Goal: Task Accomplishment & Management: Complete application form

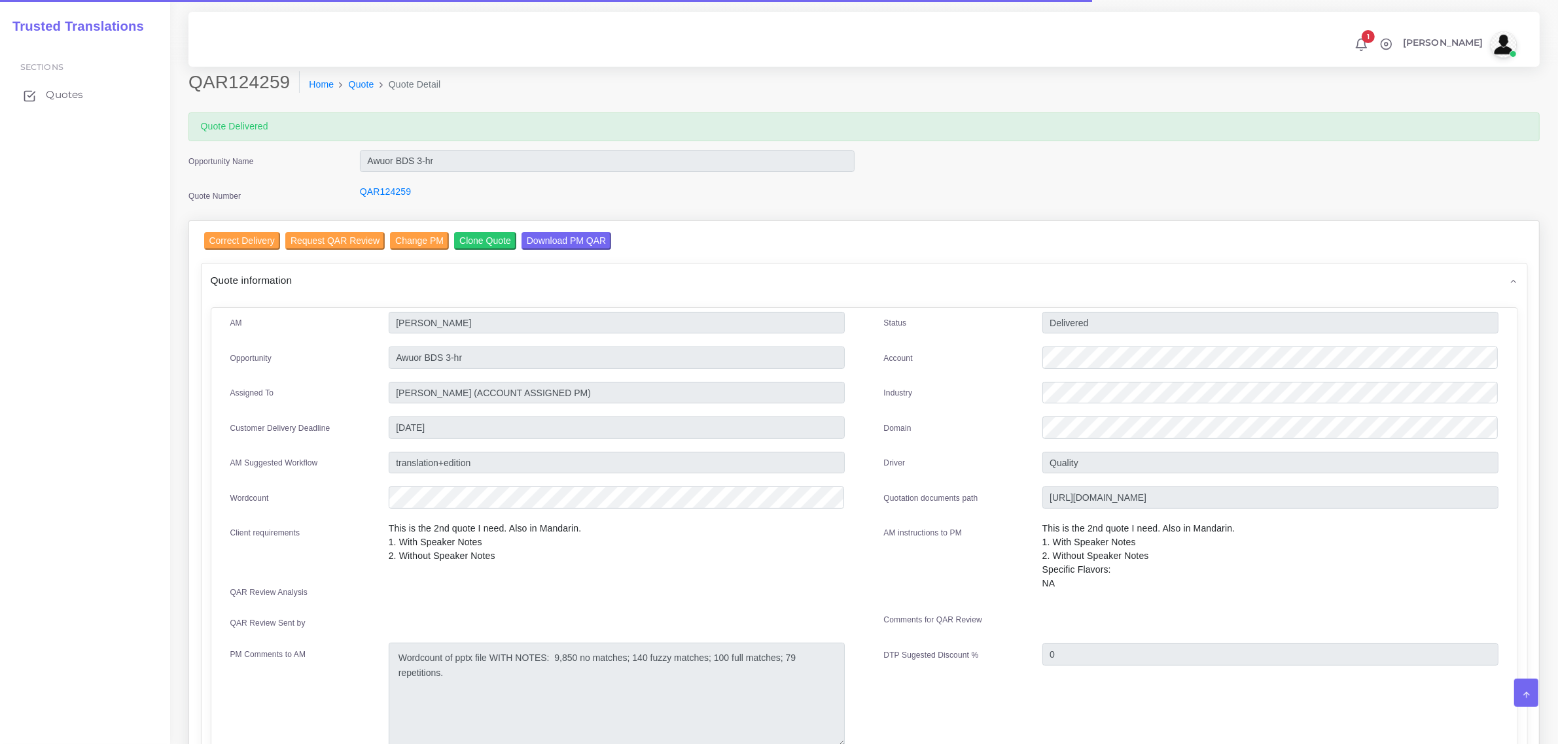
click at [66, 97] on span "Quotes" at bounding box center [64, 95] width 37 height 14
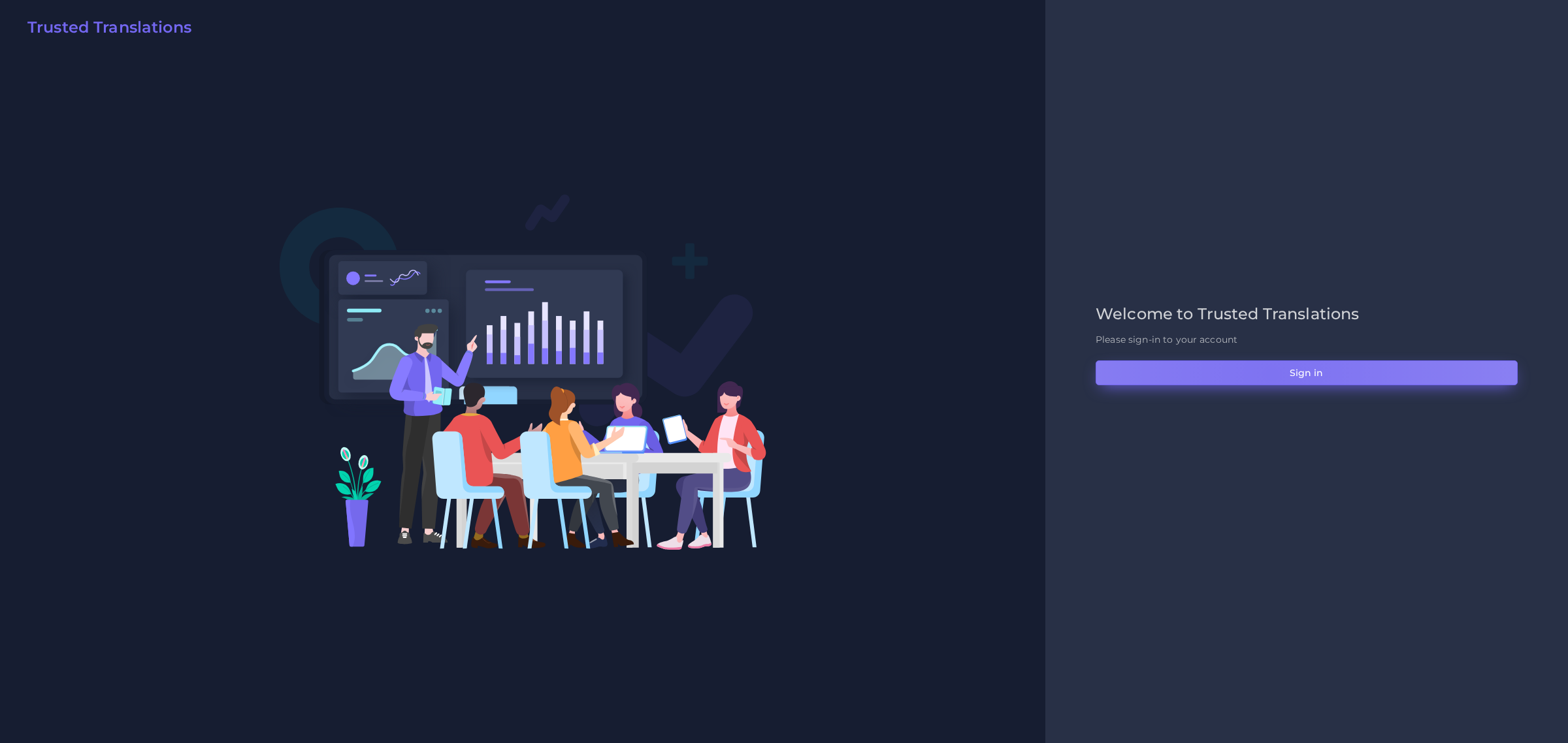
click at [1271, 374] on button "Sign in" at bounding box center [1306, 372] width 422 height 25
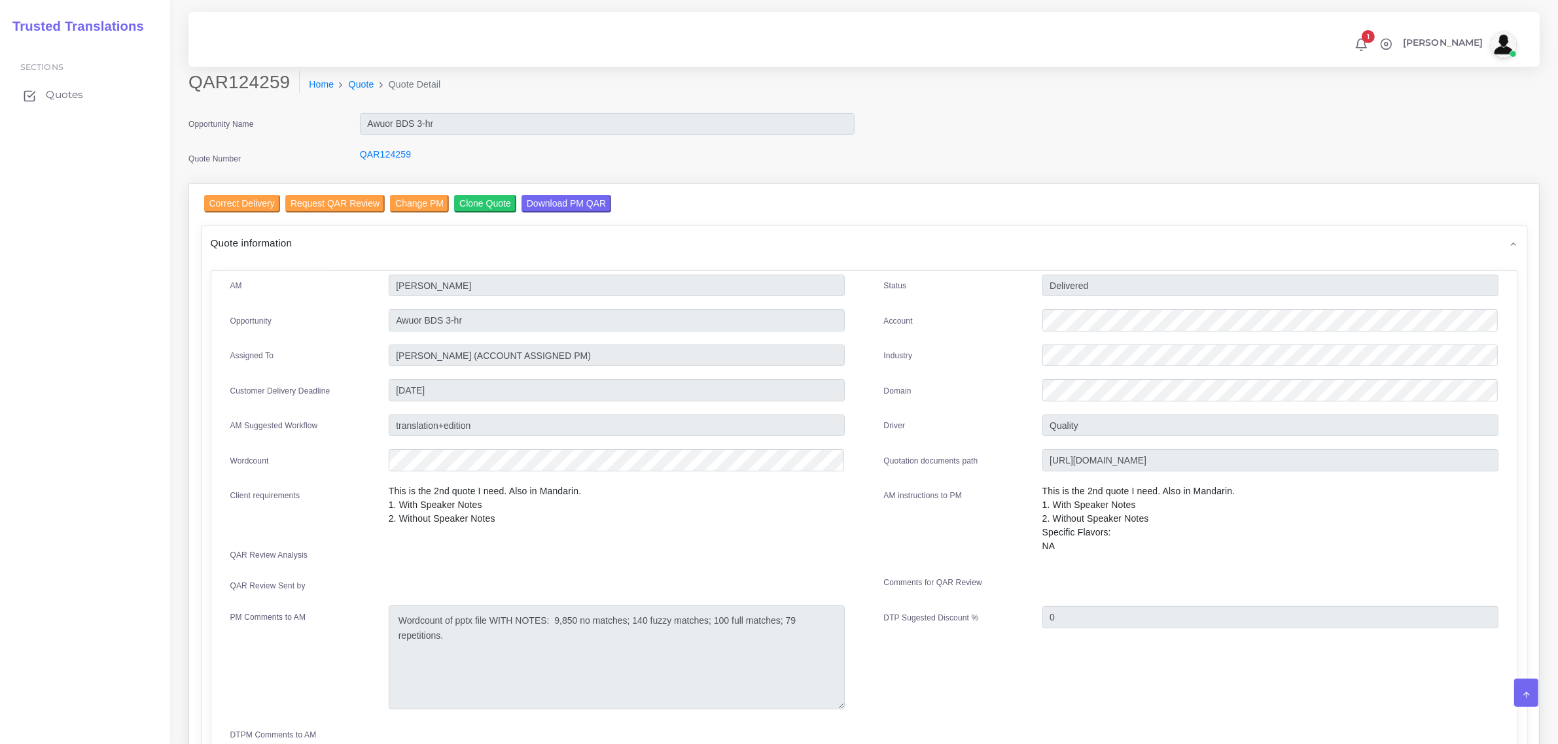
click at [49, 99] on span "Quotes" at bounding box center [64, 95] width 37 height 14
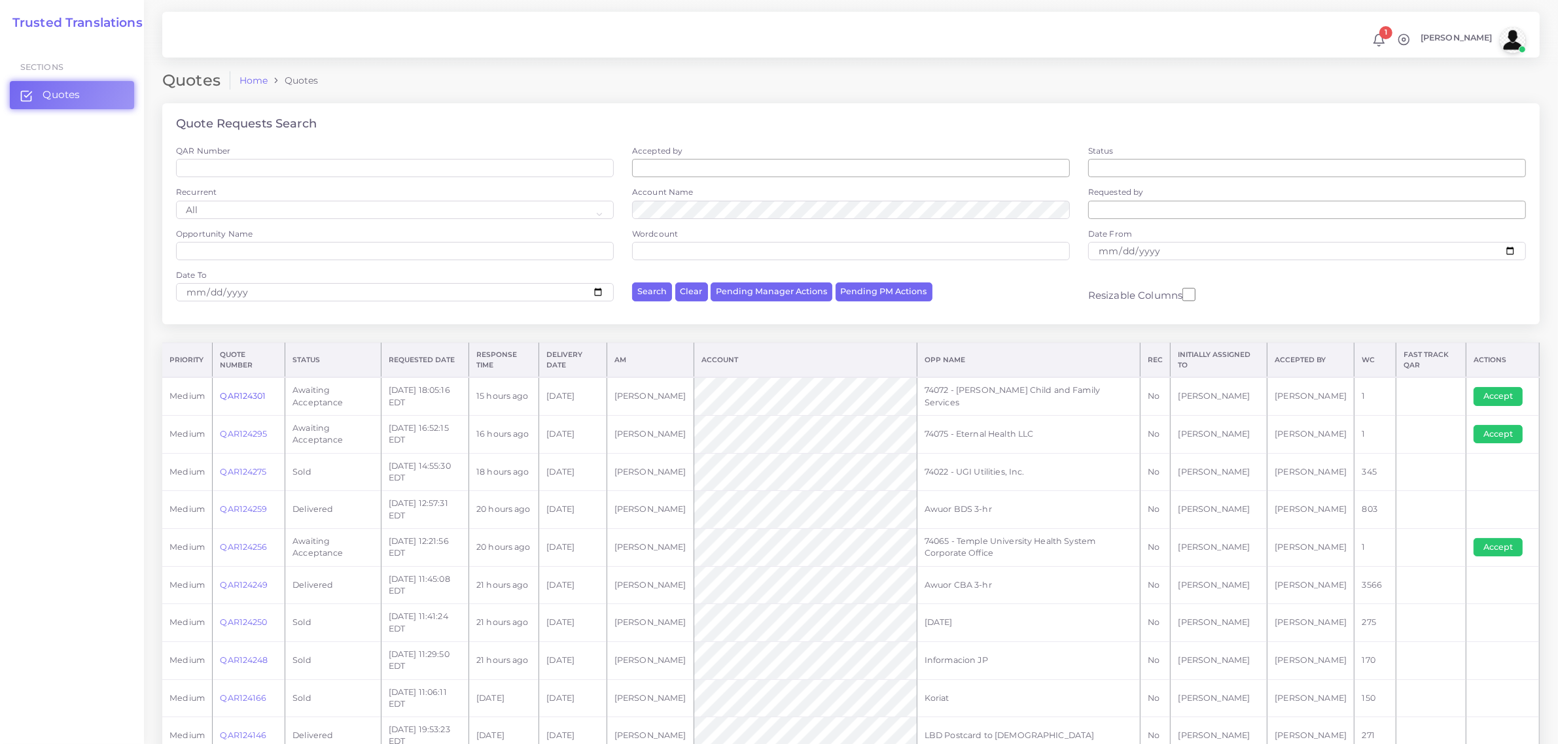
click at [249, 394] on link "QAR124301" at bounding box center [243, 396] width 46 height 10
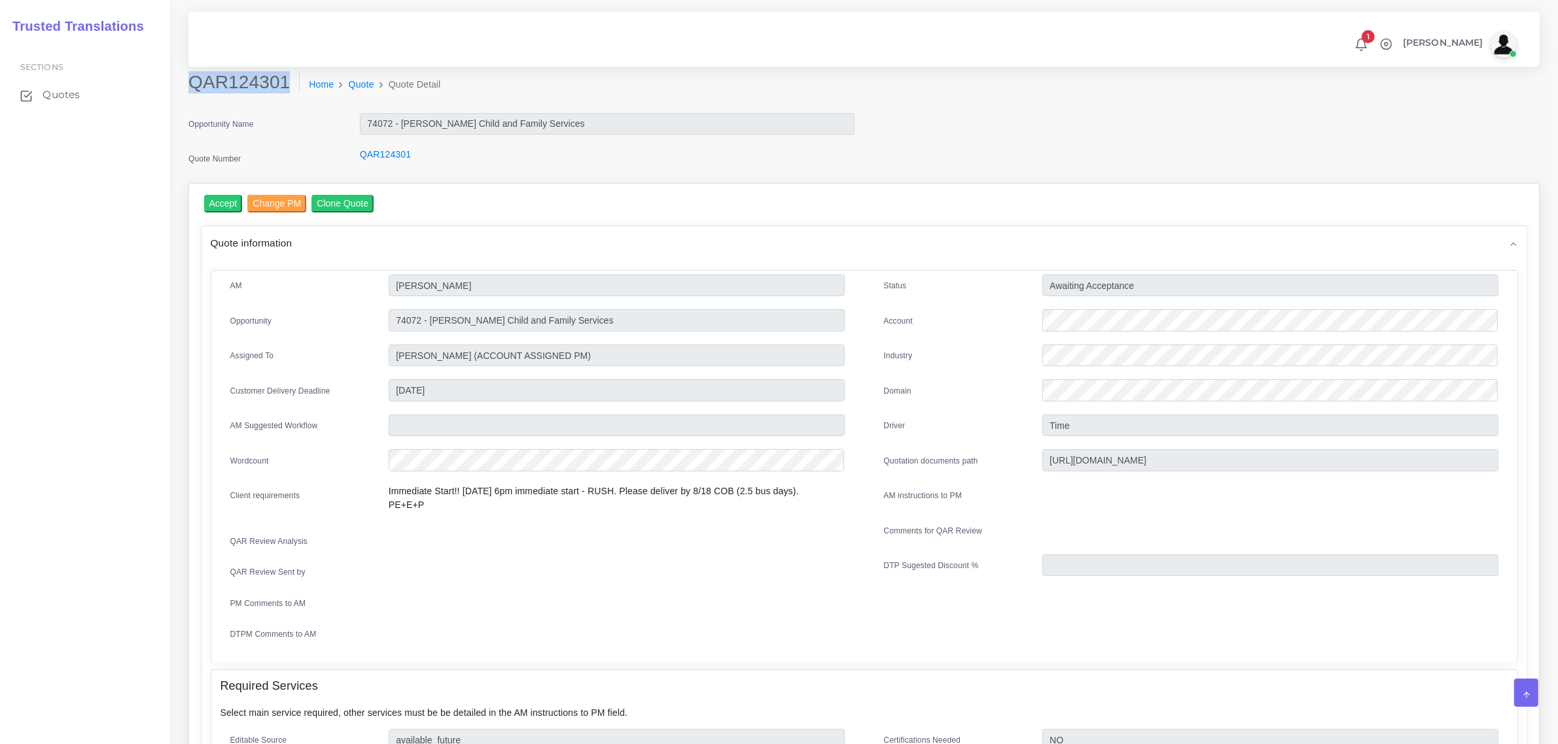
drag, startPoint x: 188, startPoint y: 83, endPoint x: 280, endPoint y: 80, distance: 92.3
click at [280, 80] on h2 "QAR124301" at bounding box center [243, 82] width 111 height 22
copy h2 "QAR124301"
click at [224, 205] on input "Accept" at bounding box center [223, 204] width 39 height 18
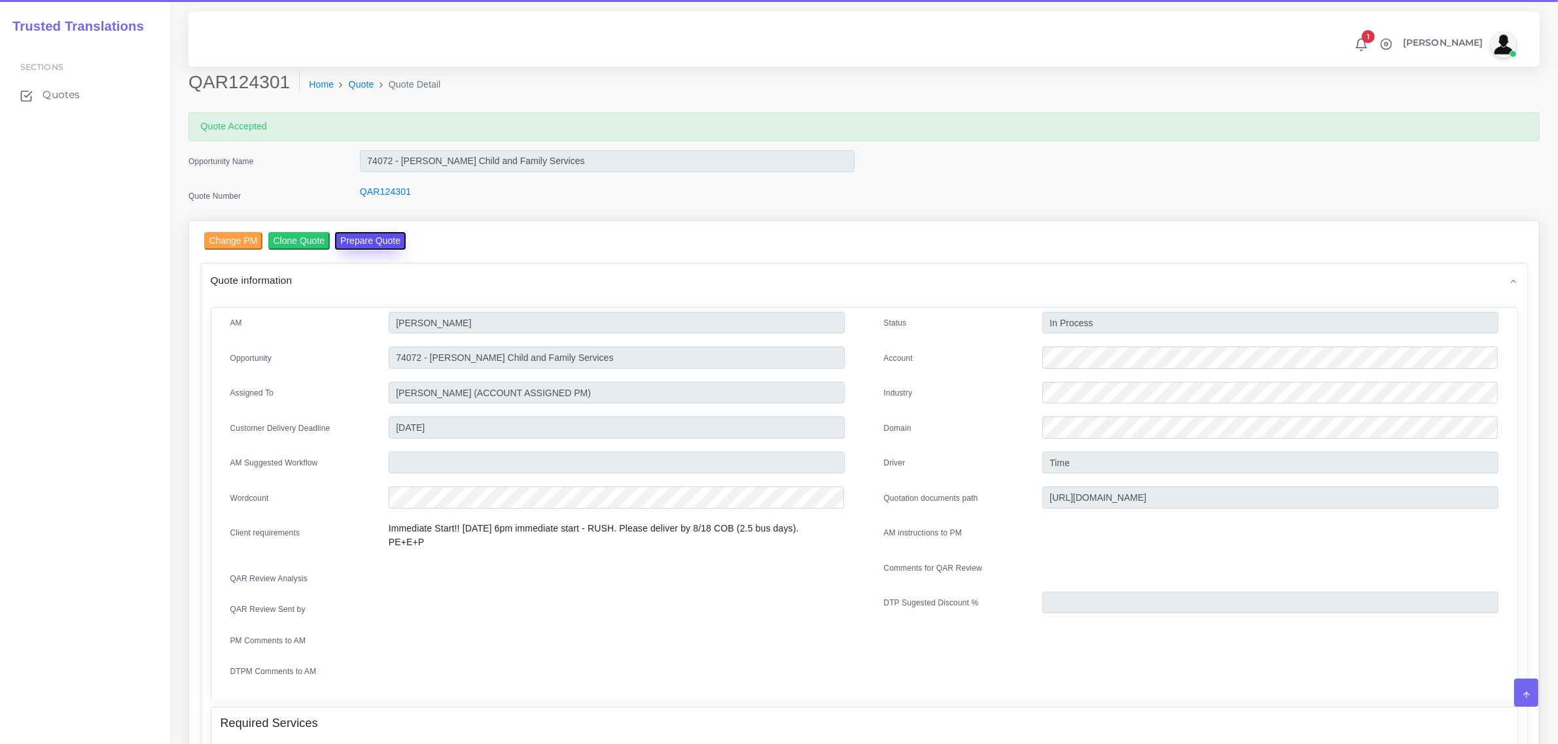
click at [364, 243] on button "Prepare Quote" at bounding box center [370, 241] width 71 height 18
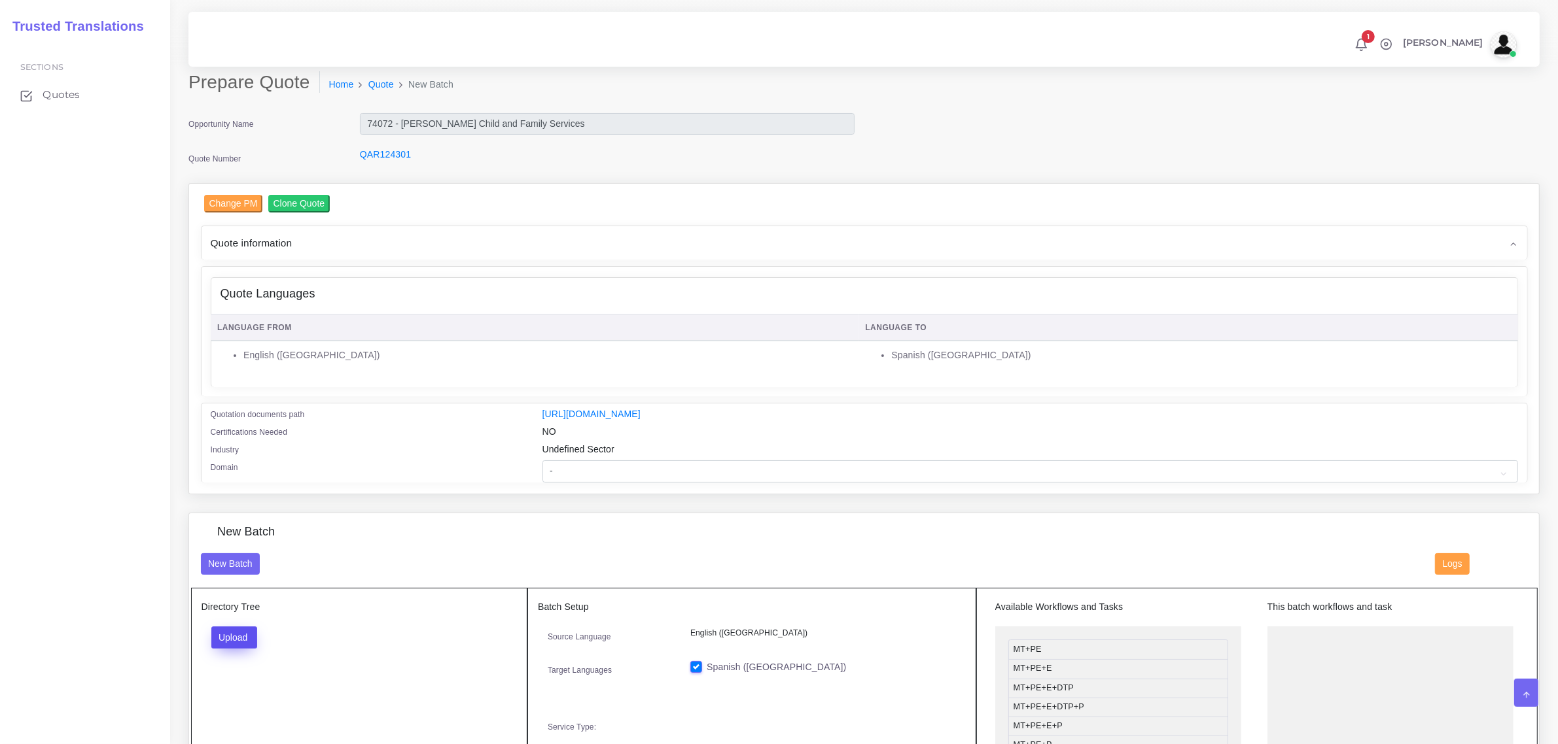
click at [235, 636] on button "Upload" at bounding box center [234, 638] width 46 height 22
click at [245, 688] on label "Files" at bounding box center [257, 687] width 90 height 16
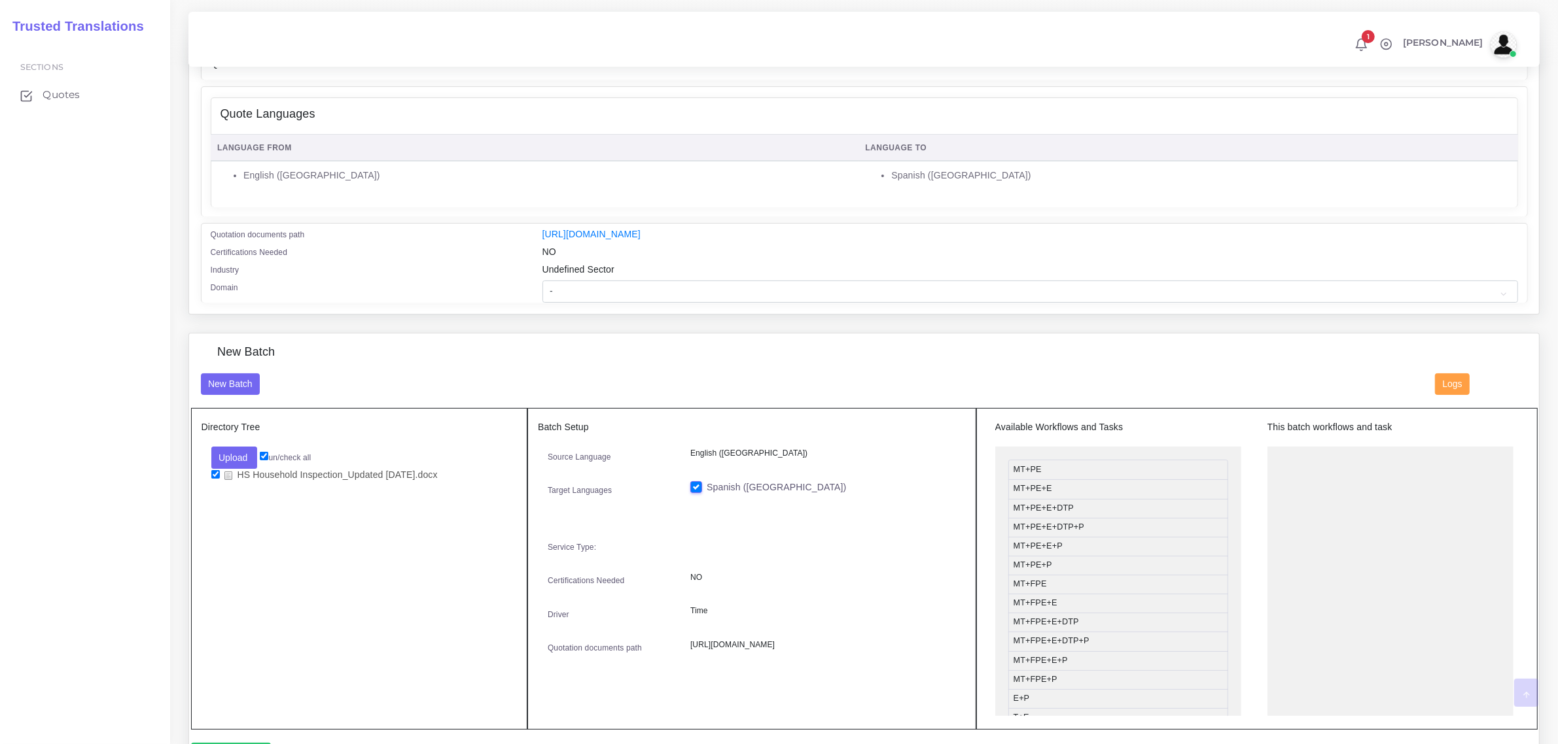
scroll to position [245, 0]
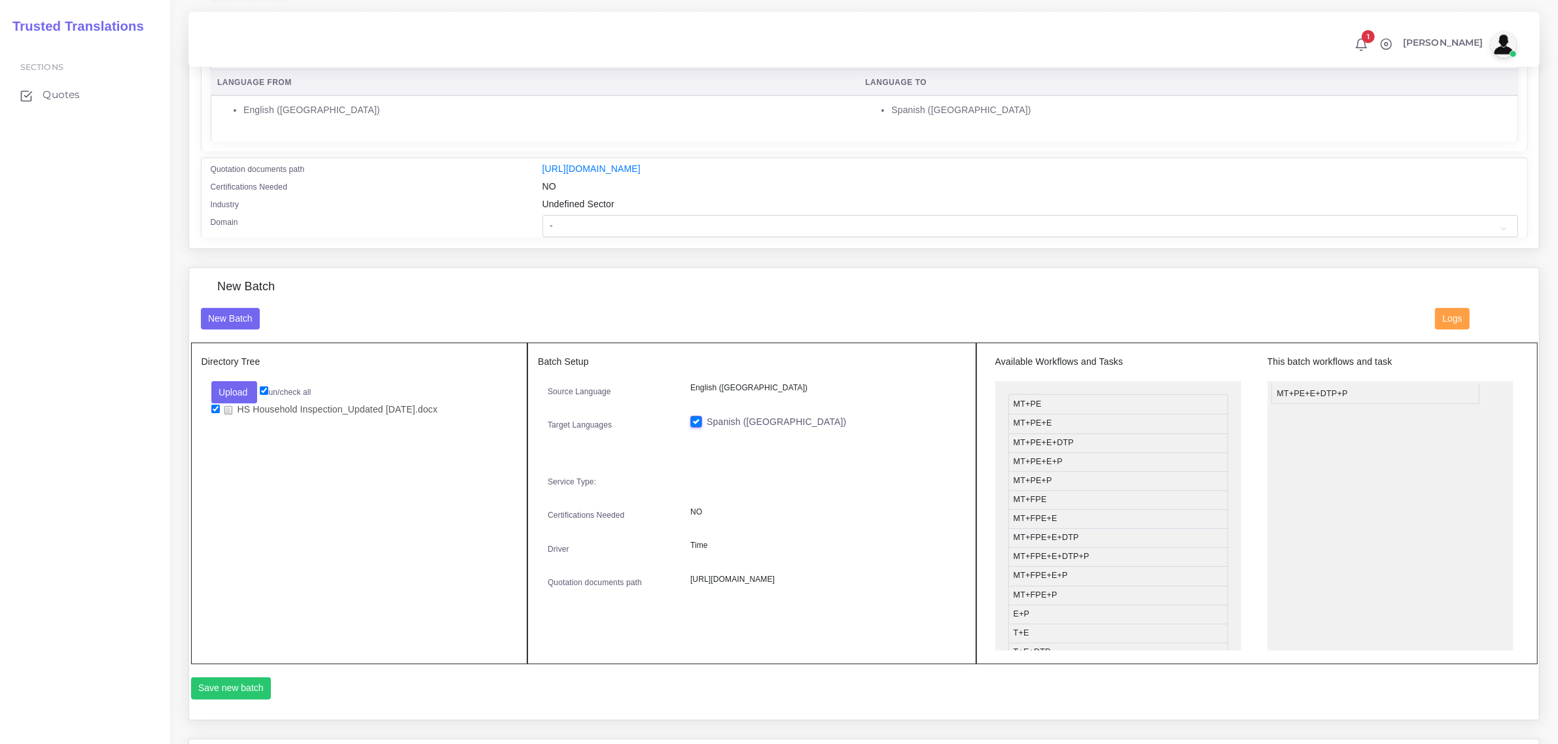
drag, startPoint x: 1138, startPoint y: 466, endPoint x: 1402, endPoint y: 397, distance: 272.4
click at [241, 685] on button "Save new batch" at bounding box center [231, 689] width 80 height 22
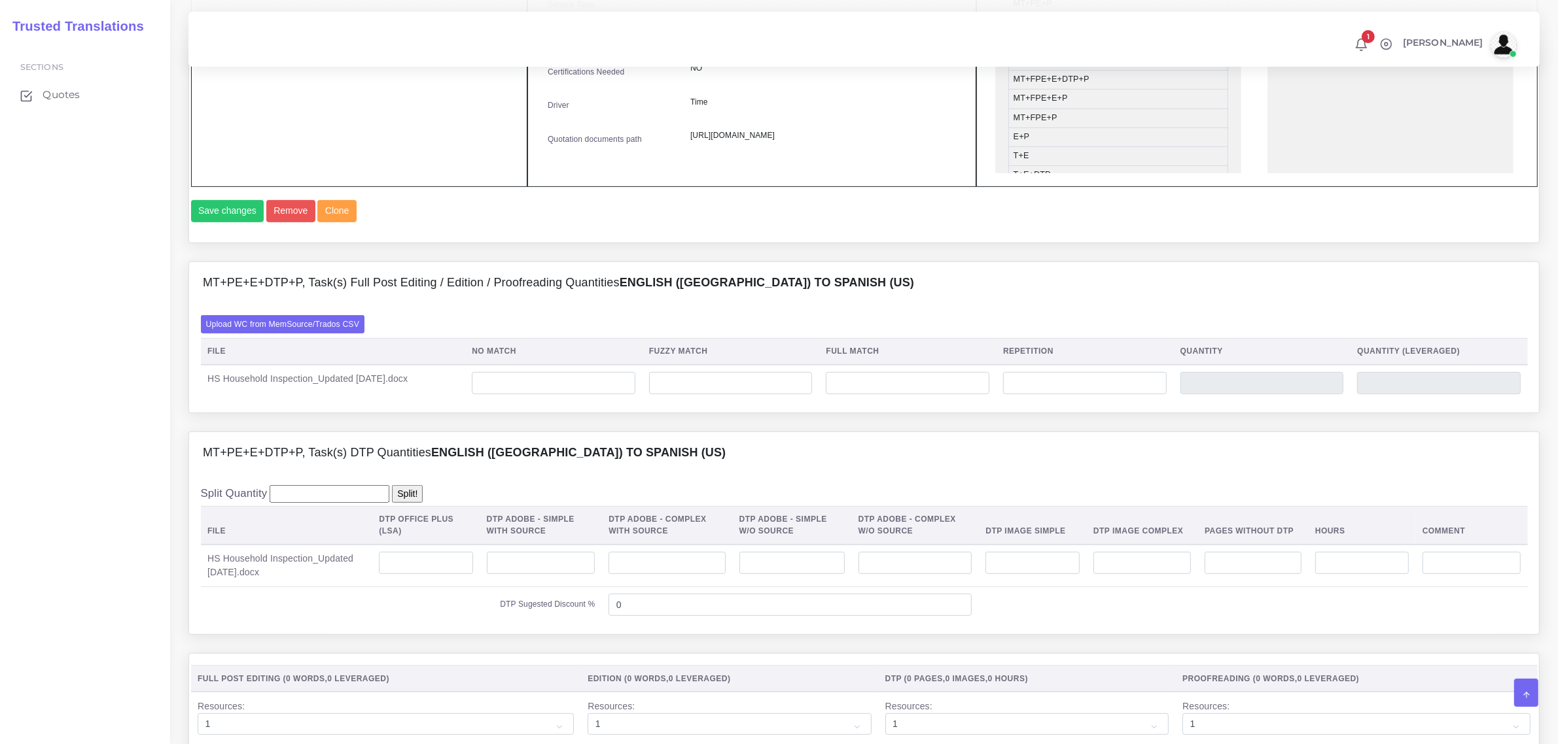
scroll to position [736, 0]
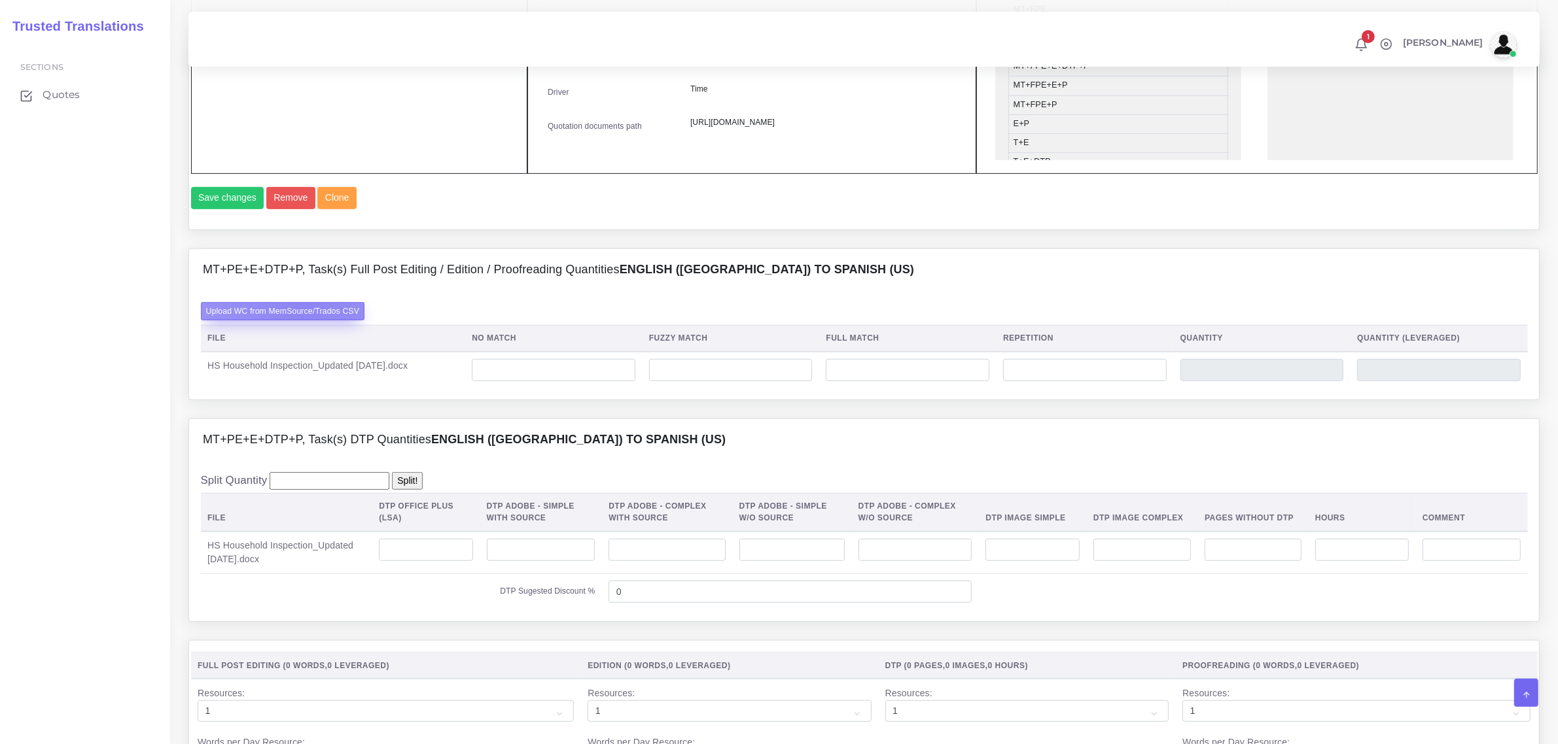
click at [303, 320] on label "Upload WC from MemSource/Trados CSV" at bounding box center [283, 311] width 164 height 18
click at [0, 0] on input "Upload WC from MemSource/Trados CSV" at bounding box center [0, 0] width 0 height 0
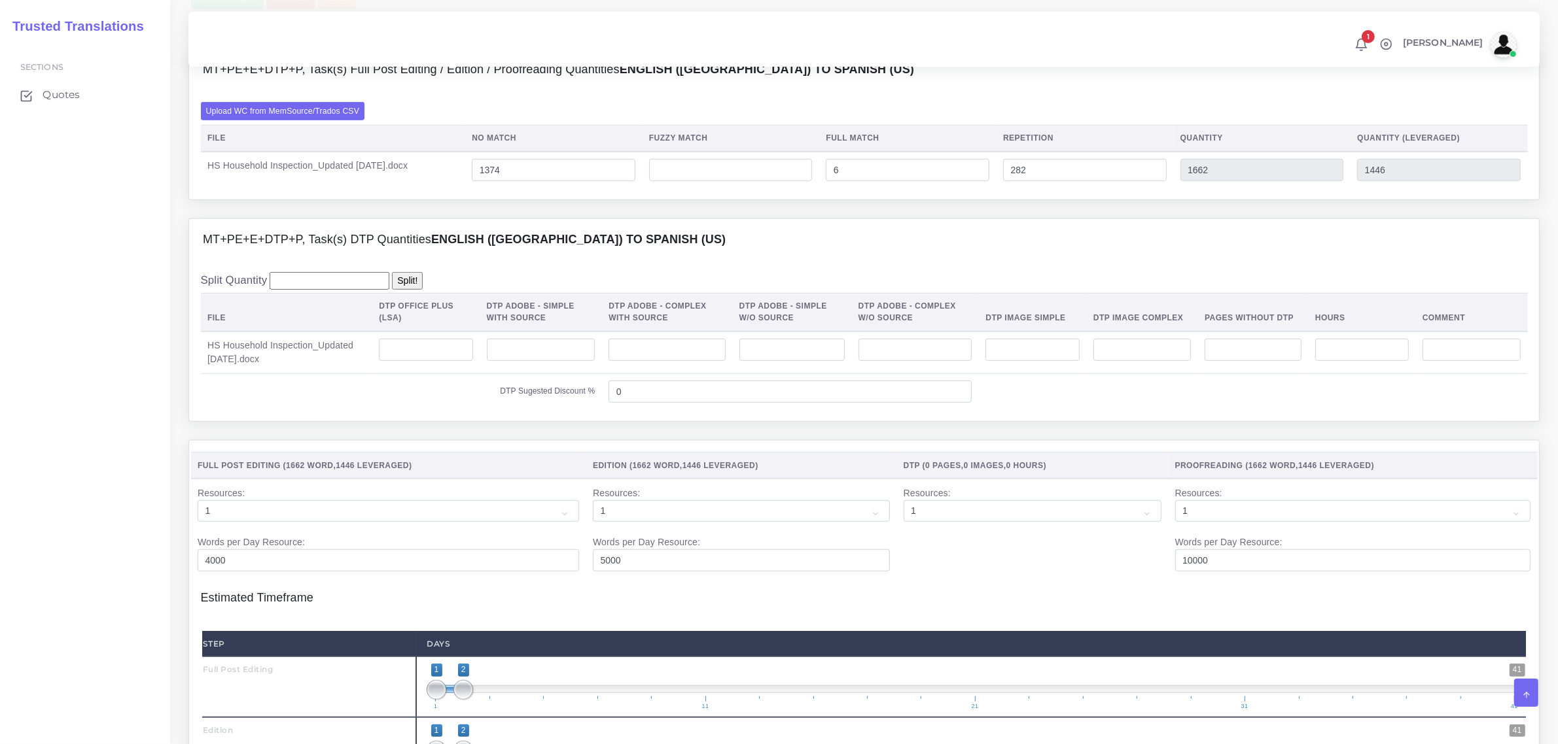
scroll to position [981, 0]
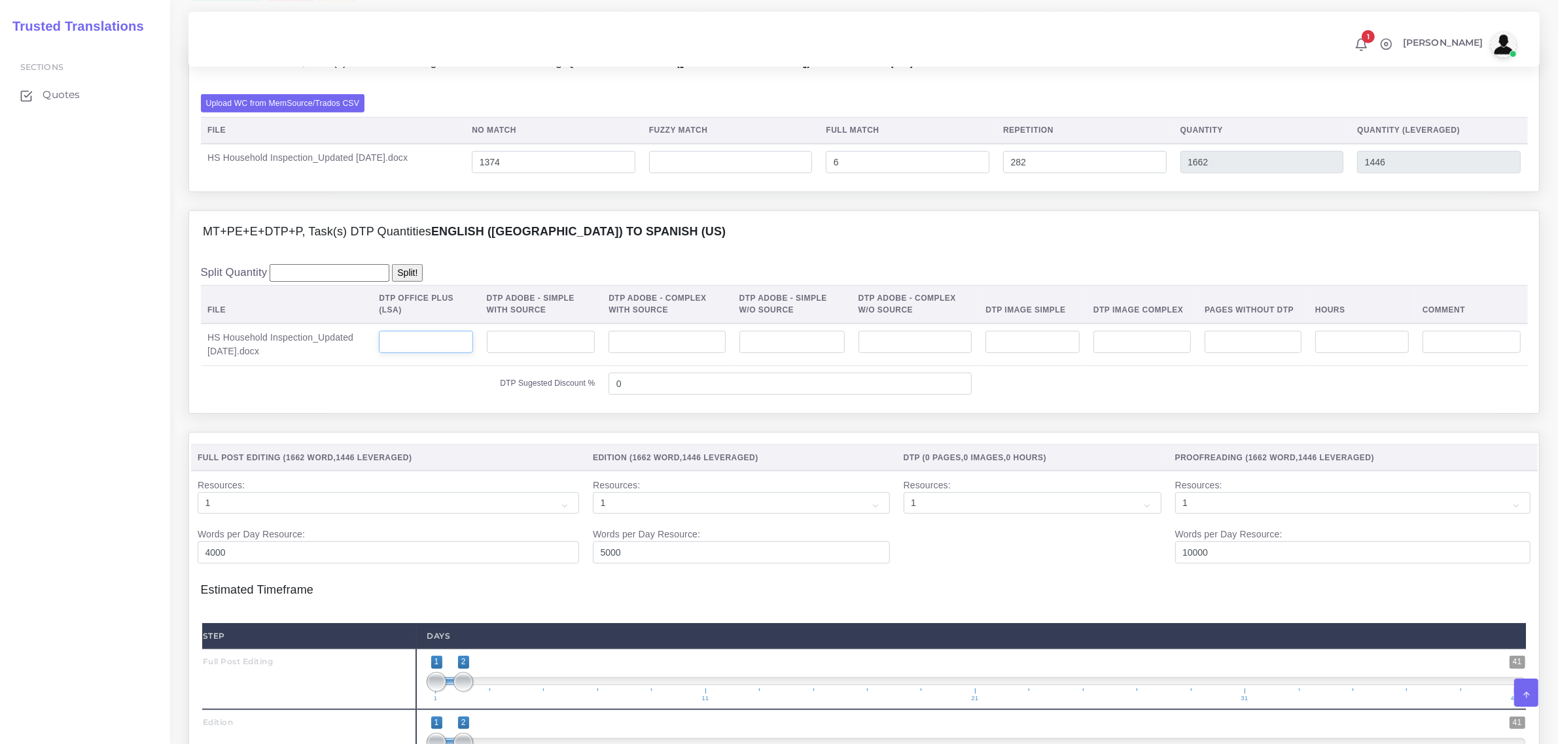
click at [440, 353] on input "number" at bounding box center [426, 342] width 94 height 22
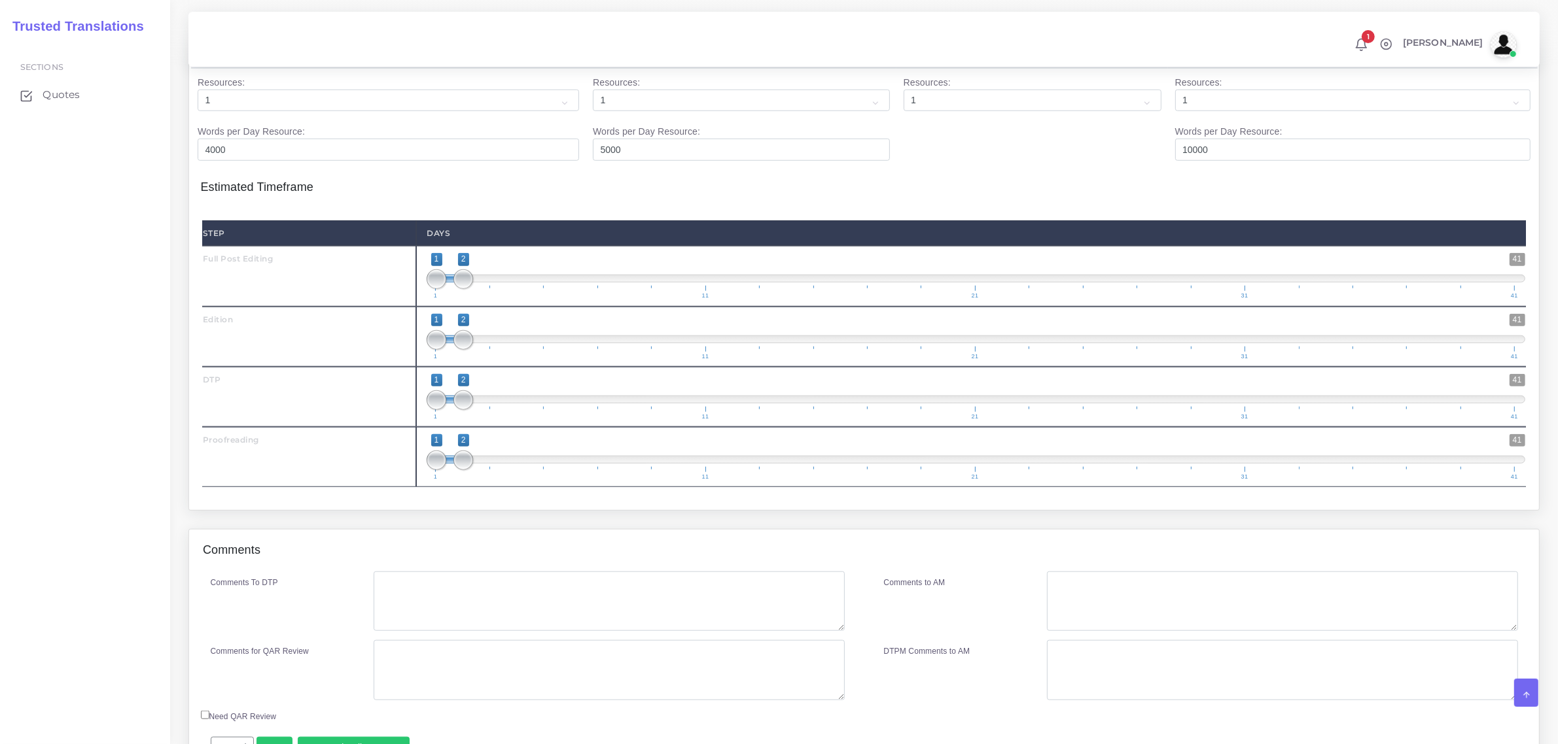
scroll to position [1390, 0]
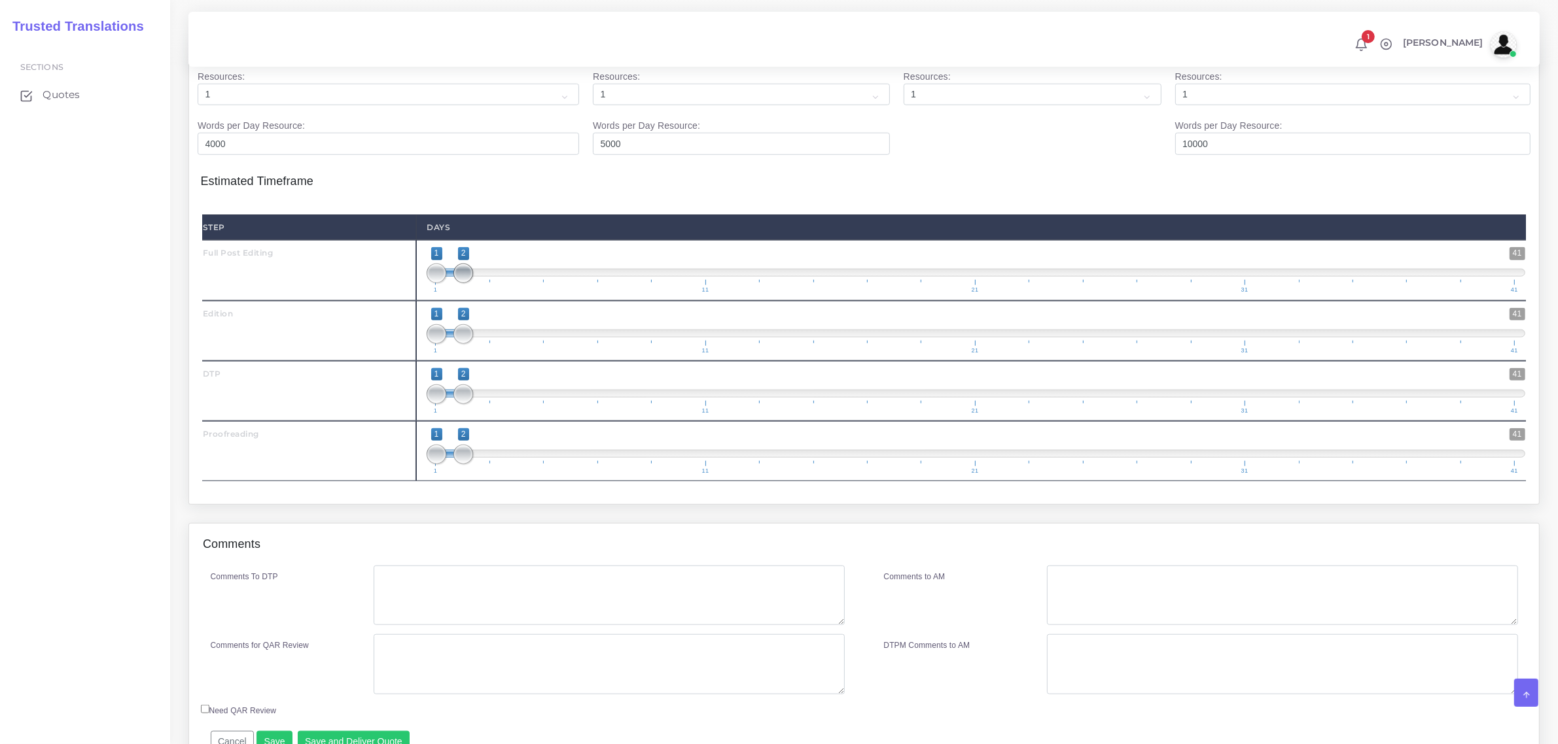
type input "6"
type input "1;1"
drag, startPoint x: 462, startPoint y: 302, endPoint x: 440, endPoint y: 351, distance: 54.5
click at [432, 300] on div "1 41 1 1 1 — 1 1 11 21 31 41 1;1" at bounding box center [975, 270] width 1119 height 60
type input "1;1"
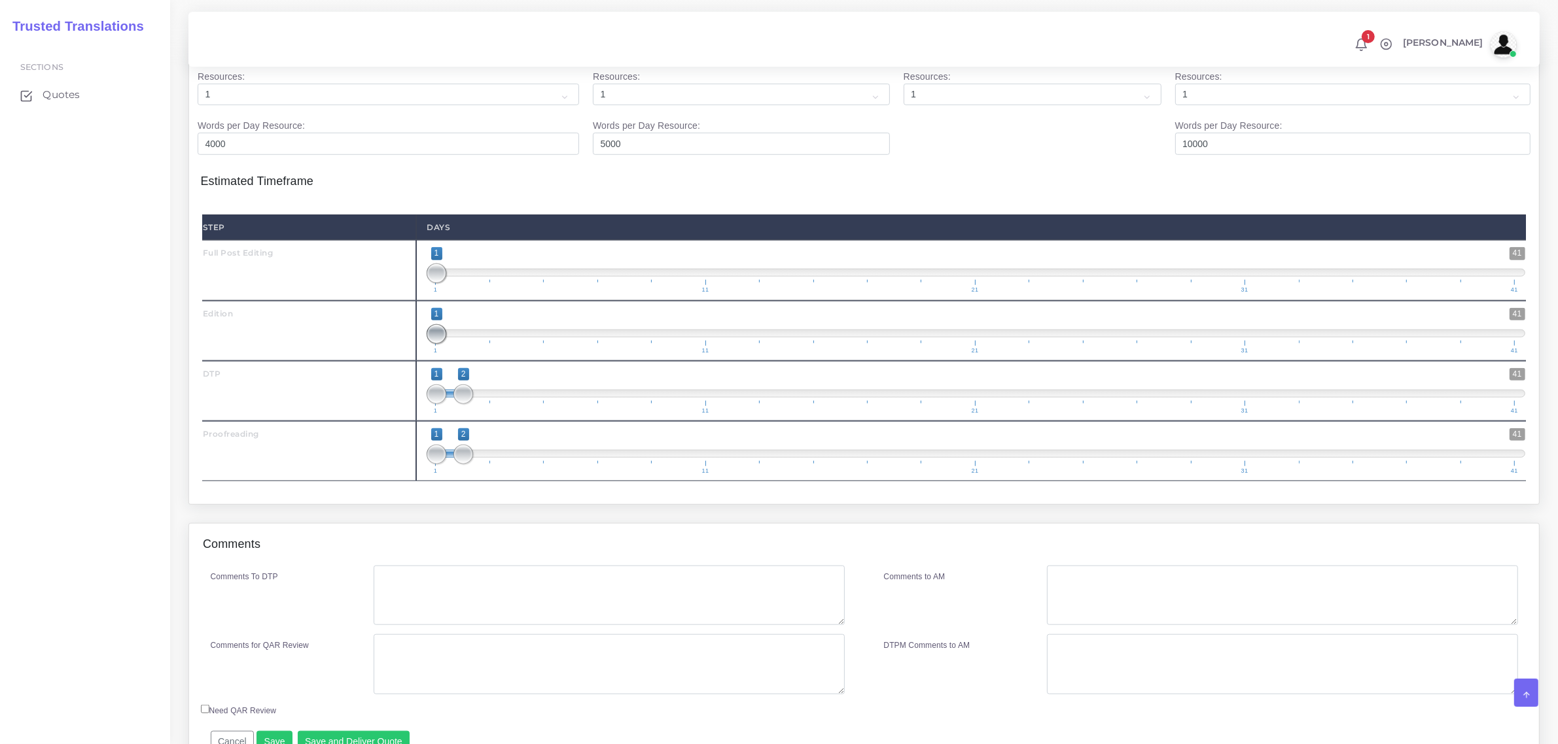
drag, startPoint x: 462, startPoint y: 360, endPoint x: 429, endPoint y: 397, distance: 49.5
click at [423, 361] on div "1 41 1 1 1 — 1 1 11 21 31 41 1;1" at bounding box center [975, 331] width 1119 height 60
type input "2;2"
drag, startPoint x: 434, startPoint y: 425, endPoint x: 460, endPoint y: 419, distance: 26.8
click at [460, 404] on span at bounding box center [463, 395] width 20 height 20
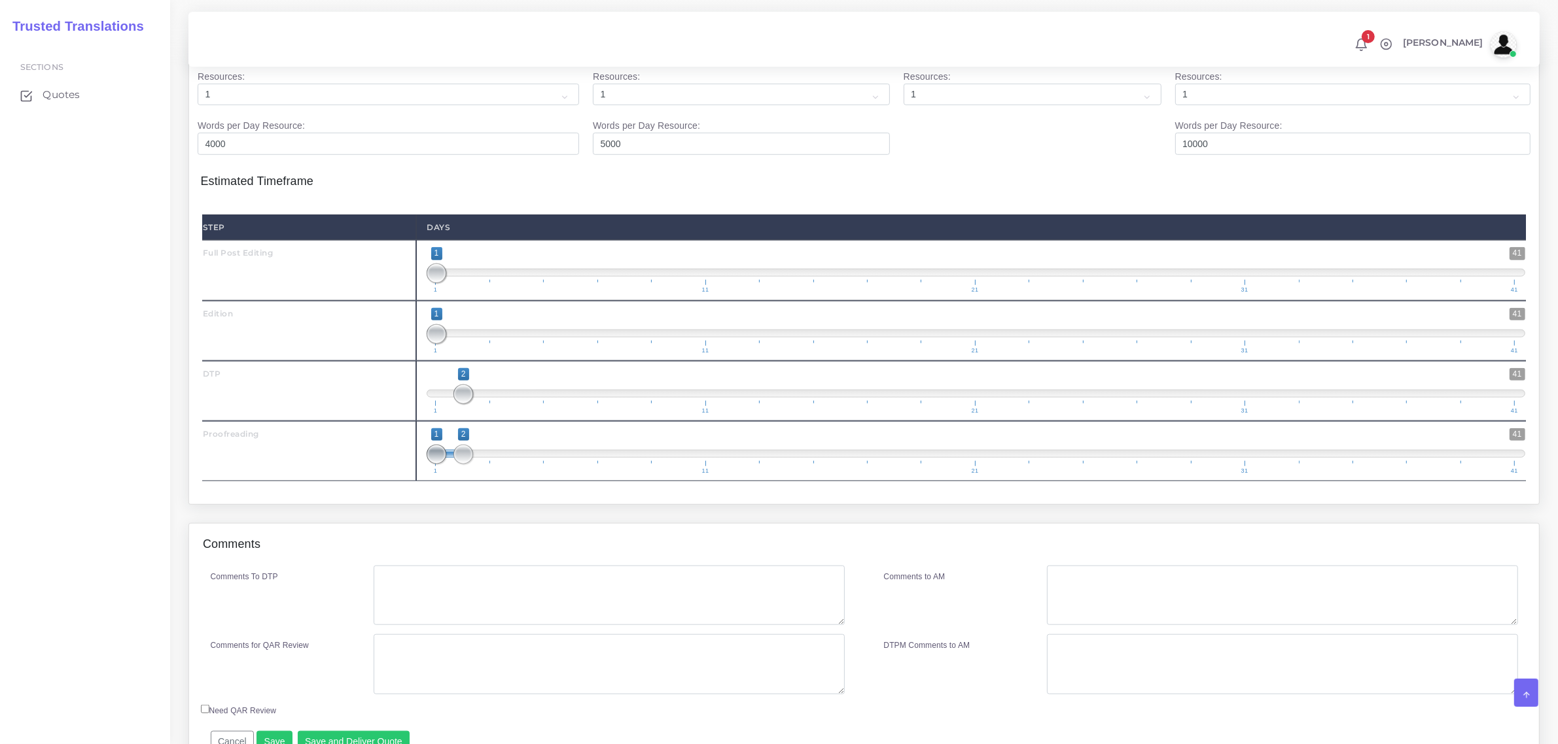
type input "2;2"
drag, startPoint x: 430, startPoint y: 481, endPoint x: 468, endPoint y: 509, distance: 46.8
click at [464, 464] on span at bounding box center [463, 455] width 20 height 20
click at [417, 608] on textarea "Comments To DTP" at bounding box center [609, 596] width 470 height 60
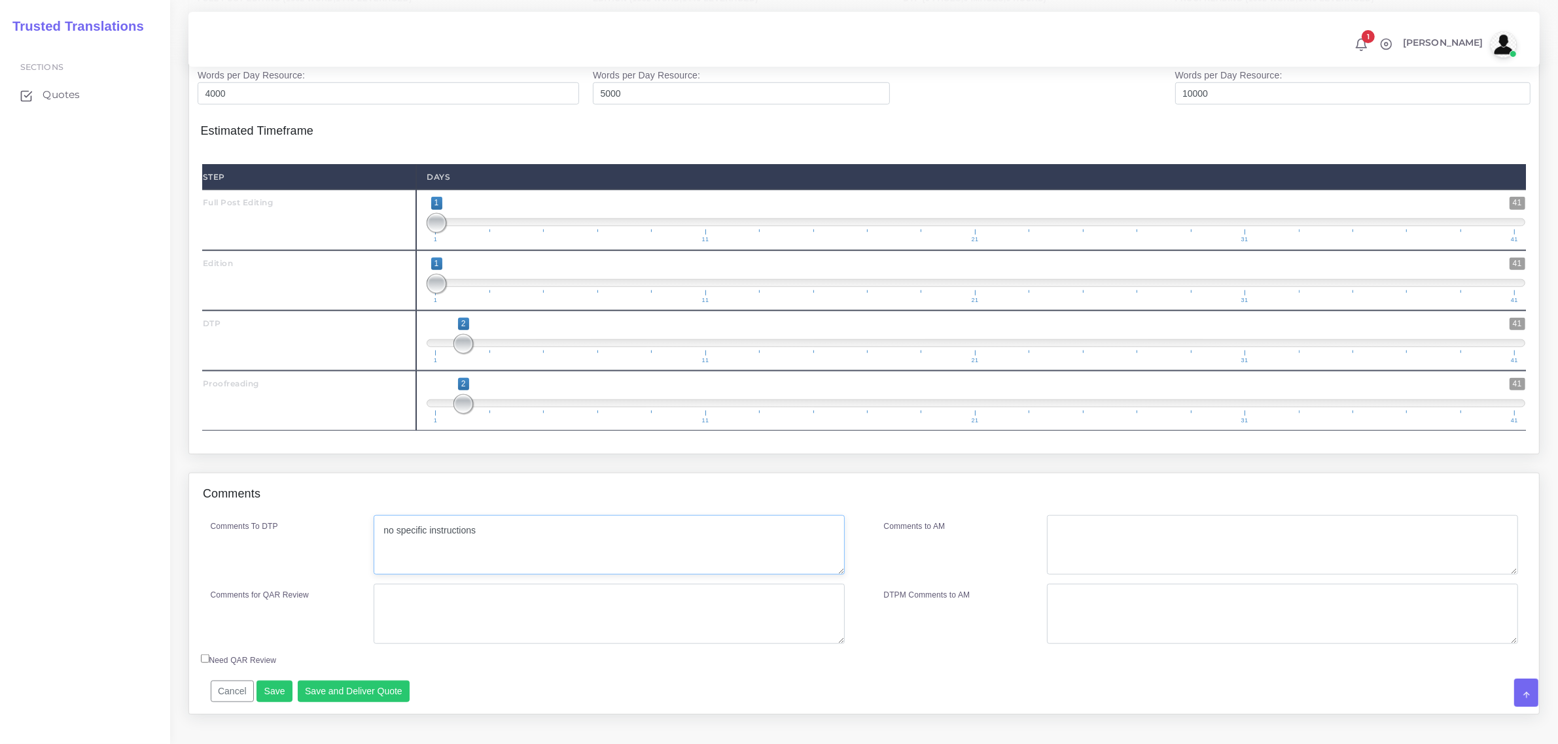
scroll to position [1489, 0]
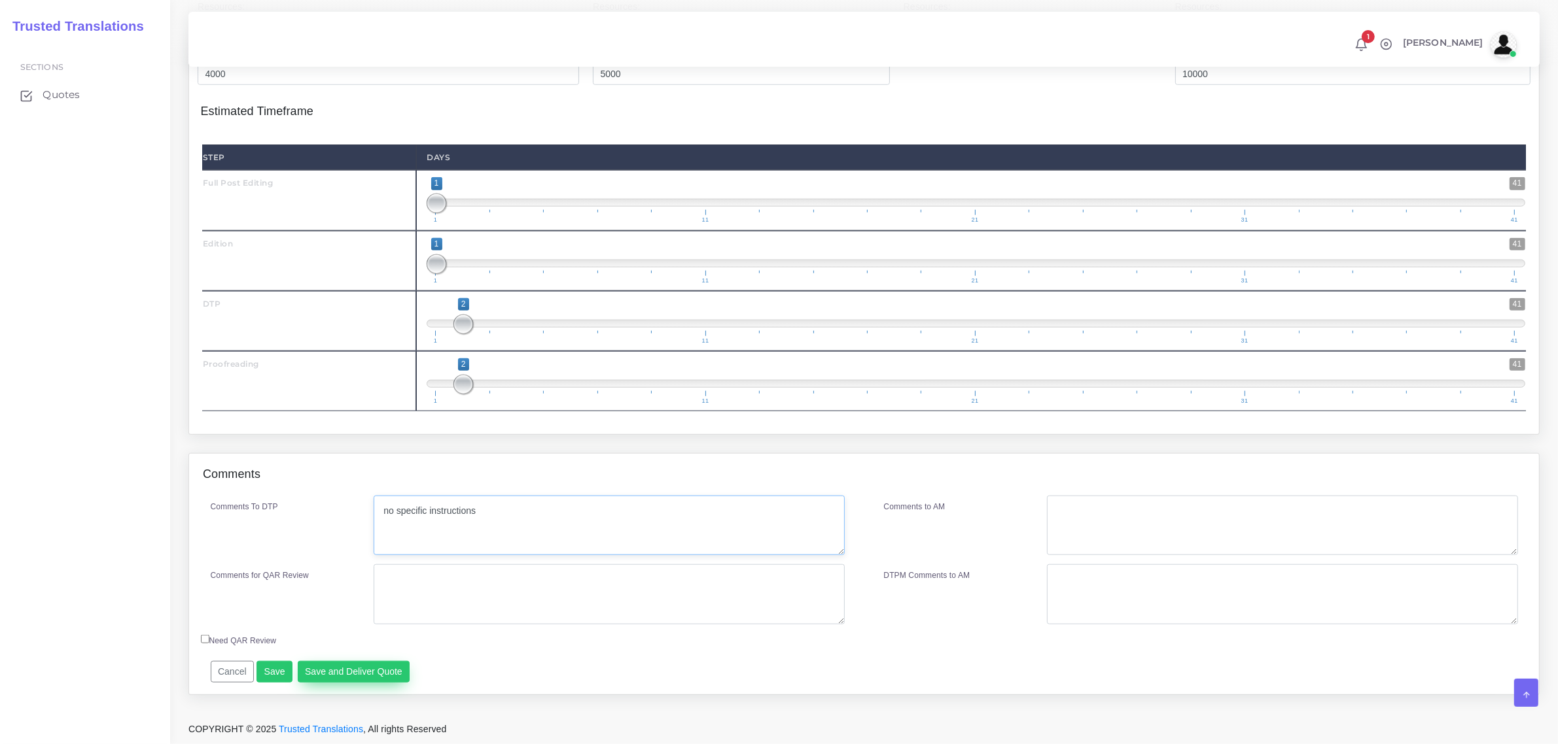
type textarea "no specific instructions"
click at [357, 674] on button "Save and Deliver Quote" at bounding box center [354, 672] width 113 height 22
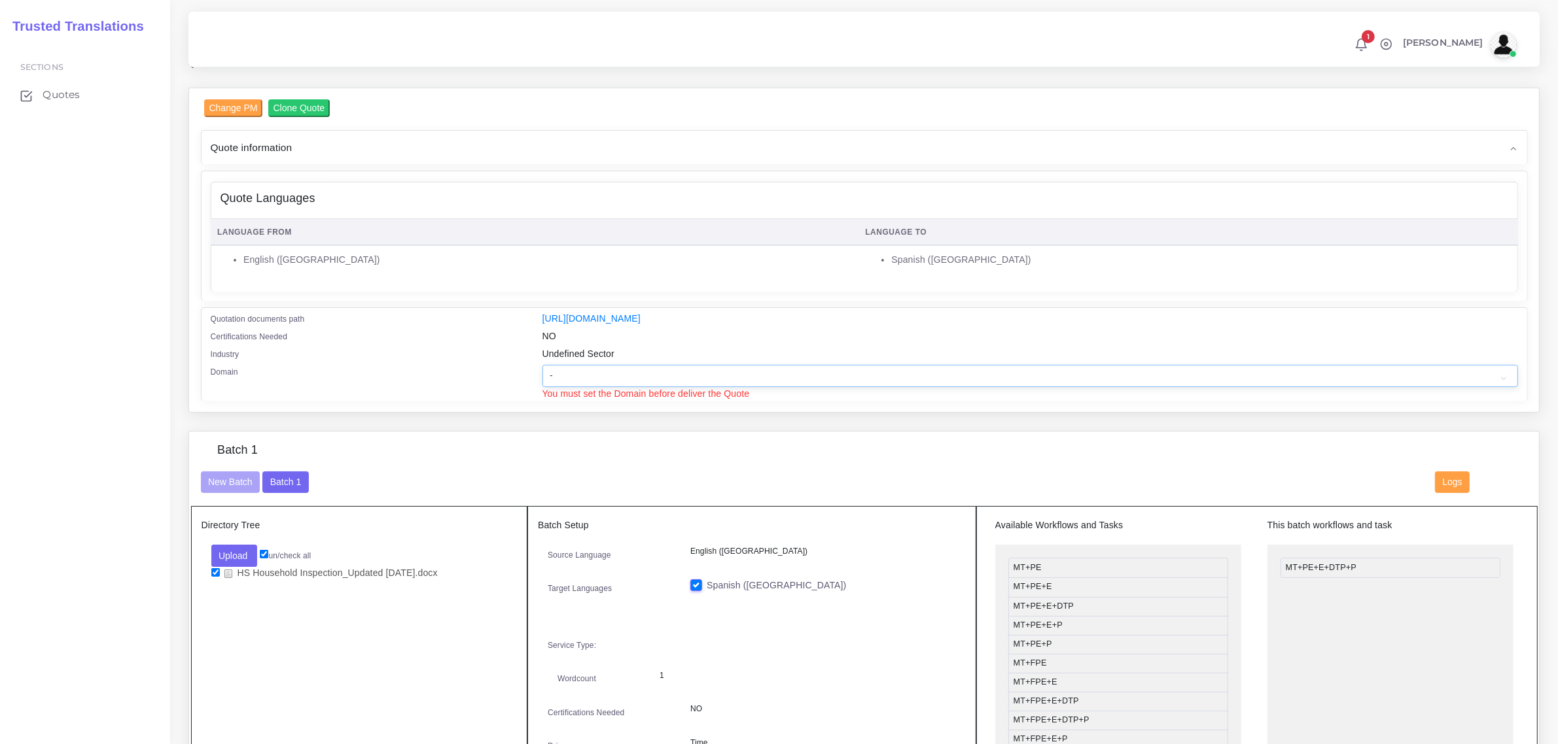
click at [595, 374] on select "- Advertising and Media Agriculture, Forestry and Fishing Architecture, Buildin…" at bounding box center [1029, 376] width 975 height 22
select select "Professional and Business Consulting Services"
click at [542, 365] on select "- Advertising and Media Agriculture, Forestry and Fishing Architecture, Buildin…" at bounding box center [1029, 376] width 975 height 22
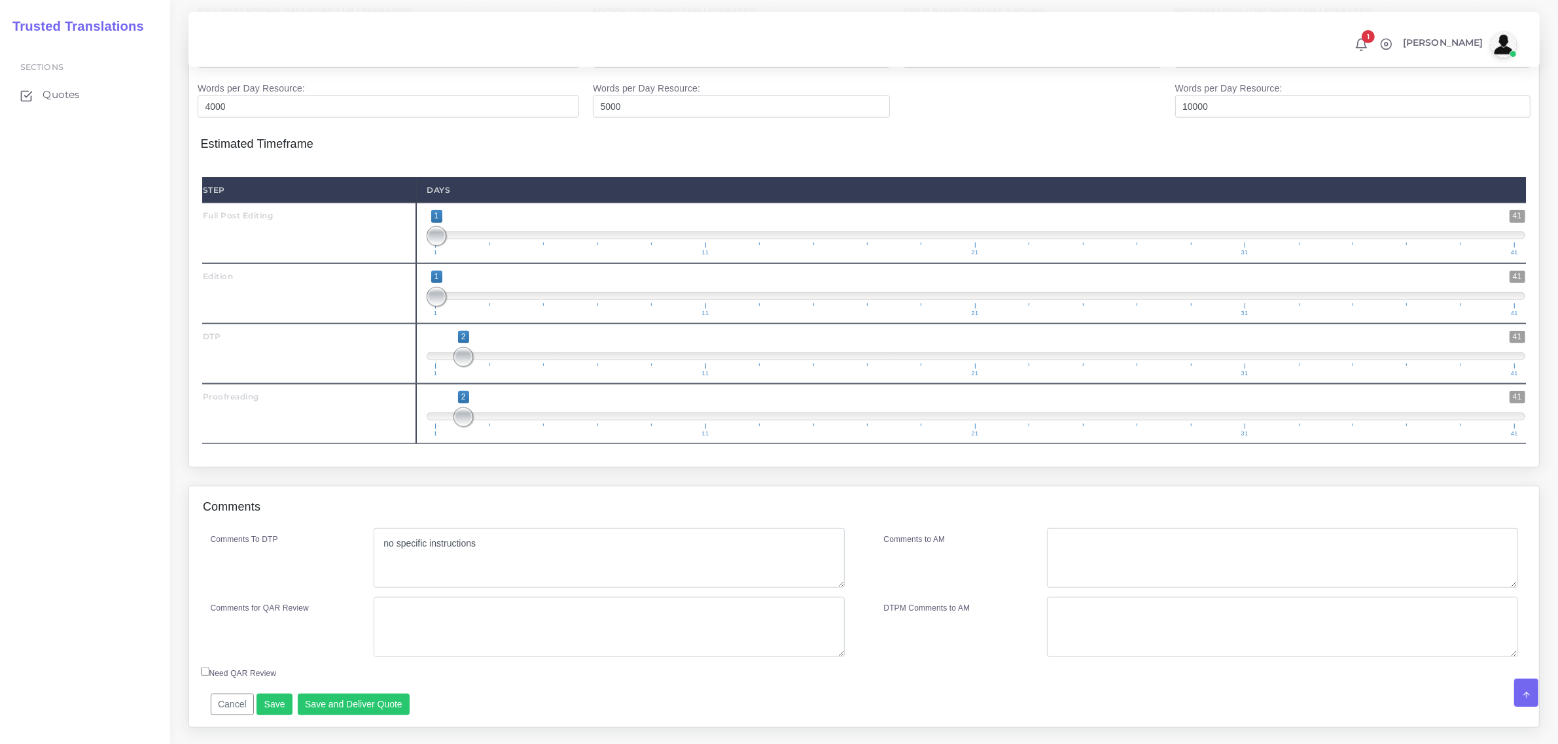
scroll to position [1503, 0]
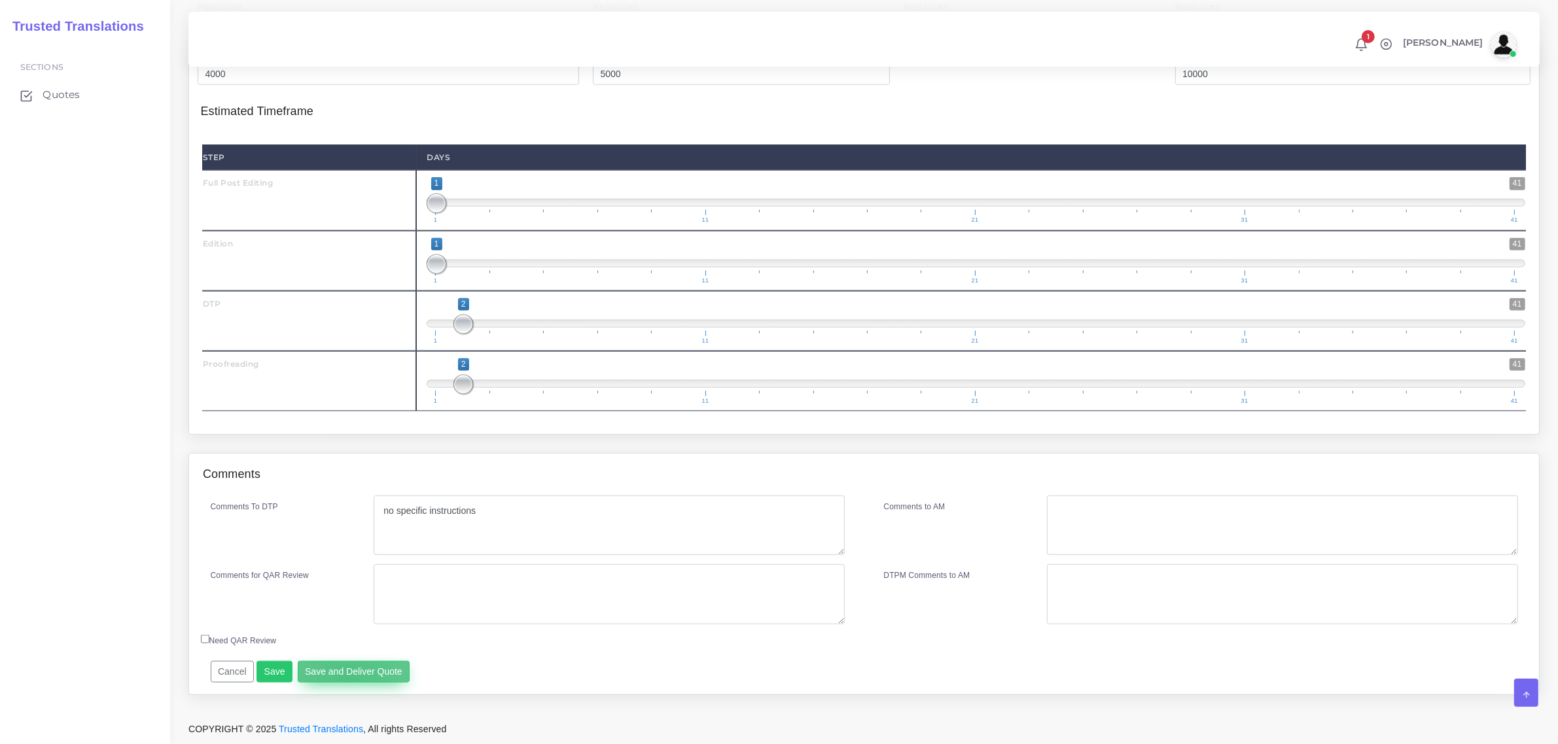
click at [344, 678] on button "Save and Deliver Quote" at bounding box center [354, 672] width 113 height 22
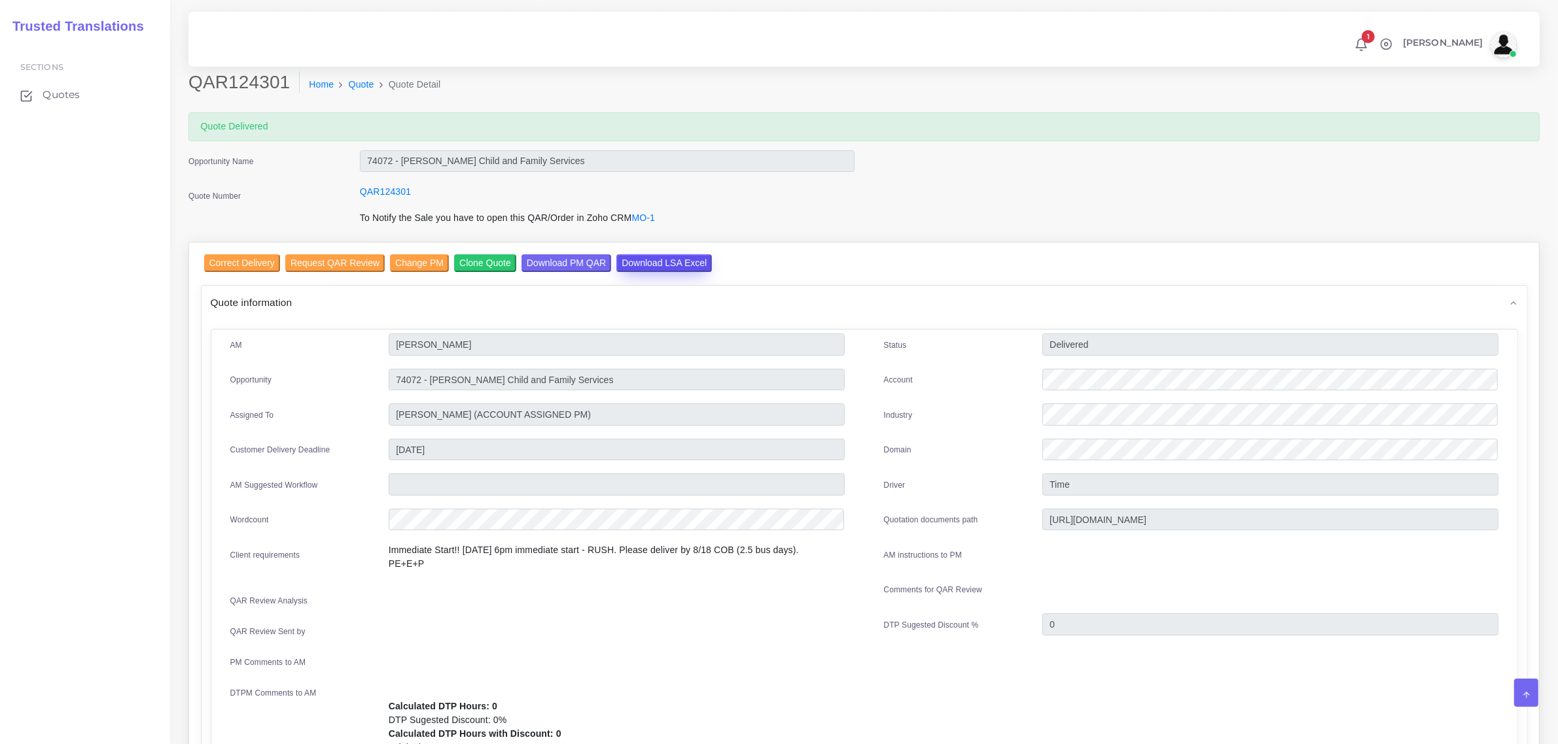
click at [635, 260] on input "Download LSA Excel" at bounding box center [664, 263] width 96 height 18
click at [54, 93] on span "Quotes" at bounding box center [64, 95] width 37 height 14
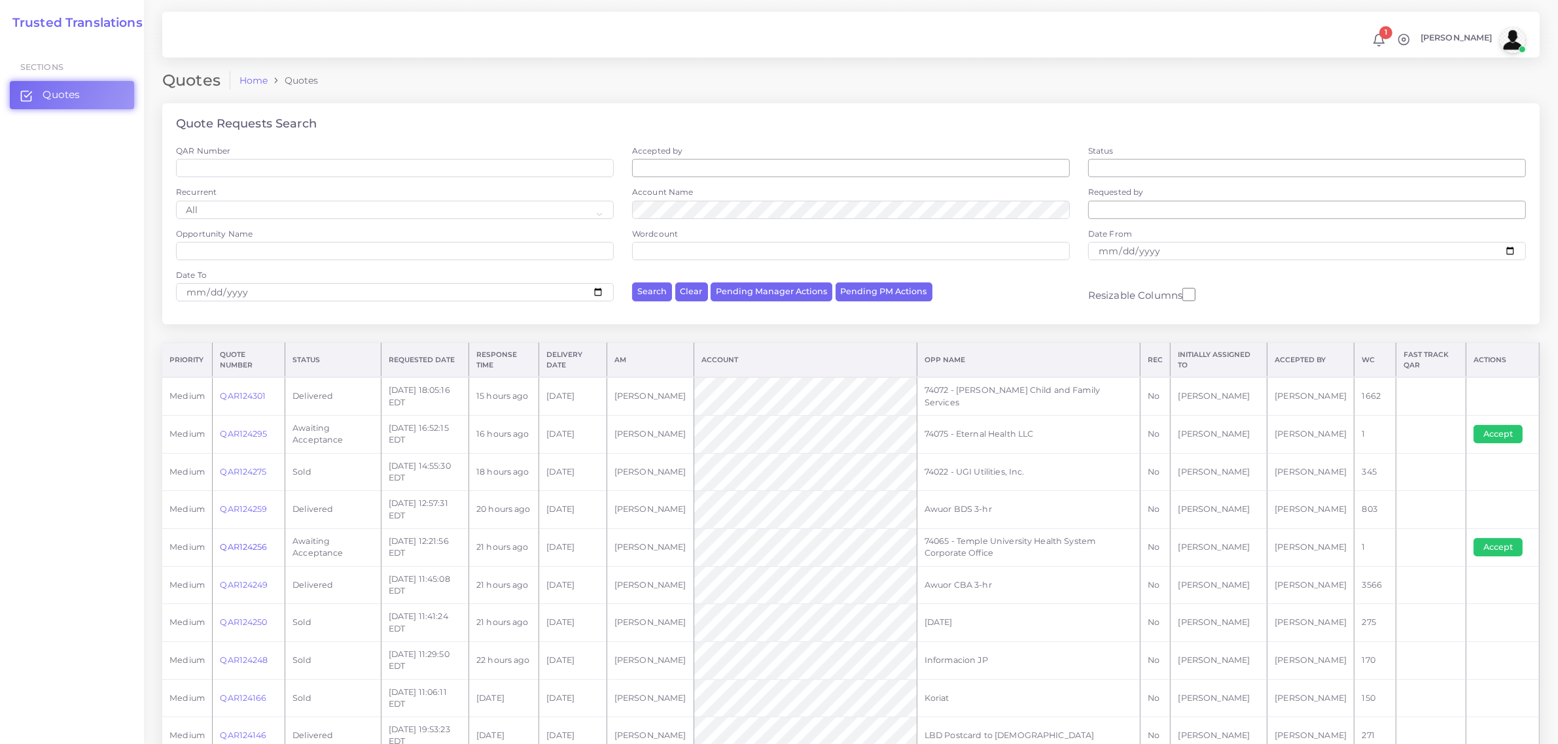
click at [246, 550] on link "QAR124256" at bounding box center [243, 547] width 47 height 10
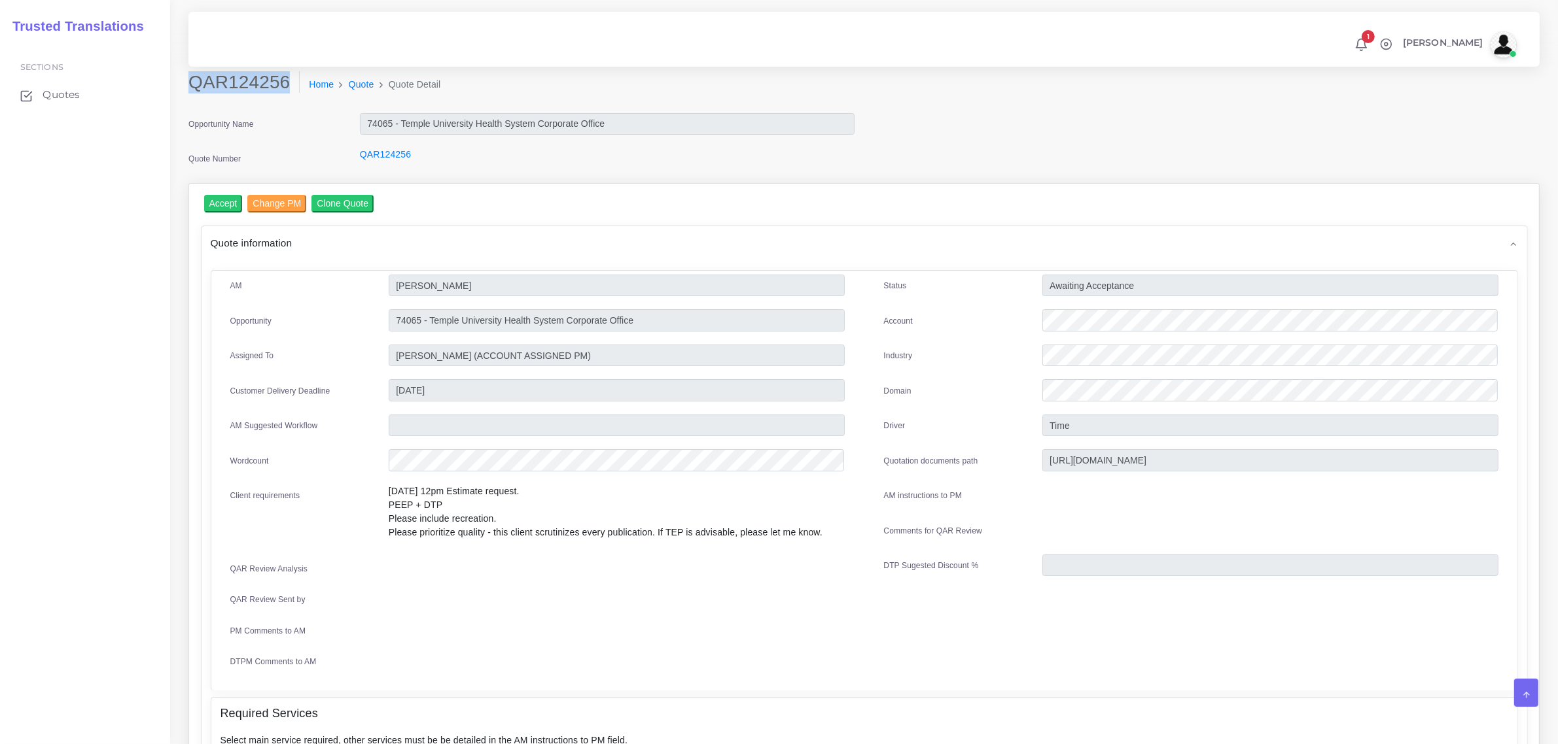
drag, startPoint x: 188, startPoint y: 82, endPoint x: 291, endPoint y: 83, distance: 102.7
click at [291, 83] on h2 "QAR124256" at bounding box center [243, 82] width 111 height 22
copy h2 "QAR124256"
click at [223, 197] on input "Accept" at bounding box center [223, 204] width 39 height 18
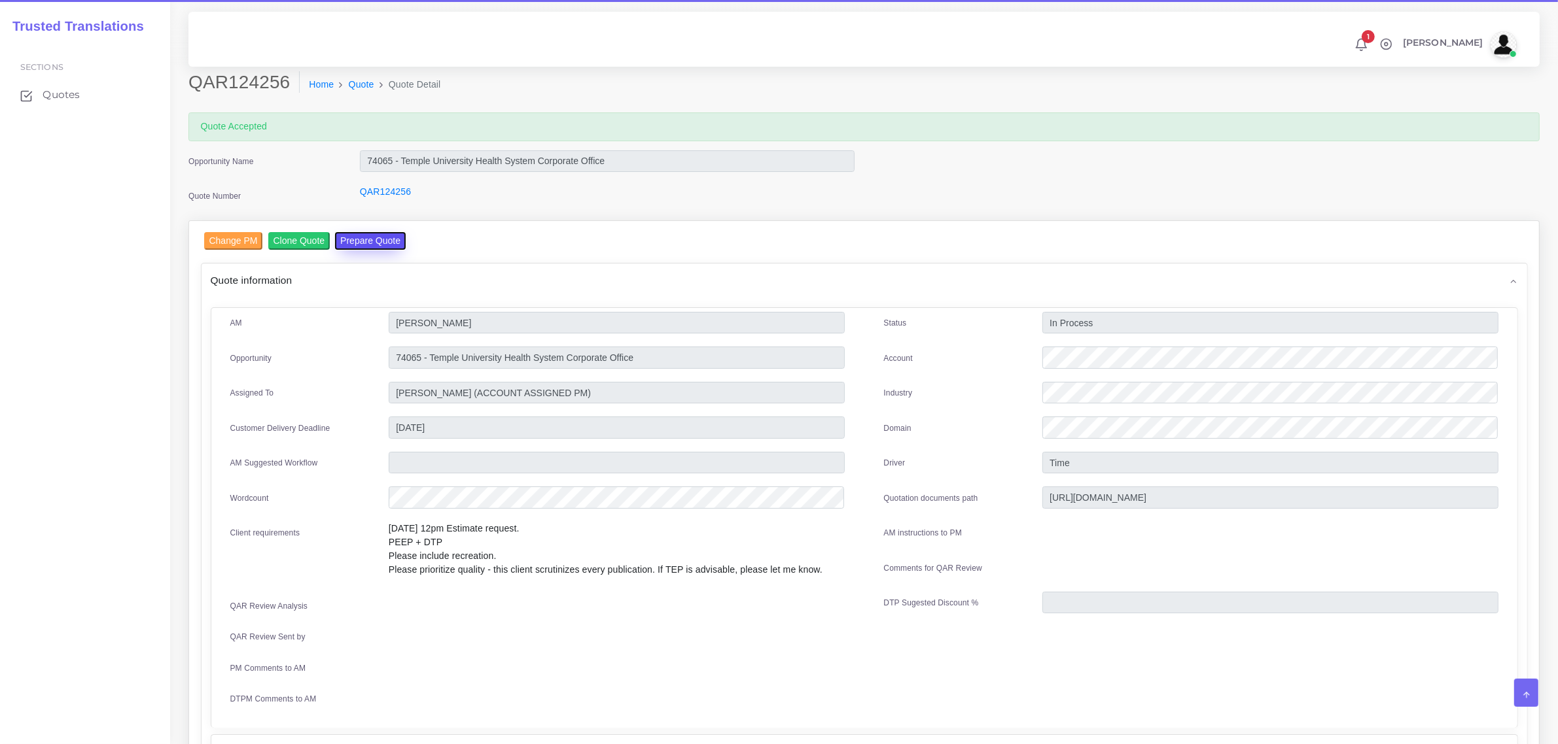
click at [386, 239] on button "Prepare Quote" at bounding box center [370, 241] width 71 height 18
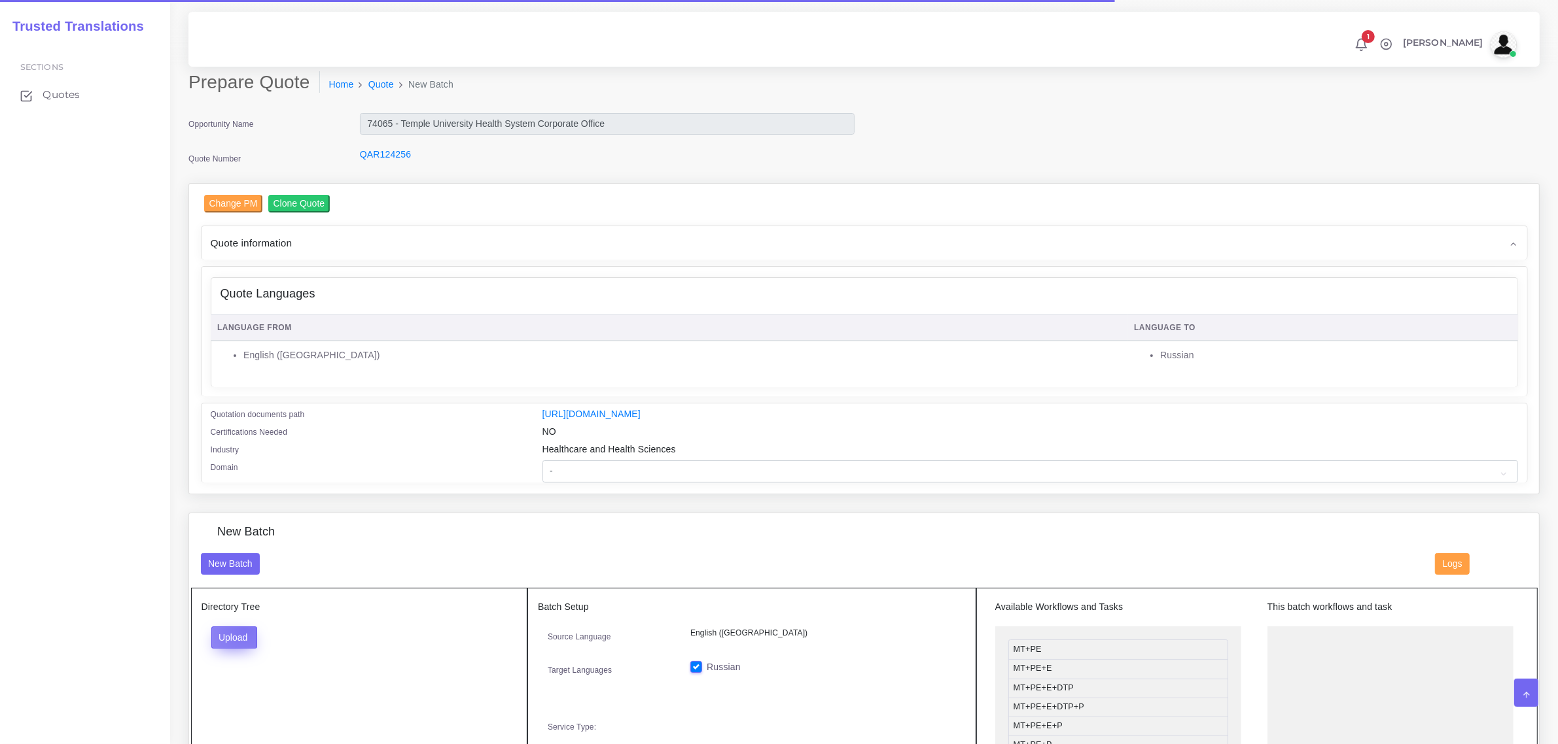
click at [244, 627] on button "Upload" at bounding box center [234, 638] width 46 height 22
click at [252, 682] on label "Files" at bounding box center [257, 687] width 90 height 16
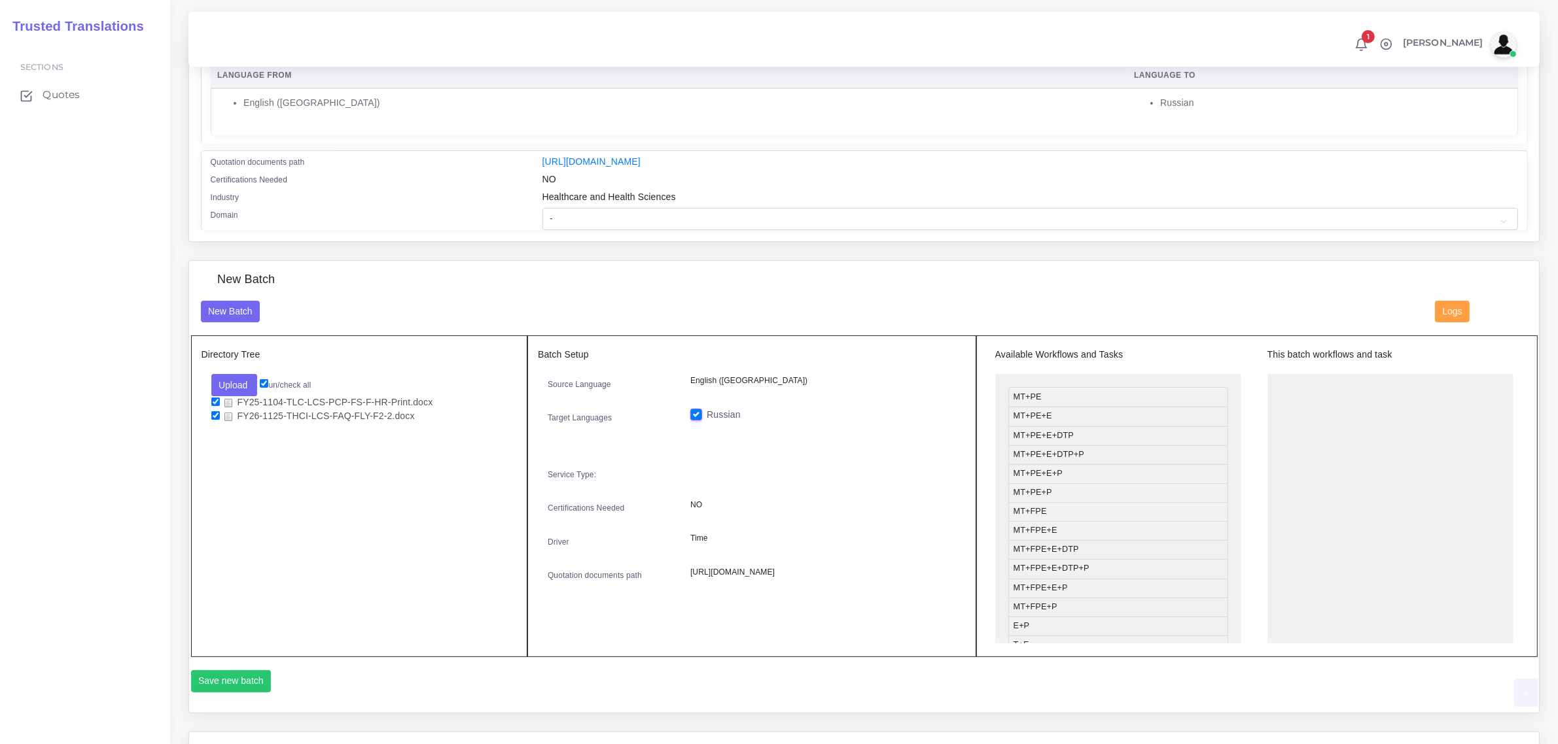
scroll to position [327, 0]
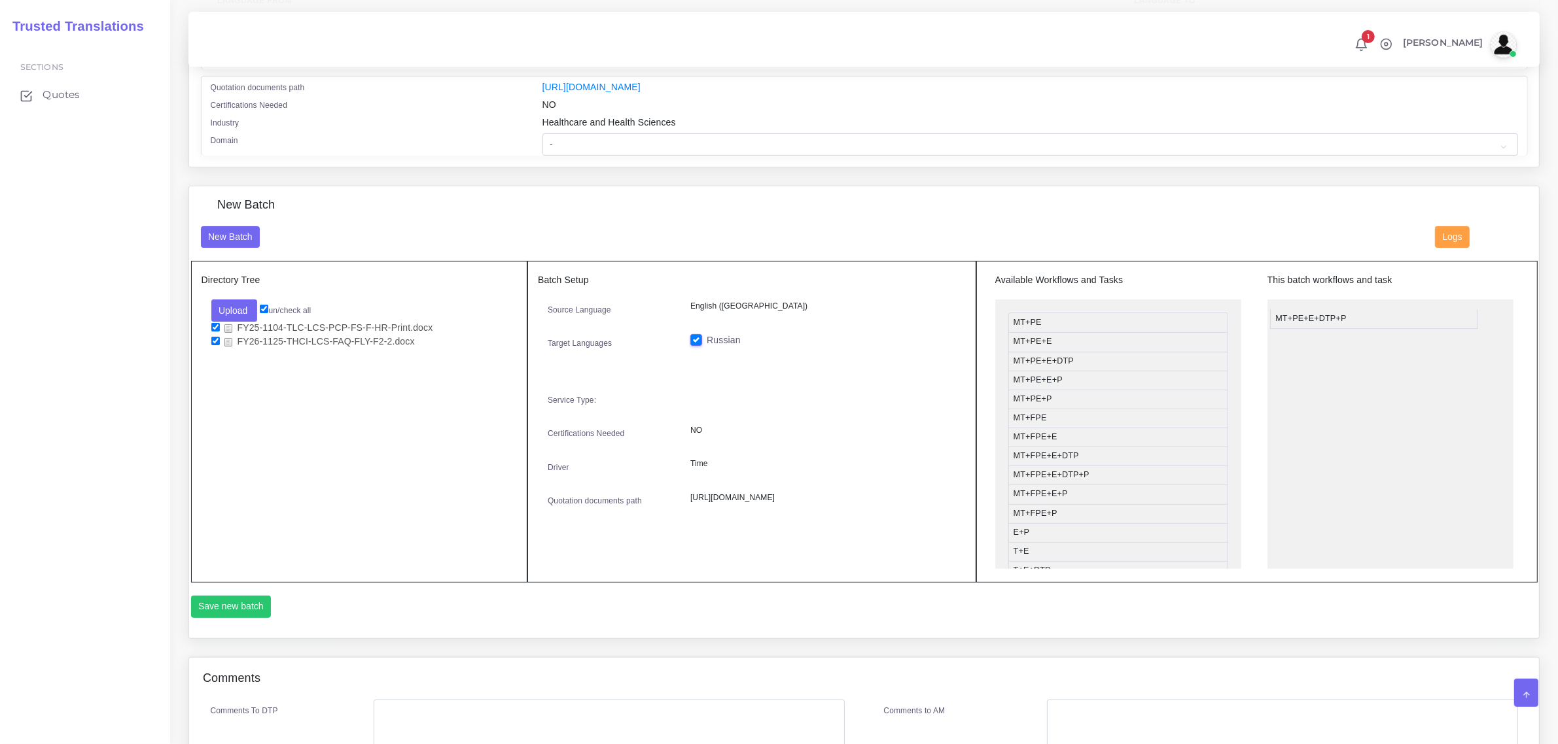
drag, startPoint x: 1106, startPoint y: 380, endPoint x: 1368, endPoint y: 318, distance: 269.6
click at [246, 602] on button "Save new batch" at bounding box center [231, 607] width 80 height 22
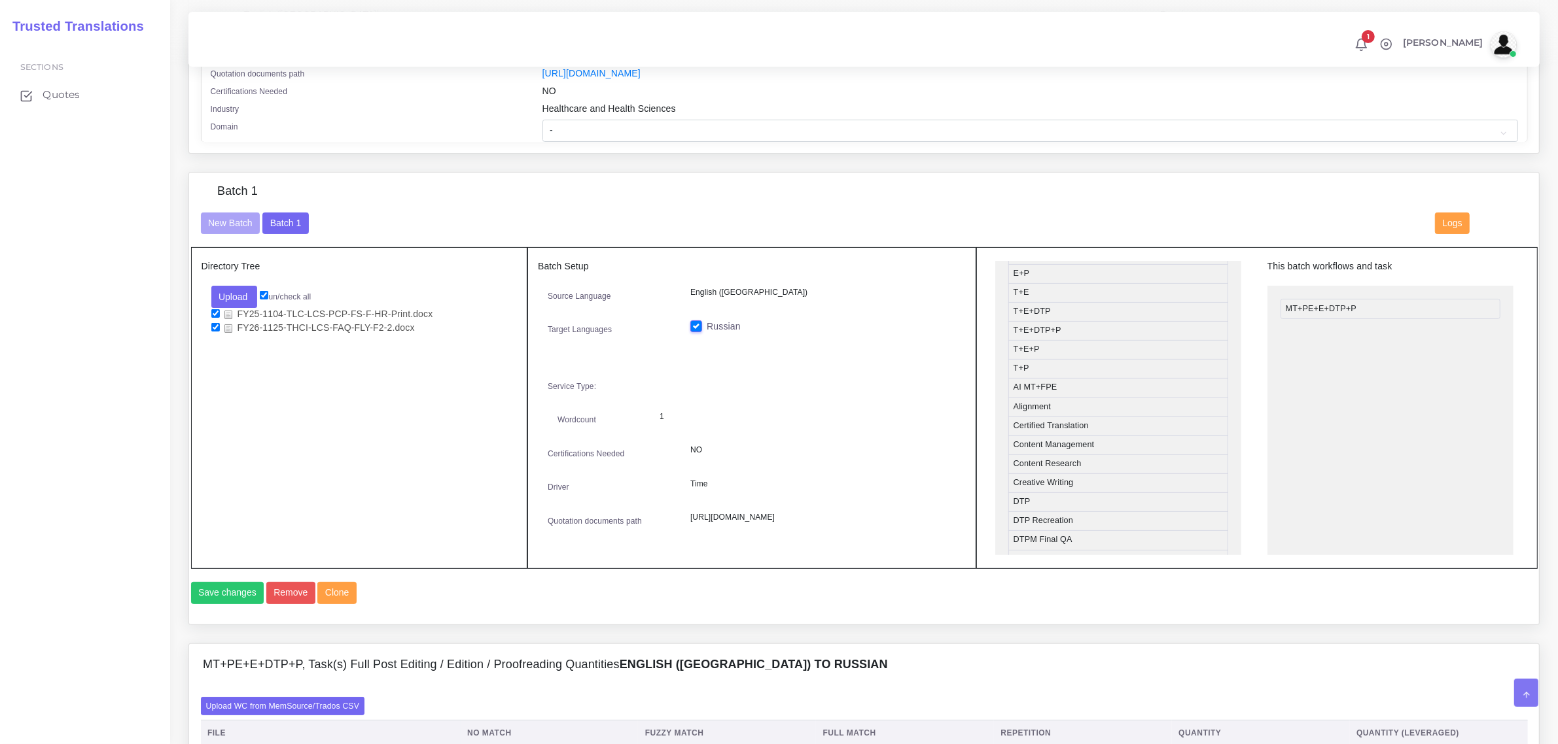
scroll to position [345, 0]
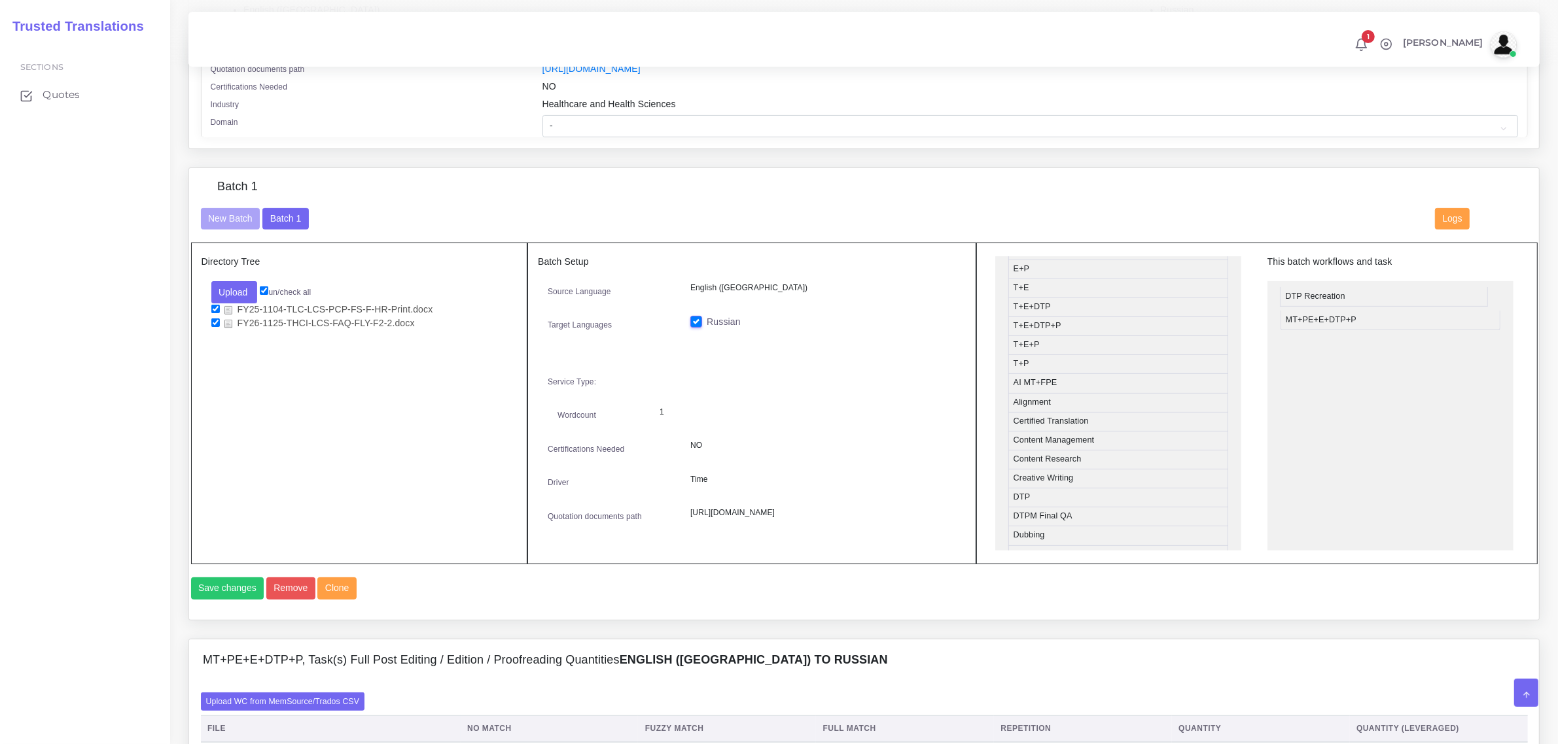
drag, startPoint x: 1048, startPoint y: 517, endPoint x: 1320, endPoint y: 294, distance: 351.9
click at [223, 600] on button "Save changes" at bounding box center [227, 589] width 73 height 22
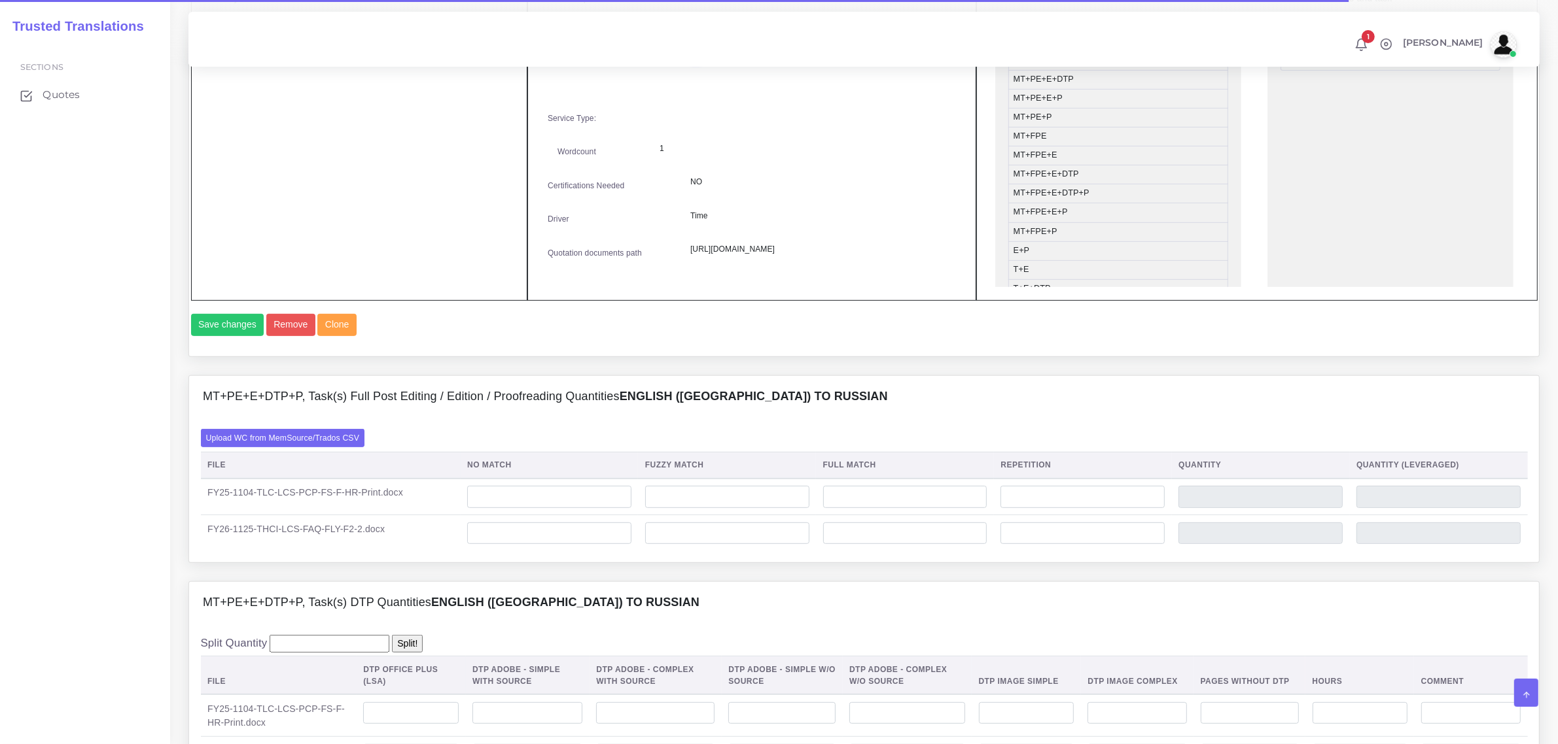
scroll to position [654, 0]
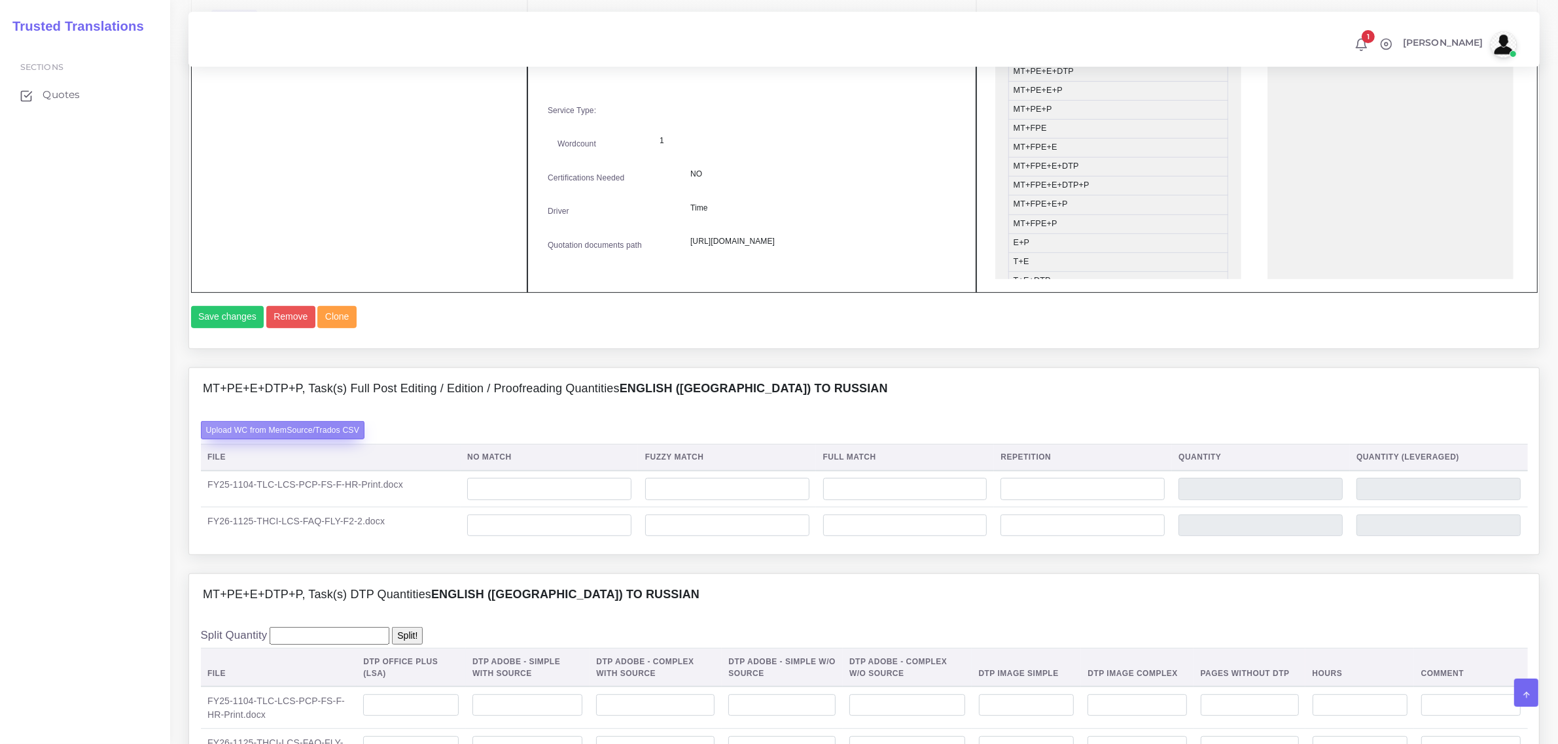
click at [324, 439] on label "Upload WC from MemSource/Trados CSV" at bounding box center [283, 430] width 164 height 18
click at [0, 0] on input "Upload WC from MemSource/Trados CSV" at bounding box center [0, 0] width 0 height 0
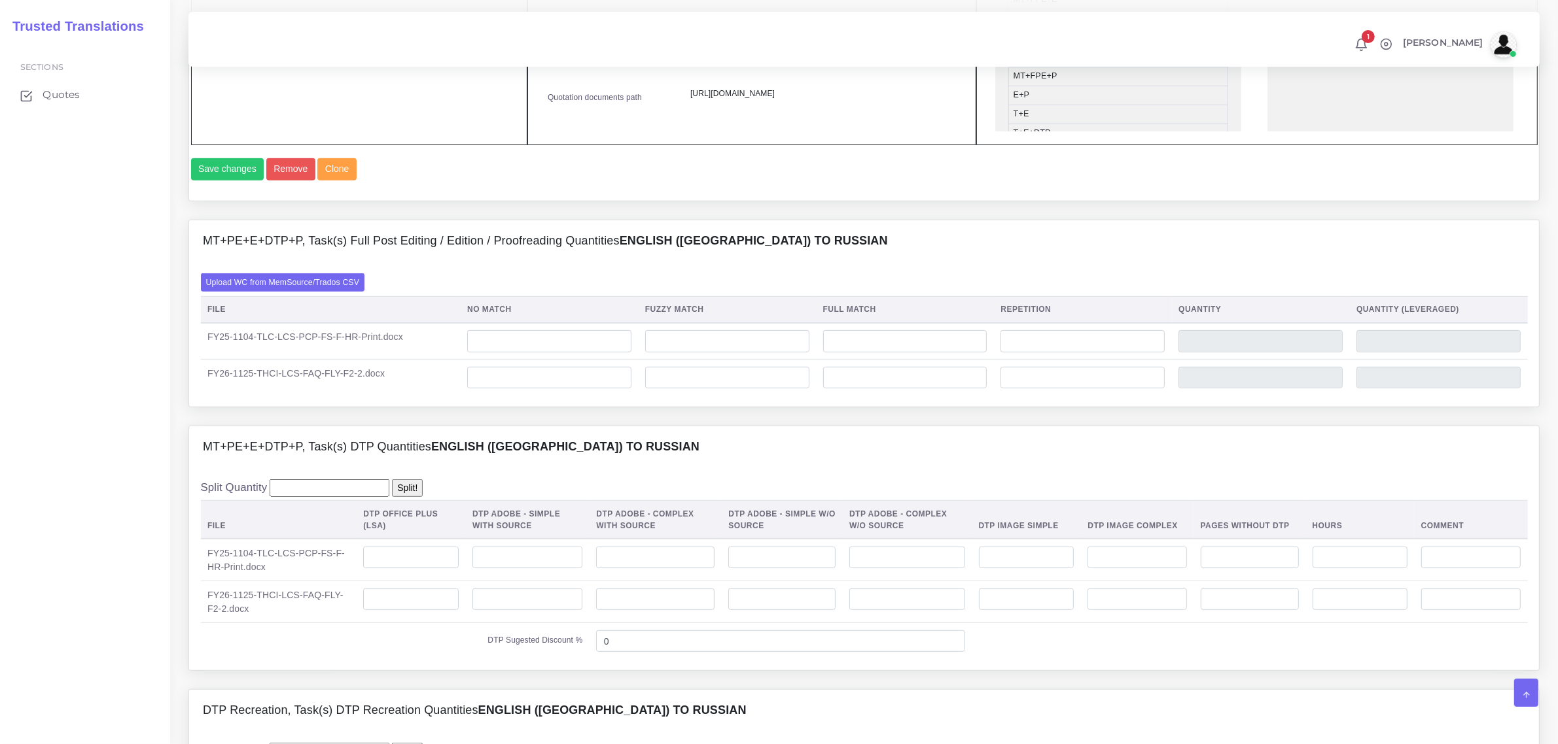
scroll to position [818, 0]
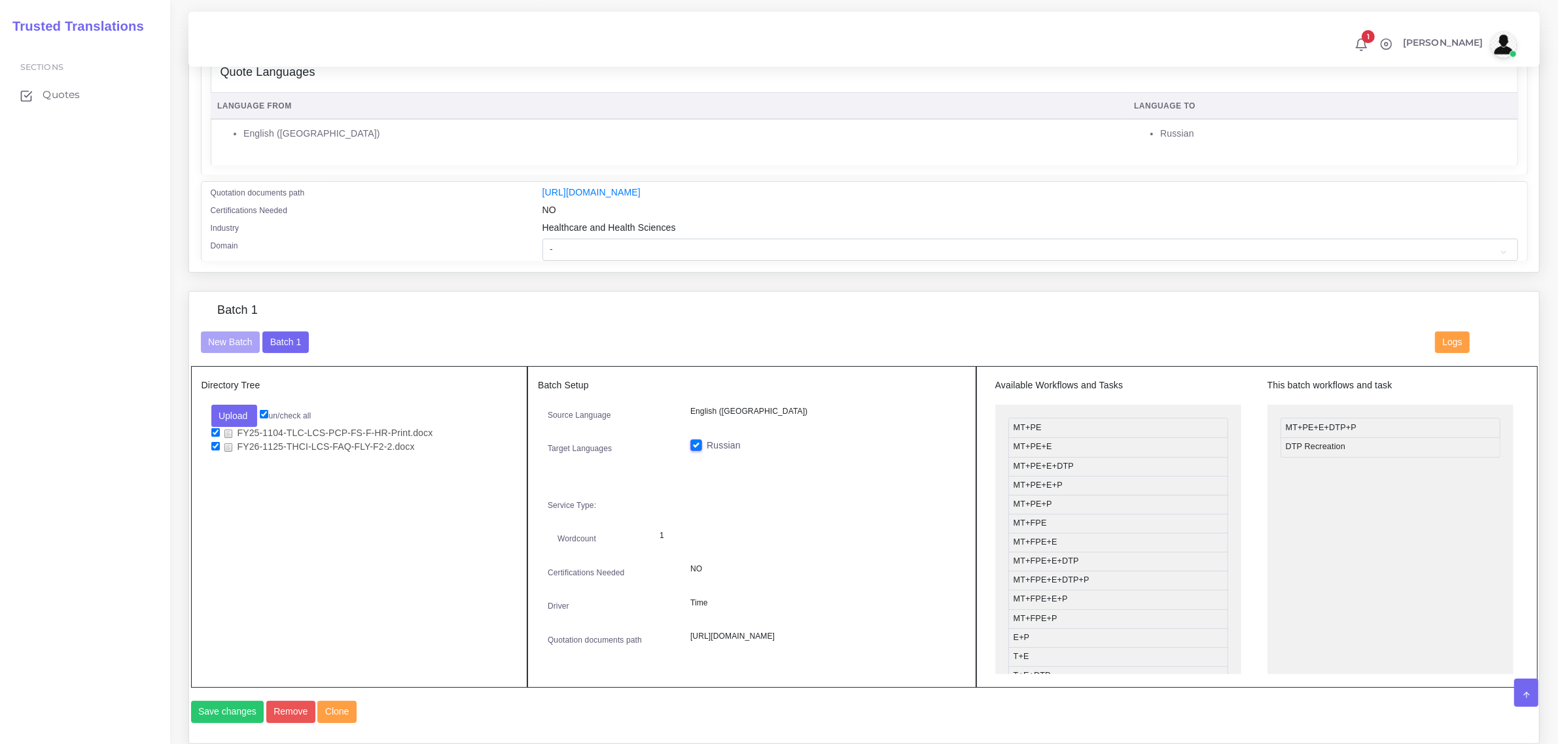
scroll to position [245, 0]
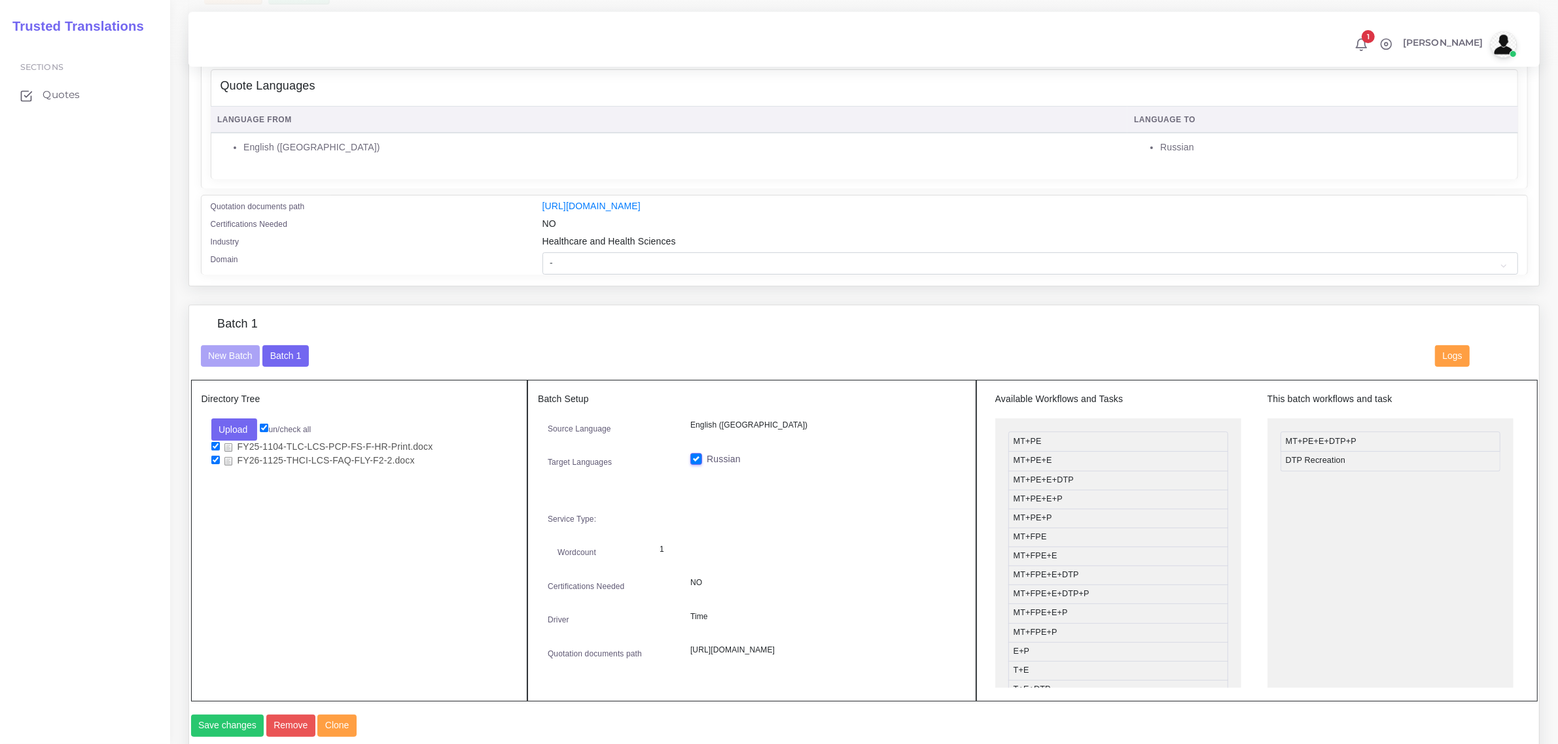
click at [600, 249] on div "Healthcare and Health Sciences" at bounding box center [1029, 244] width 995 height 18
click at [546, 266] on select "- Advertising and Media Agriculture, Forestry and Fishing Architecture, Buildin…" at bounding box center [1029, 264] width 975 height 22
select select "Healthcare and Health Sciences"
click at [542, 253] on select "- Advertising and Media Agriculture, Forestry and Fishing Architecture, Buildin…" at bounding box center [1029, 264] width 975 height 22
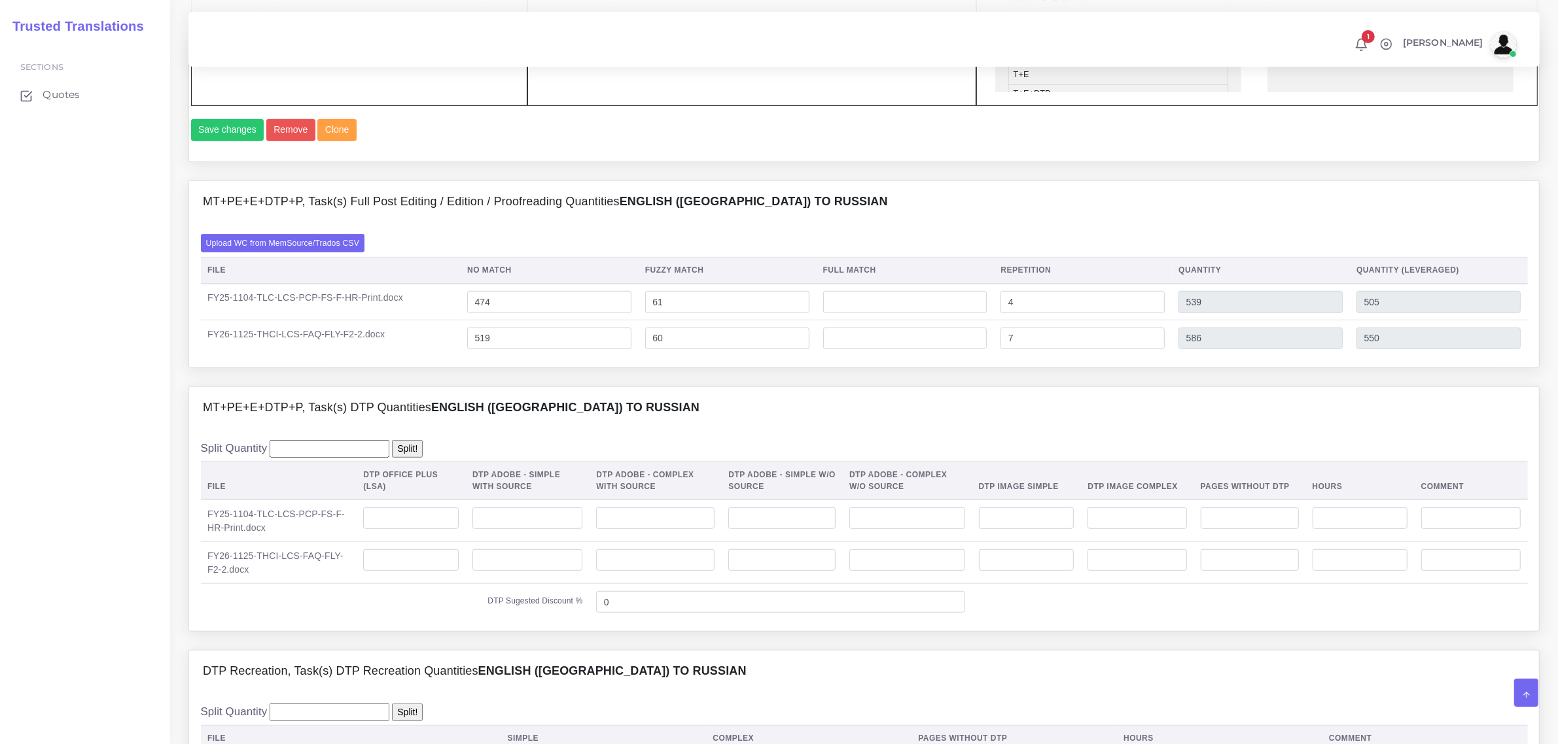
scroll to position [1145, 0]
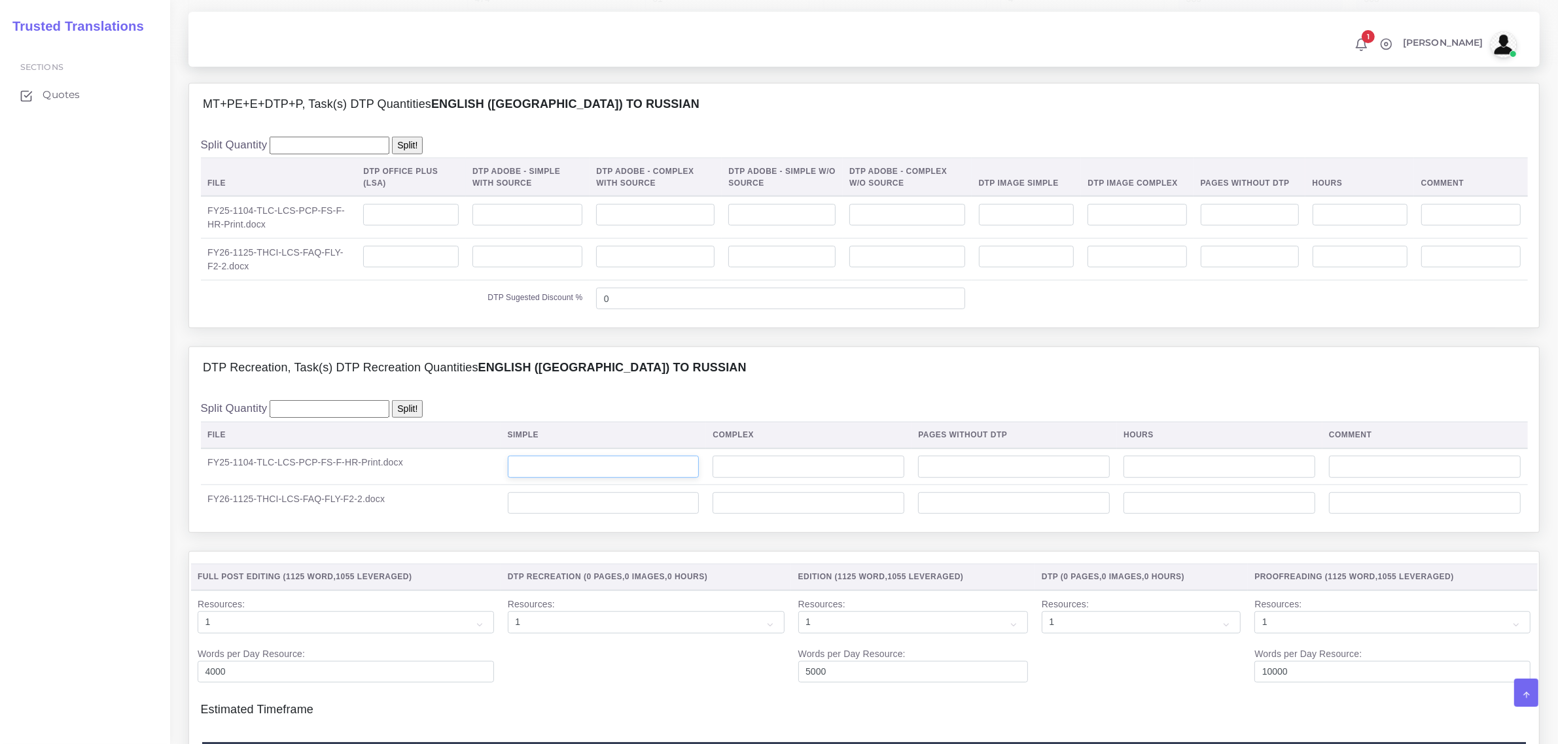
click at [594, 478] on input "number" at bounding box center [604, 467] width 192 height 22
type input "1"
click at [731, 478] on input "number" at bounding box center [808, 467] width 192 height 22
type input "1"
click at [619, 515] on input "number" at bounding box center [604, 504] width 192 height 22
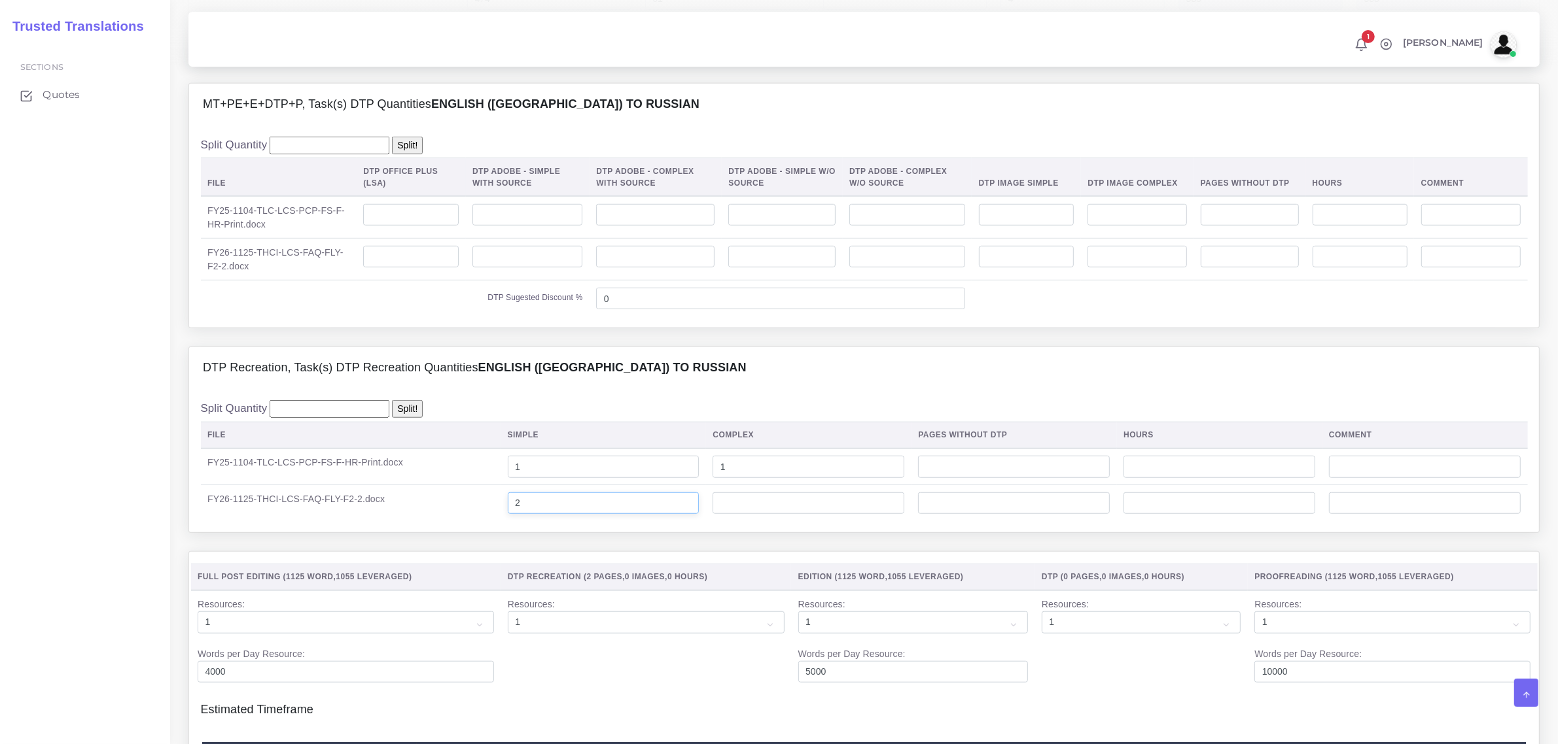
type input "2"
click at [530, 478] on input "1" at bounding box center [604, 467] width 192 height 22
type input "2"
click at [406, 226] on input "number" at bounding box center [411, 215] width 96 height 22
type input "2"
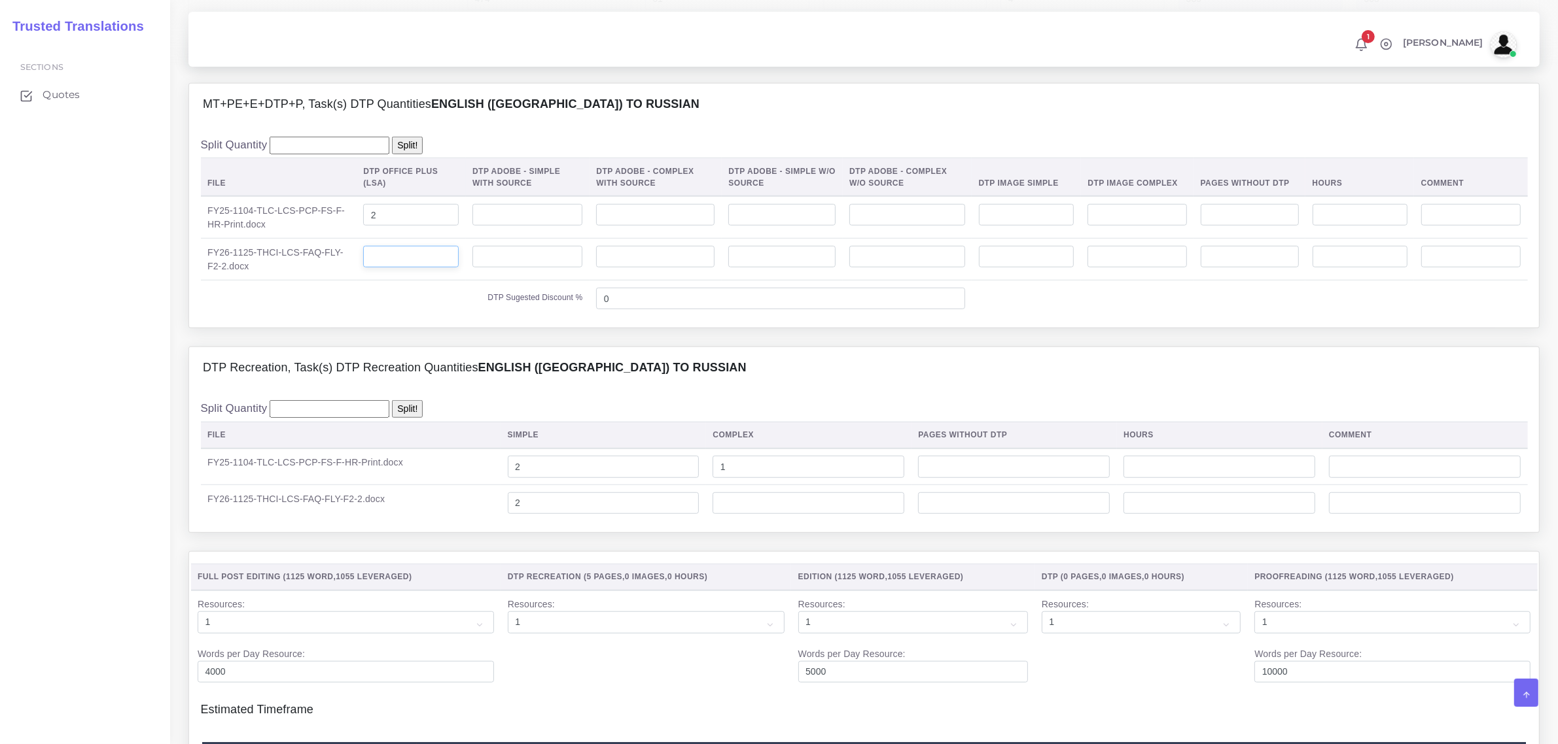
click at [417, 268] on input "number" at bounding box center [411, 257] width 96 height 22
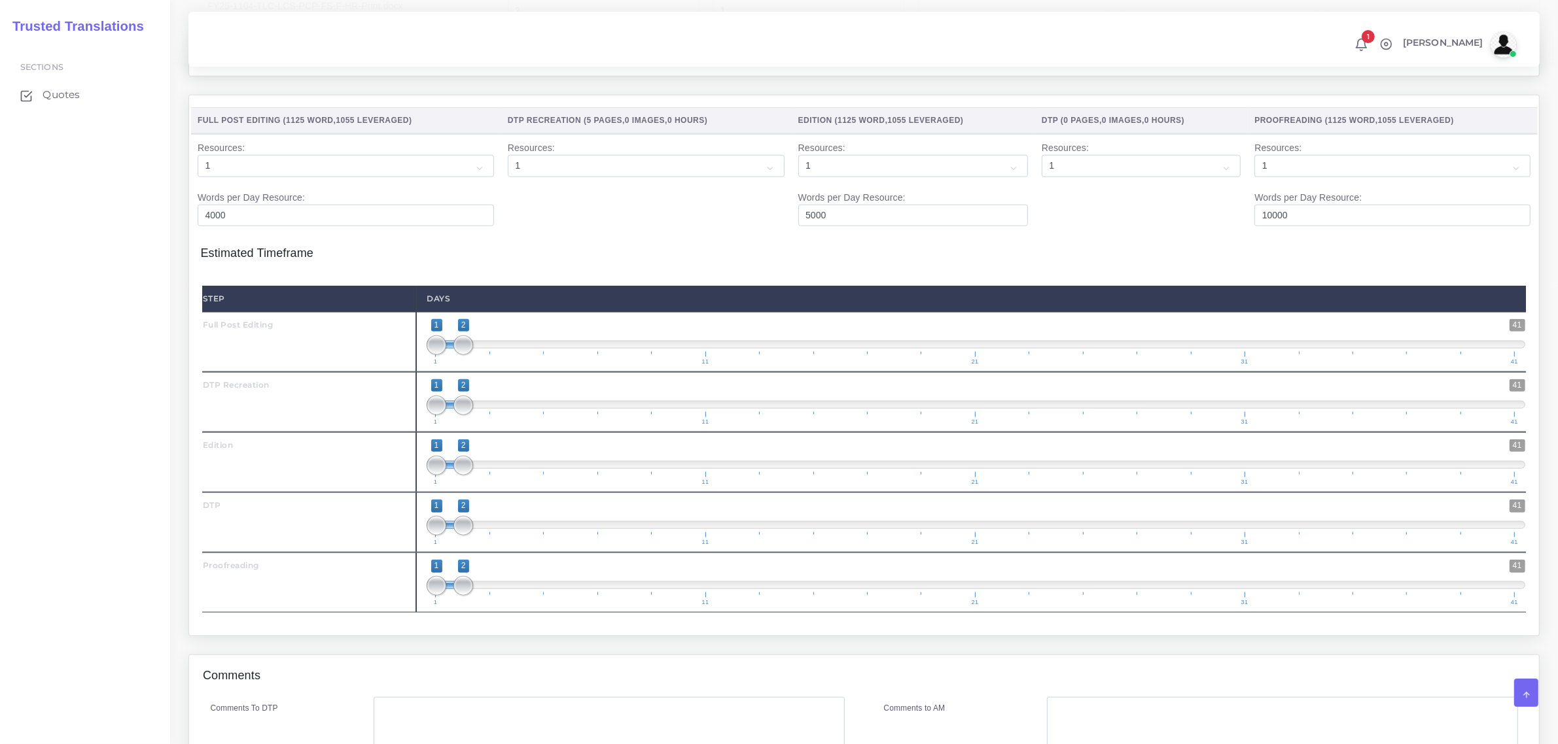
scroll to position [1635, 0]
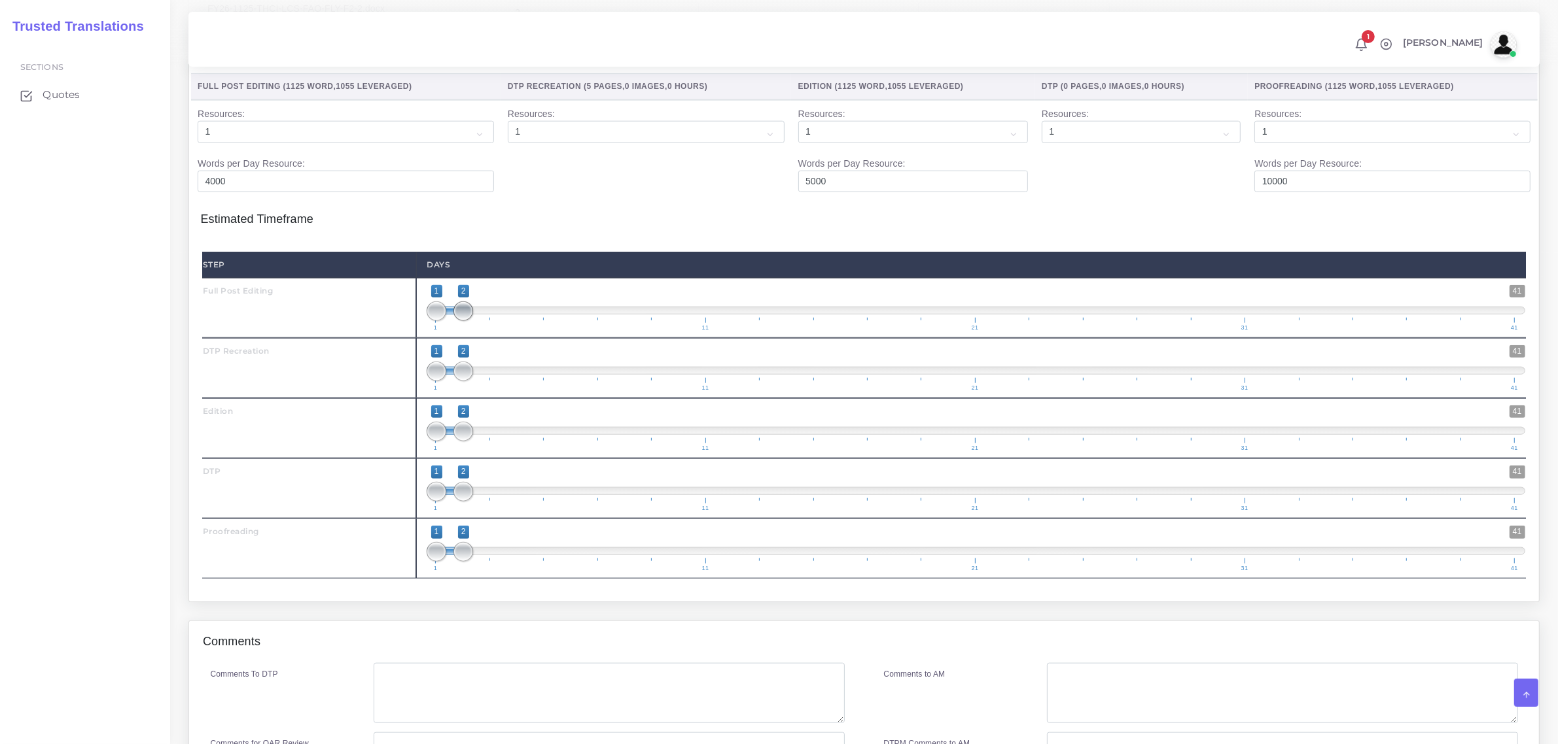
type input "2"
type input "1;1"
drag, startPoint x: 462, startPoint y: 341, endPoint x: 419, endPoint y: 396, distance: 70.0
click at [427, 331] on span "1 41 1 1 1 — 1 1 11 21 31 41" at bounding box center [976, 308] width 1098 height 46
type input "1;1"
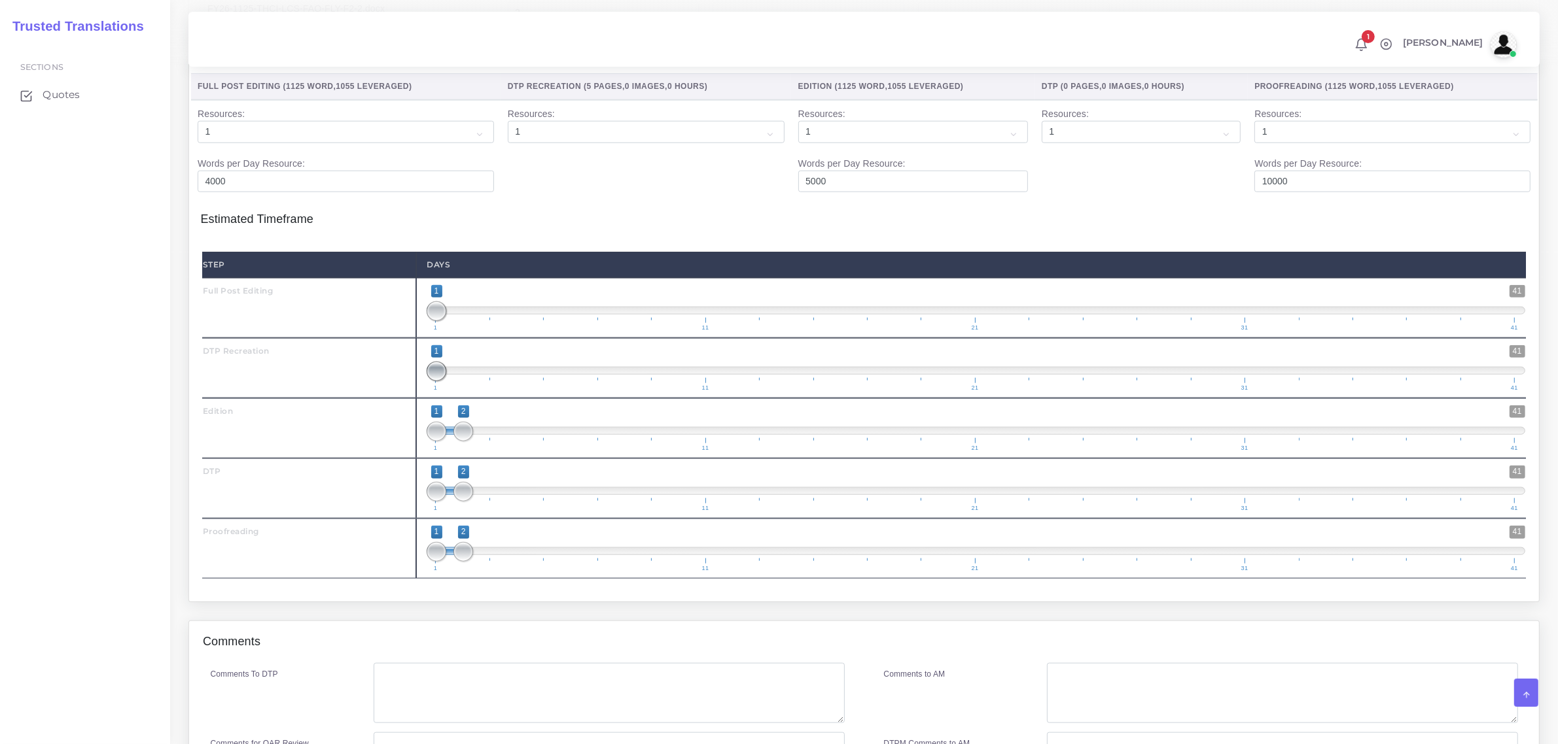
drag, startPoint x: 463, startPoint y: 399, endPoint x: 447, endPoint y: 370, distance: 33.1
click at [437, 381] on span at bounding box center [437, 372] width 20 height 20
drag, startPoint x: 440, startPoint y: 338, endPoint x: 458, endPoint y: 337, distance: 17.7
click at [459, 321] on span at bounding box center [463, 312] width 20 height 20
type input "2;2"
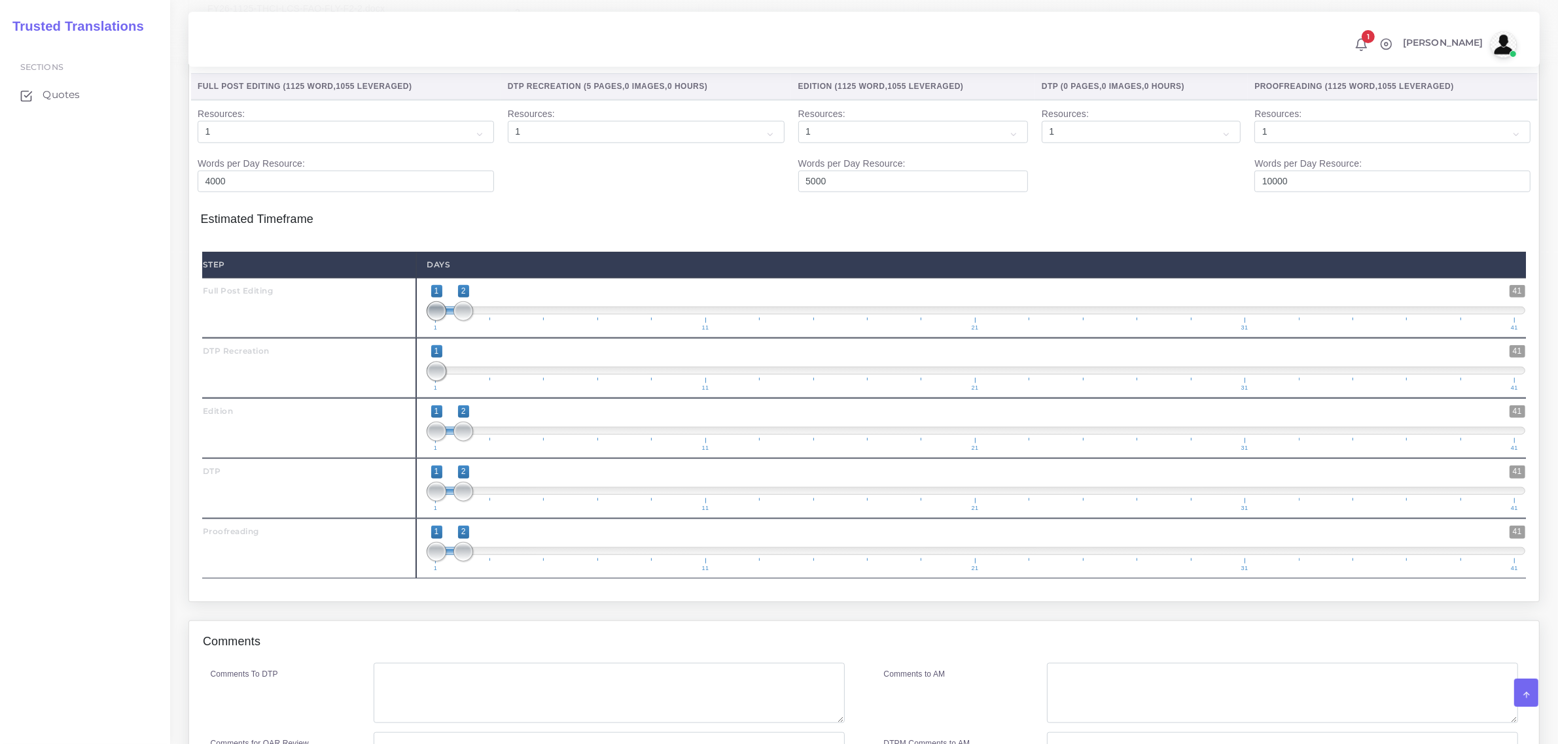
drag, startPoint x: 440, startPoint y: 338, endPoint x: 481, endPoint y: 354, distance: 44.7
click at [479, 331] on span "1 41 1 2 1 — 2 1 11 21 31 41" at bounding box center [976, 308] width 1098 height 46
drag, startPoint x: 457, startPoint y: 466, endPoint x: 465, endPoint y: 462, distance: 9.4
click at [481, 442] on span at bounding box center [491, 432] width 20 height 20
type input "3;3"
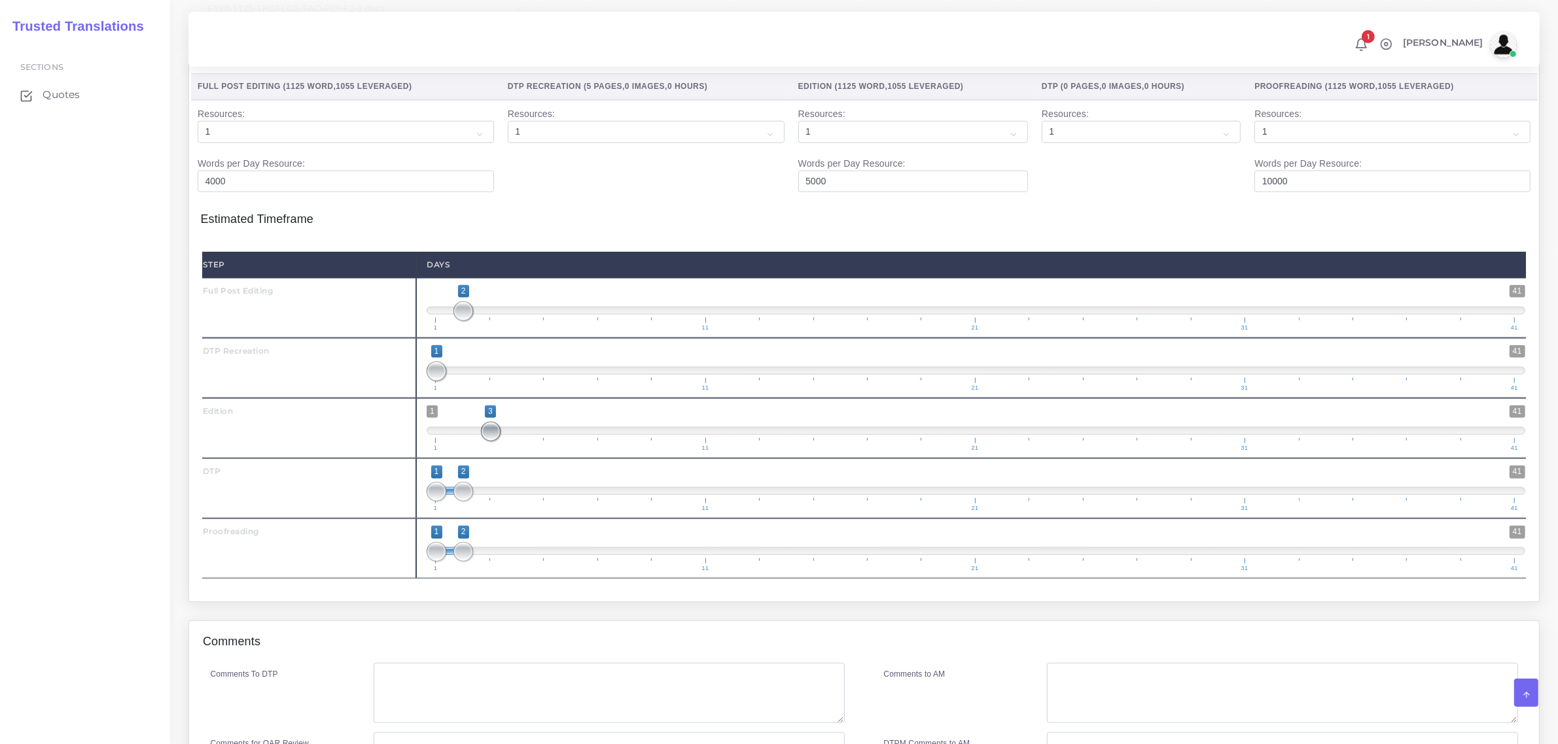
drag, startPoint x: 443, startPoint y: 459, endPoint x: 494, endPoint y: 472, distance: 52.7
click at [495, 442] on span at bounding box center [491, 432] width 20 height 20
drag, startPoint x: 466, startPoint y: 519, endPoint x: 515, endPoint y: 515, distance: 49.2
click at [515, 502] on span at bounding box center [518, 492] width 20 height 20
type input "4;4"
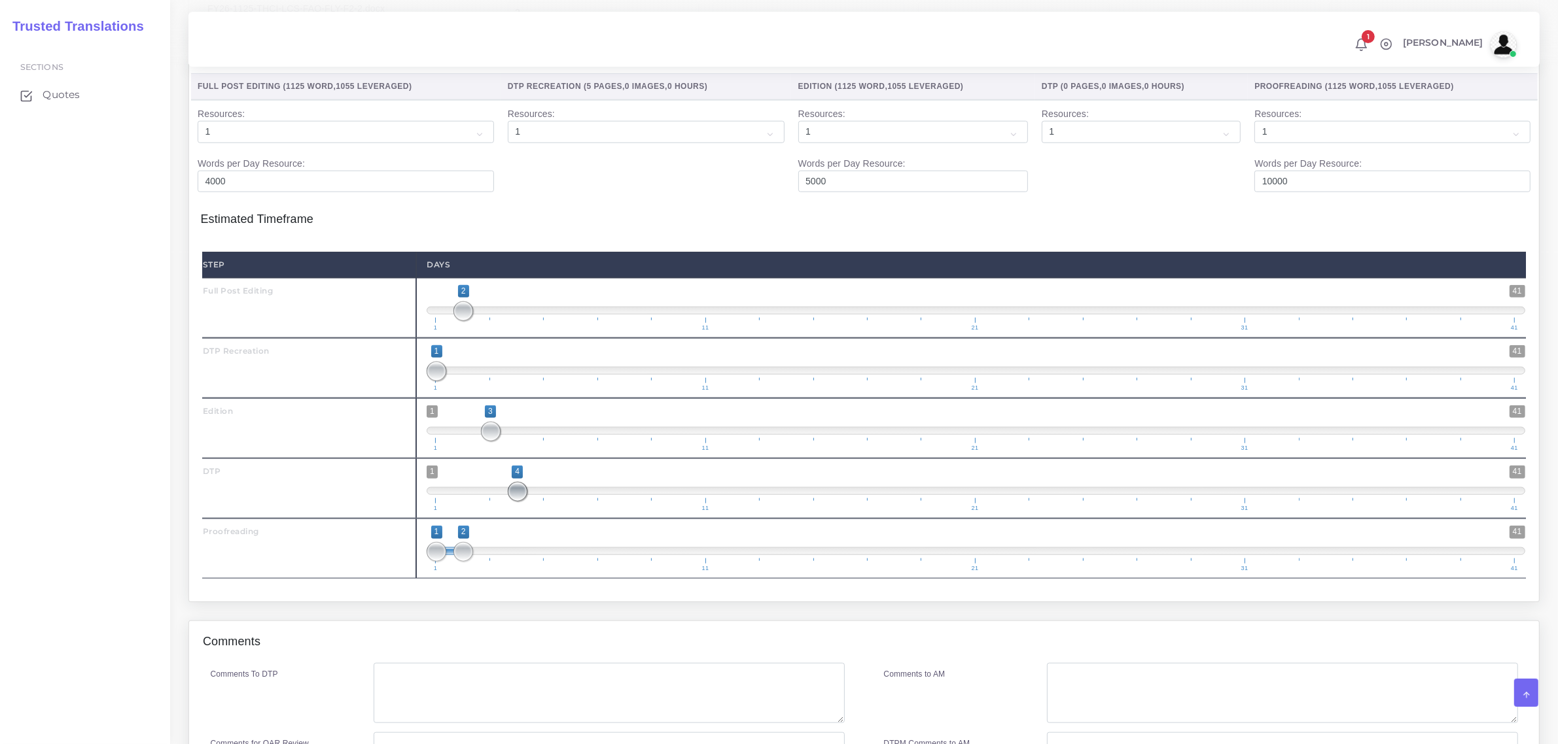
drag, startPoint x: 436, startPoint y: 517, endPoint x: 527, endPoint y: 527, distance: 90.9
click at [529, 512] on span "1 41 4 4 4 — 4 1 11 21 31 41" at bounding box center [976, 489] width 1098 height 46
drag, startPoint x: 465, startPoint y: 579, endPoint x: 544, endPoint y: 594, distance: 79.9
click at [544, 572] on span "1 41 1 5 1 — 5 1 11 21 31 41" at bounding box center [976, 549] width 1098 height 46
type input "5;5"
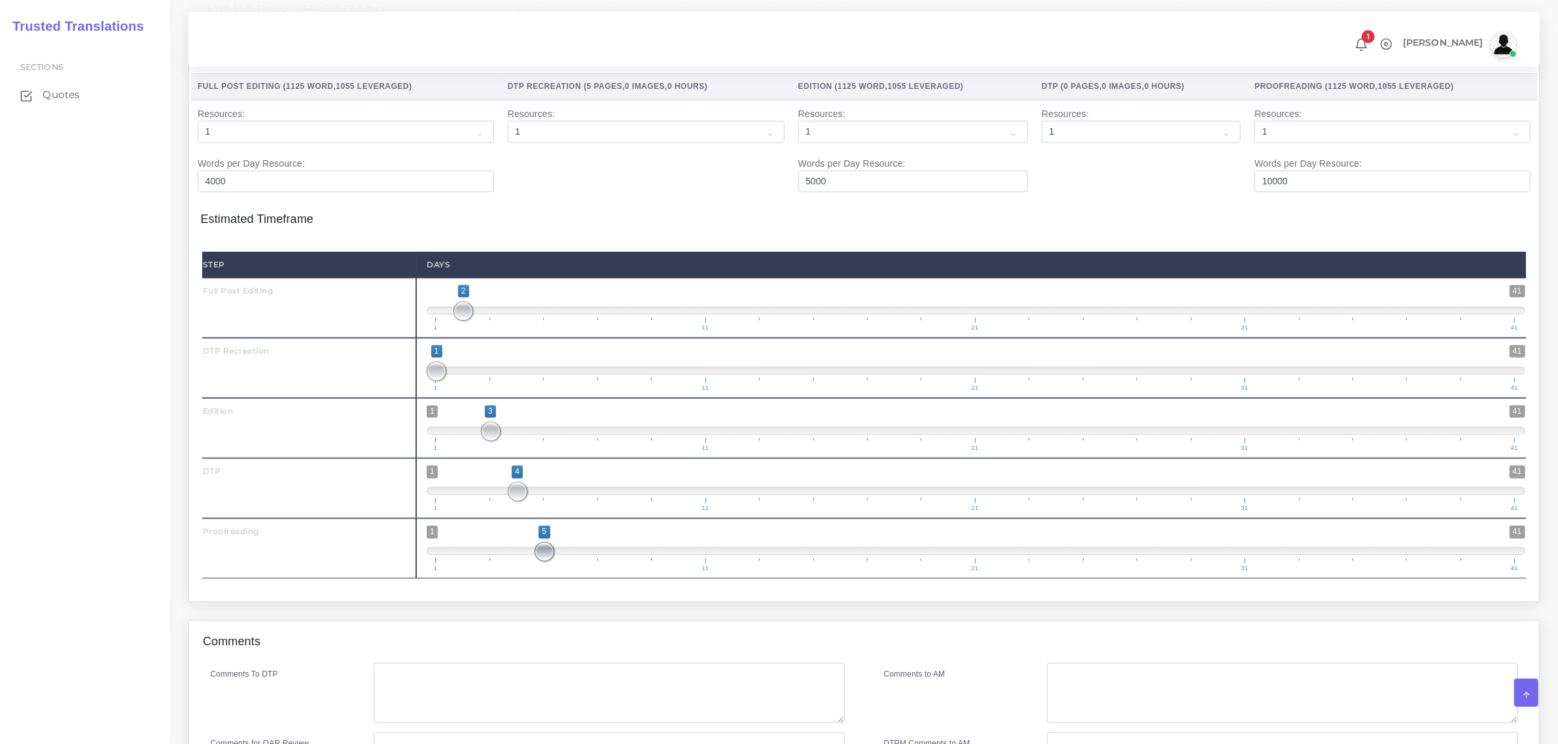
drag, startPoint x: 436, startPoint y: 582, endPoint x: 538, endPoint y: 595, distance: 102.9
click at [538, 572] on span "1 41 5 5 5 — 5 1 11 21 31 41" at bounding box center [976, 549] width 1098 height 46
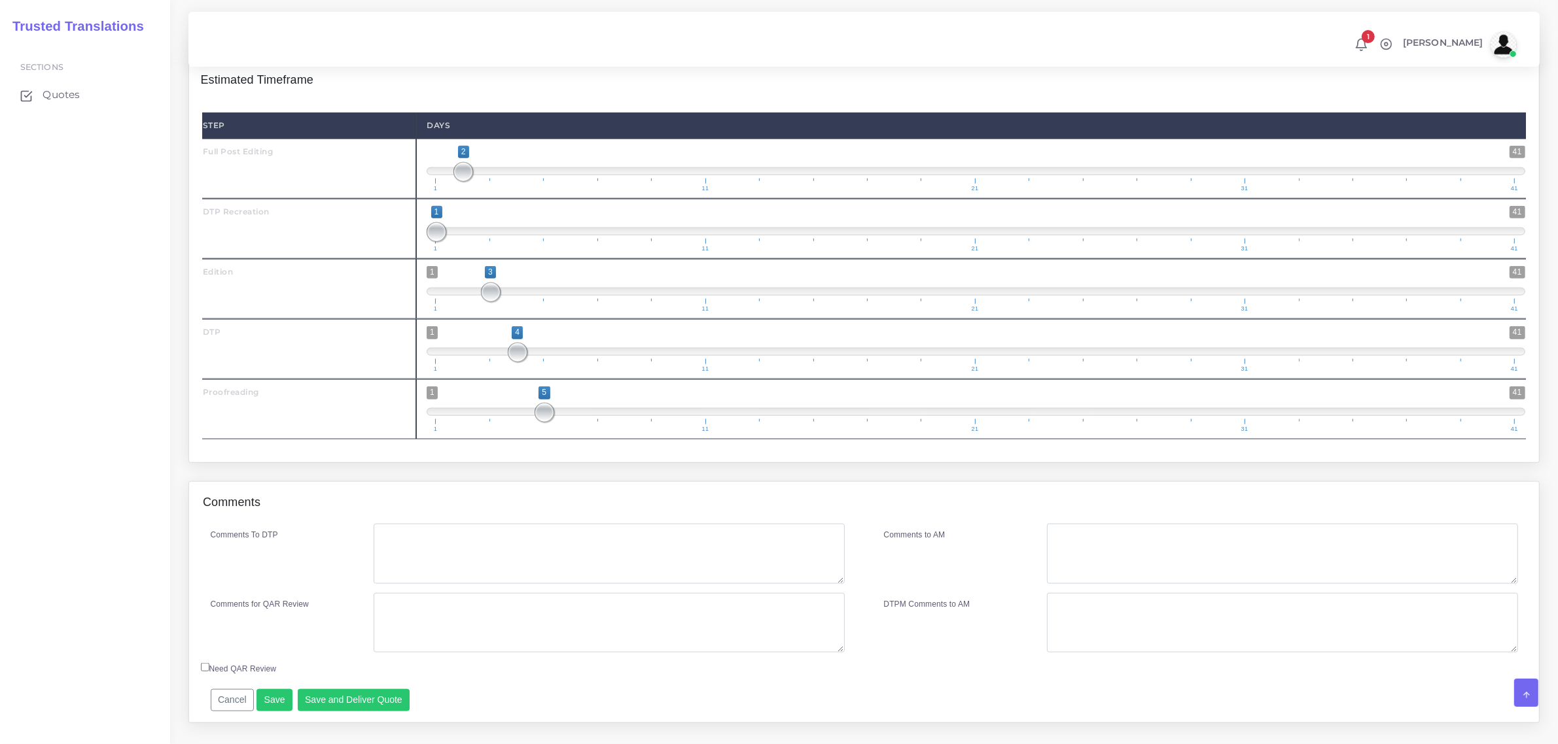
scroll to position [1799, 0]
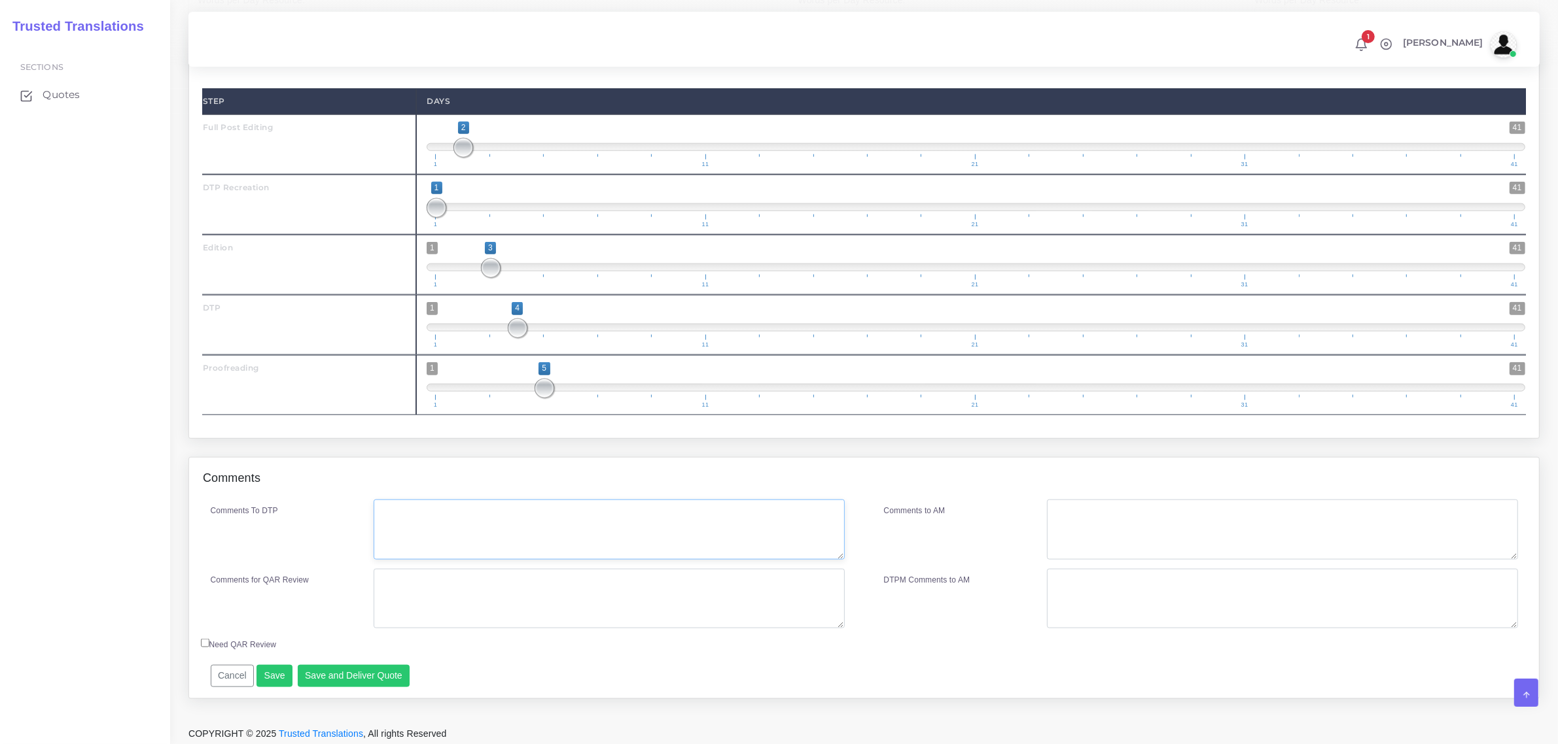
click at [496, 556] on textarea "Comments To DTP" at bounding box center [609, 530] width 470 height 60
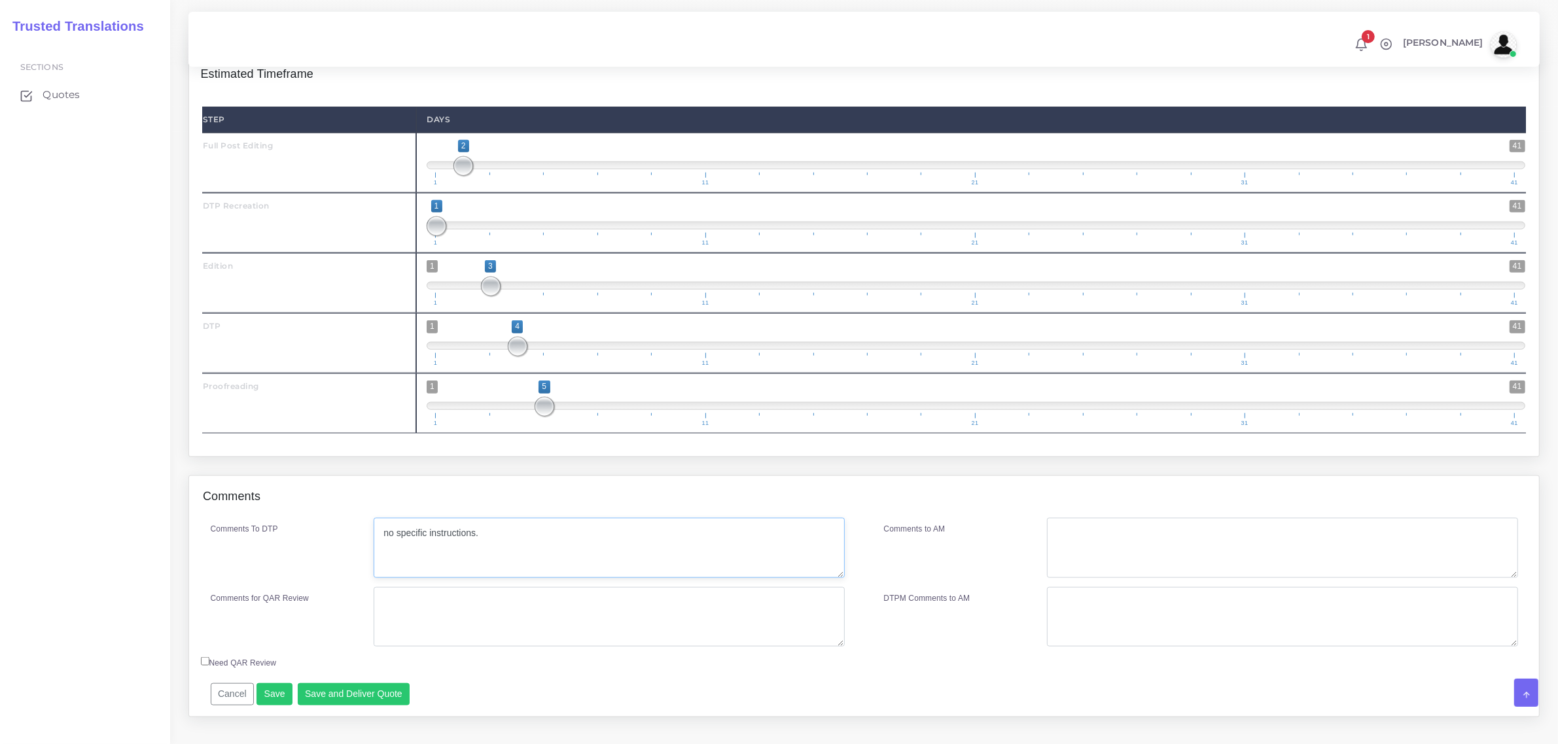
scroll to position [1833, 0]
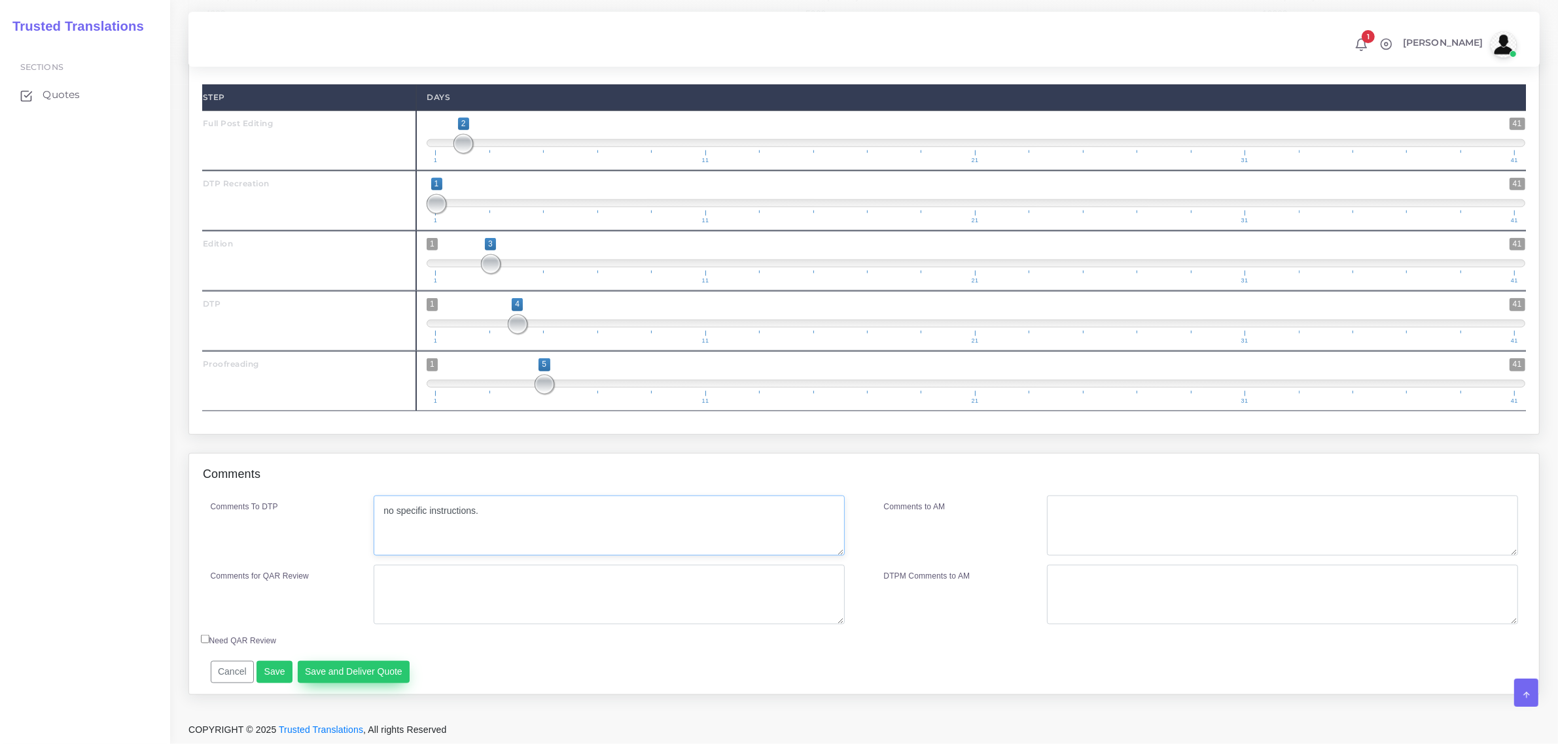
type textarea "no specific instructions."
click at [351, 669] on button "Save and Deliver Quote" at bounding box center [354, 672] width 113 height 22
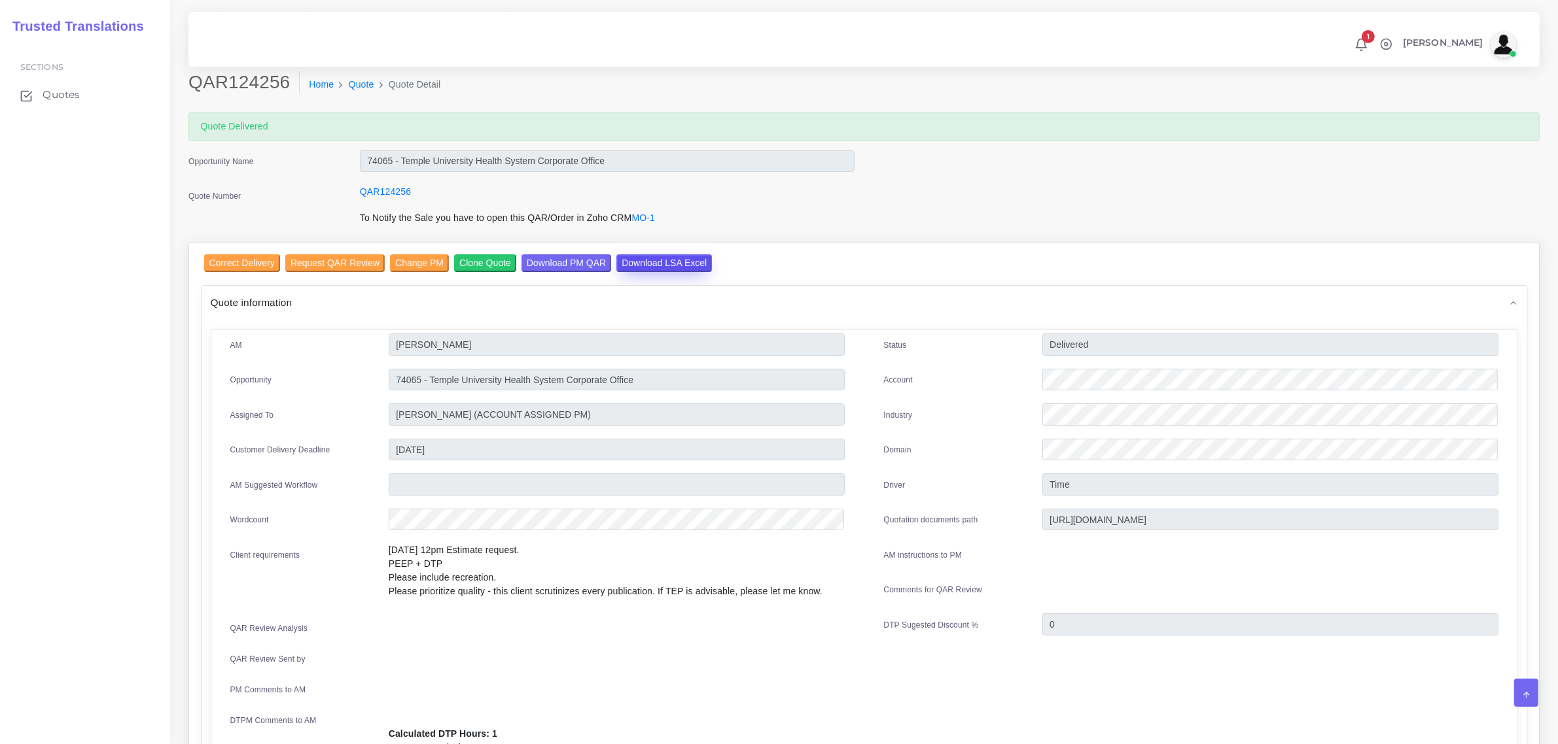
click at [665, 260] on input "Download LSA Excel" at bounding box center [664, 263] width 96 height 18
click at [66, 93] on span "Quotes" at bounding box center [64, 95] width 37 height 14
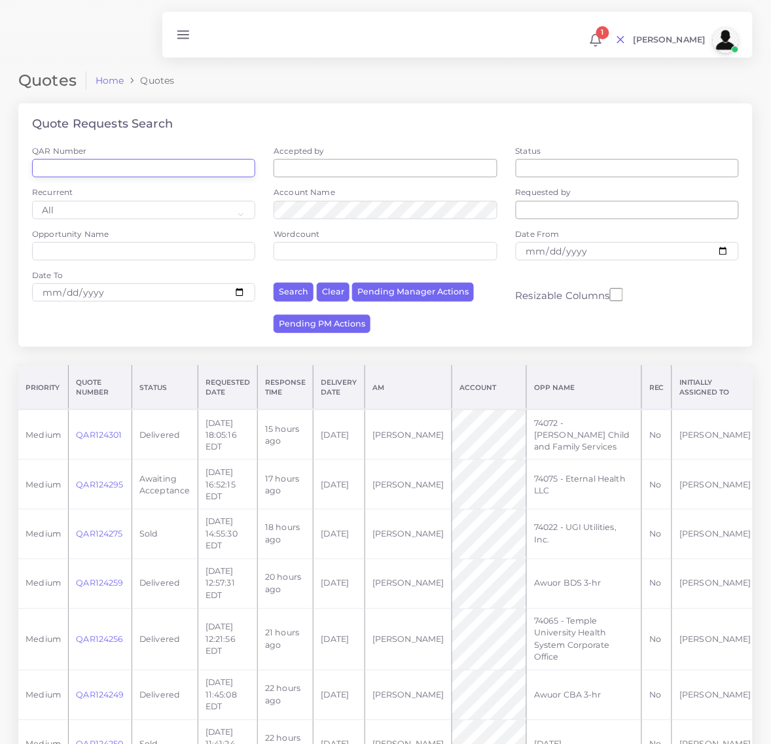
click at [141, 167] on input "QAR Number" at bounding box center [143, 168] width 223 height 18
paste input "QAR124249"
type input "QAR124249"
click at [273, 283] on button "Search" at bounding box center [293, 292] width 40 height 19
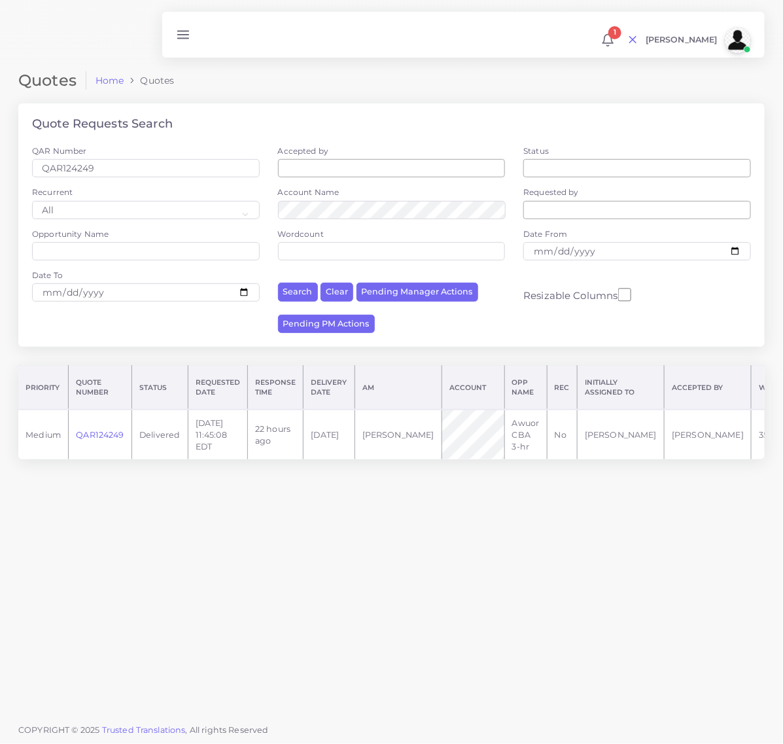
click at [96, 440] on link "QAR124249" at bounding box center [100, 435] width 48 height 10
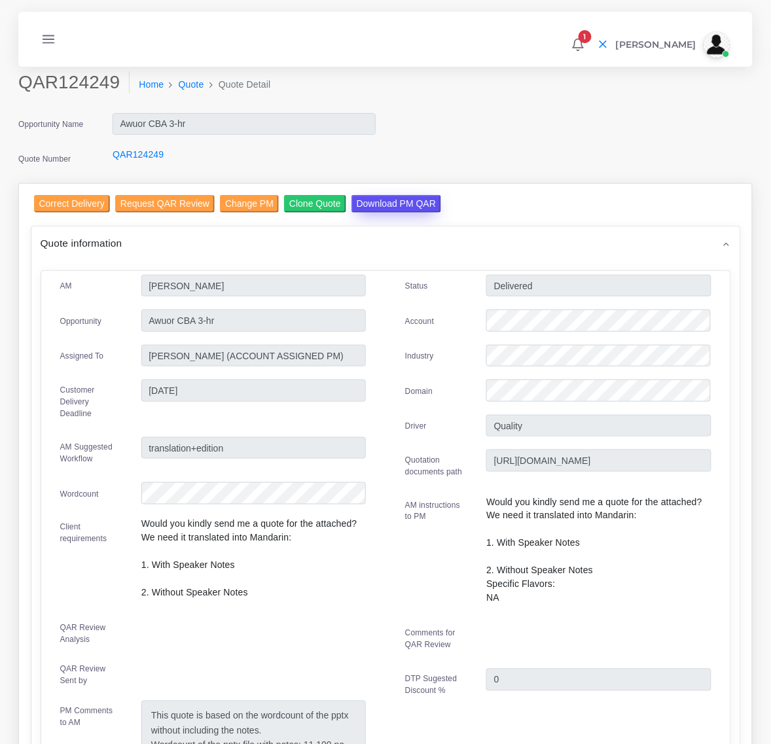
click at [379, 200] on input "Download PM QAR" at bounding box center [396, 204] width 90 height 18
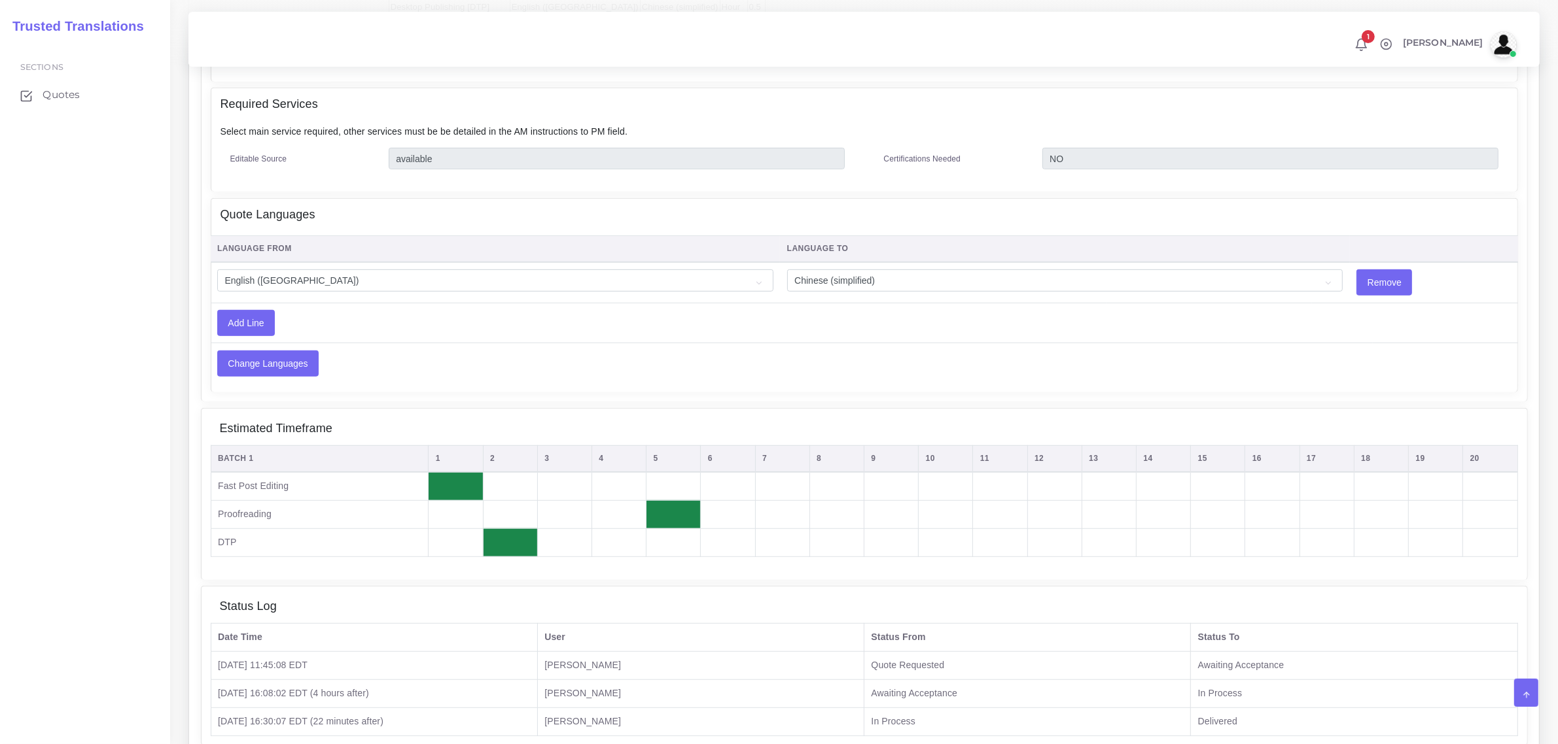
scroll to position [947, 0]
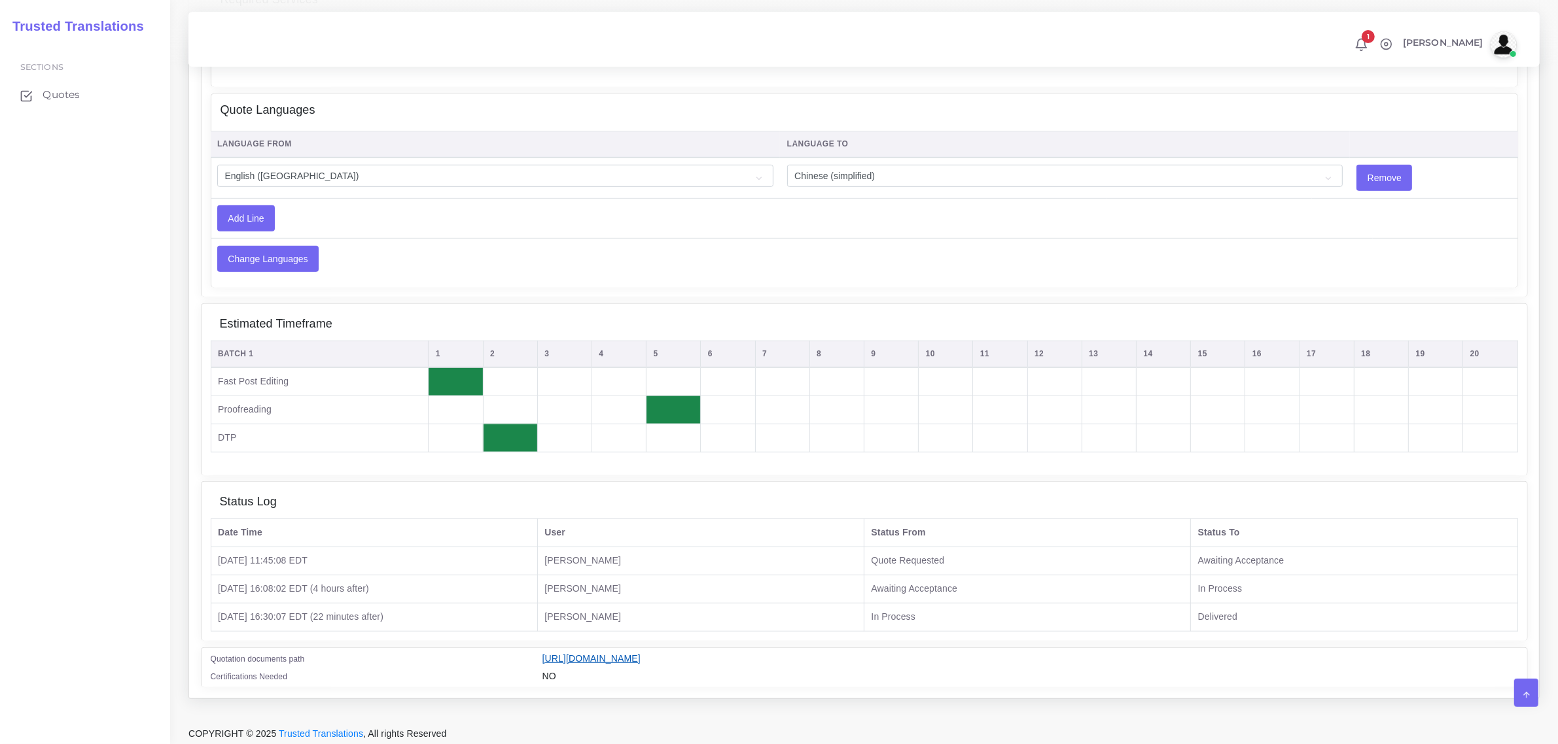
click at [640, 654] on link "https://workdrive.zoho.com/fgoh3e43b1a1fe2124b65bedd7c3c51a0e040/teams/fgoh3e43…" at bounding box center [591, 659] width 98 height 10
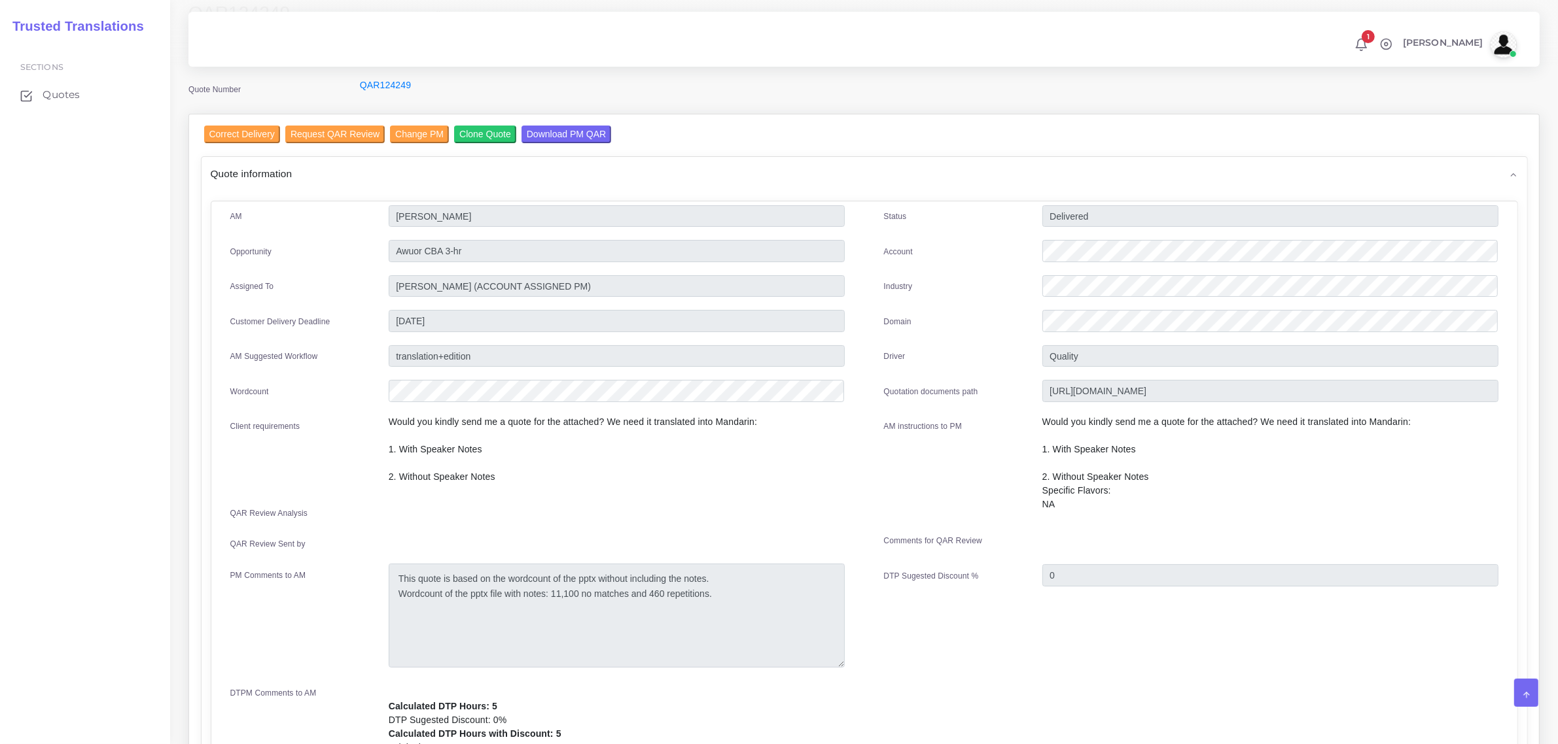
scroll to position [0, 0]
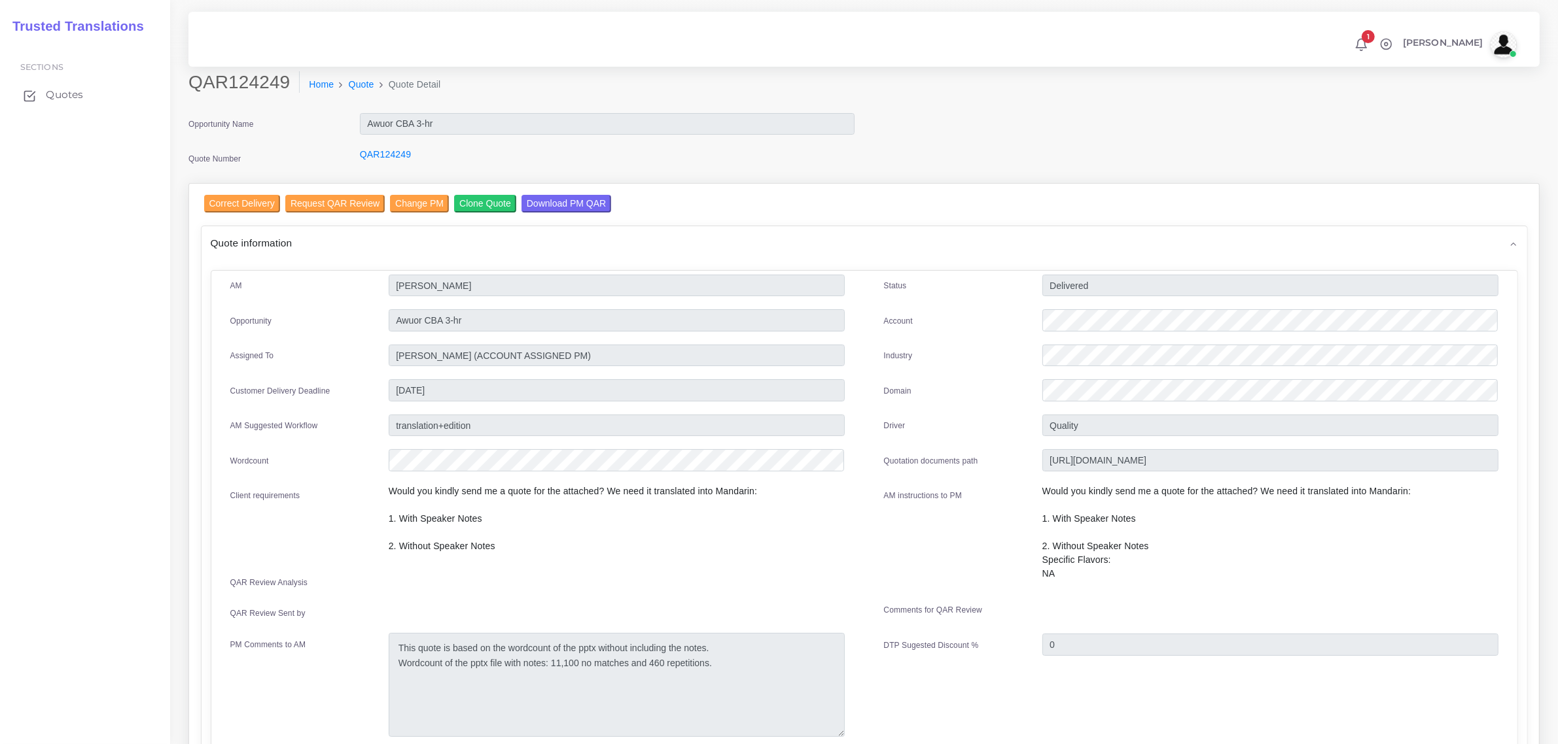
click at [59, 94] on span "Quotes" at bounding box center [64, 95] width 37 height 14
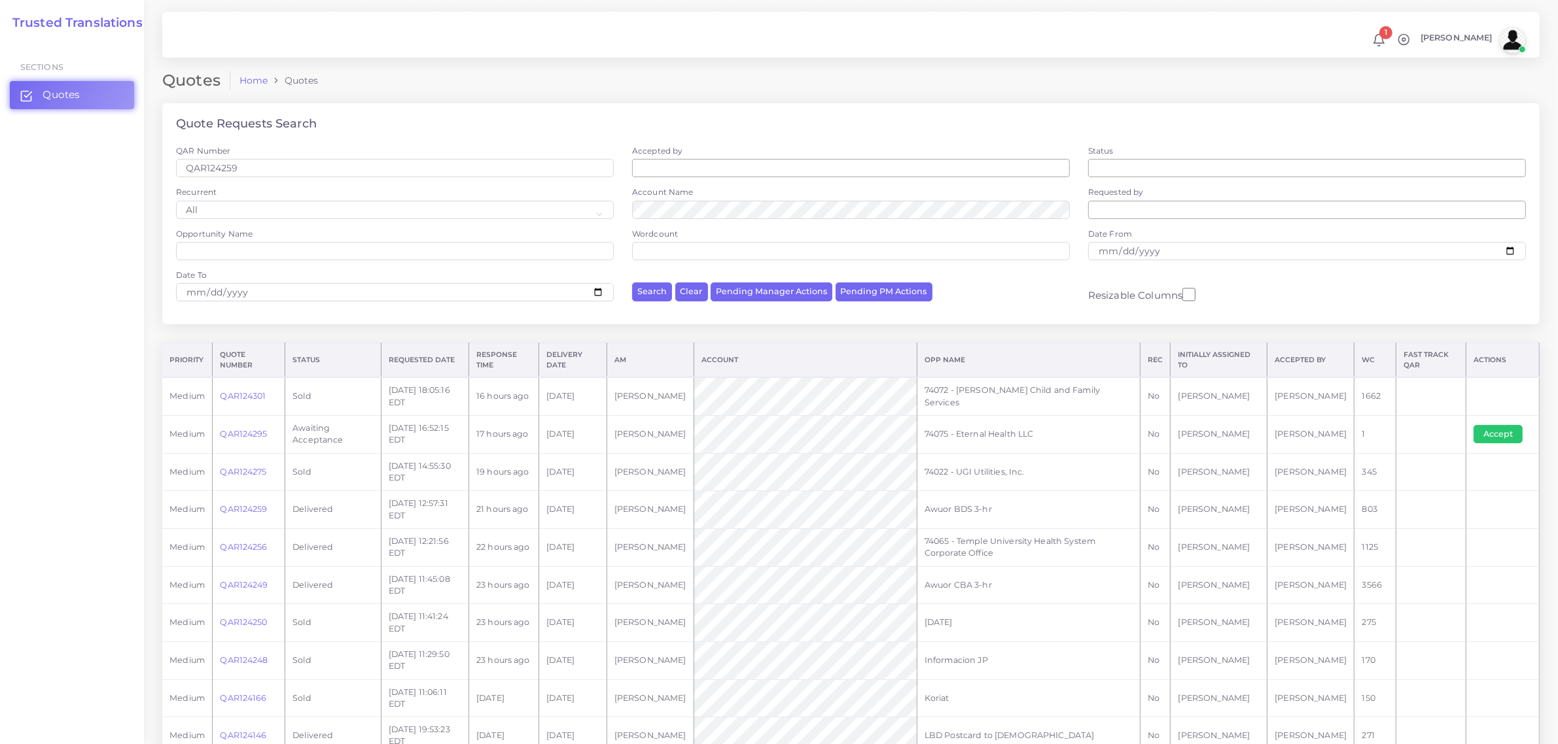
type input "QAR124259"
click at [632, 283] on button "Search" at bounding box center [652, 292] width 40 height 19
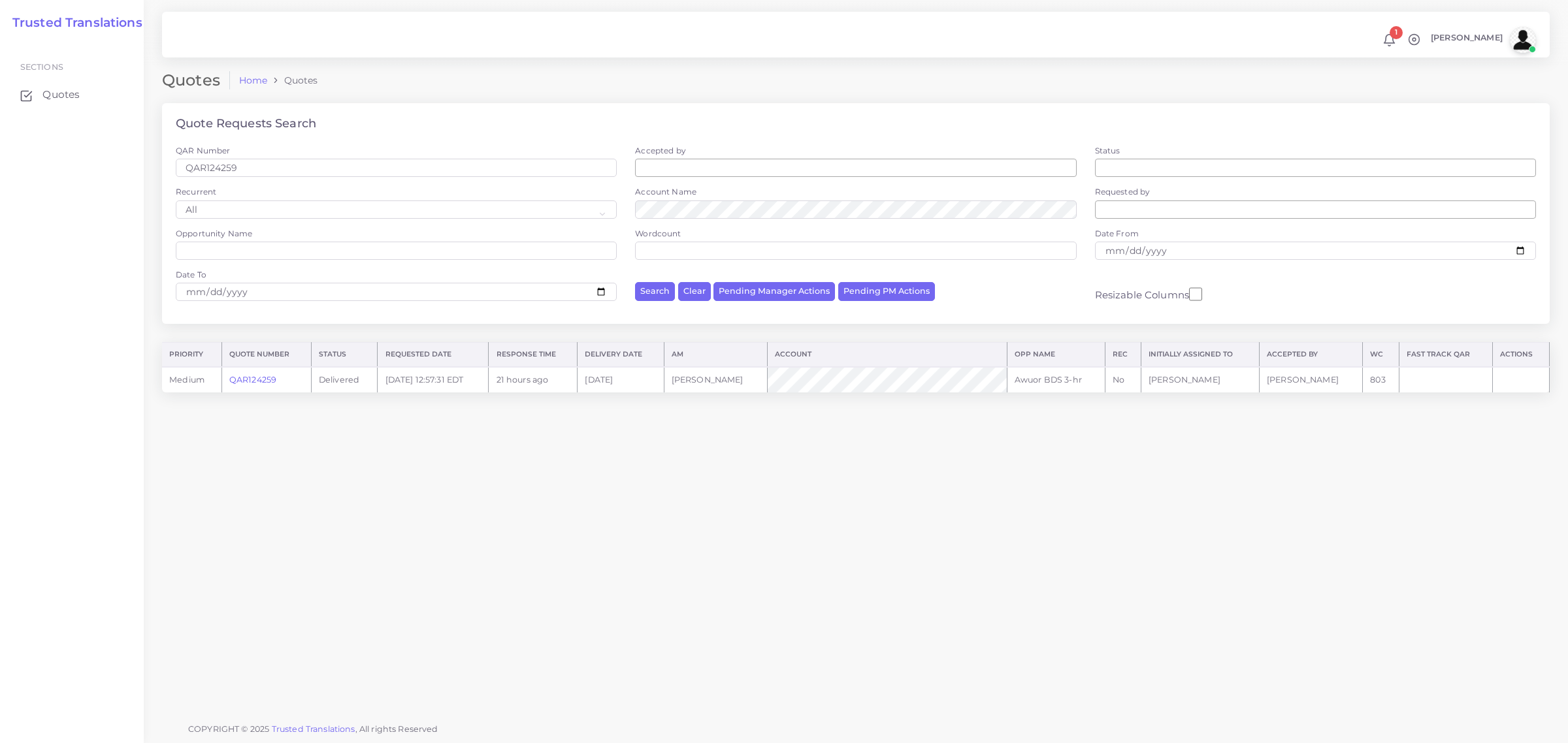
click at [260, 380] on link "QAR124259" at bounding box center [253, 379] width 47 height 10
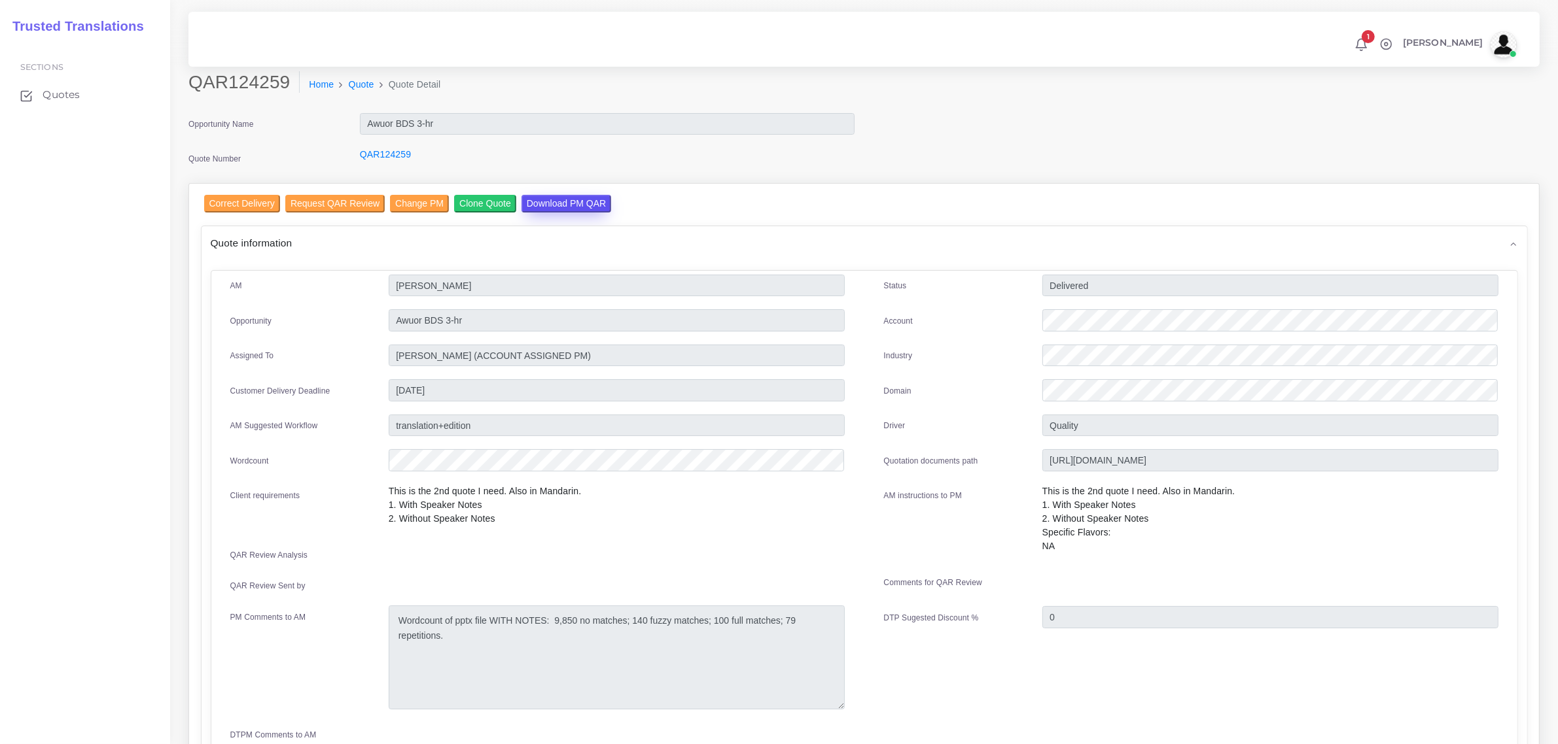
click at [549, 203] on input "Download PM QAR" at bounding box center [566, 204] width 90 height 18
drag, startPoint x: 193, startPoint y: 88, endPoint x: 243, endPoint y: 96, distance: 50.2
click at [243, 96] on div "QAR124259 Home Quote Quote Detail" at bounding box center [693, 89] width 1028 height 37
copy div "QAR124259"
click at [72, 86] on link "Quotes" at bounding box center [85, 94] width 150 height 27
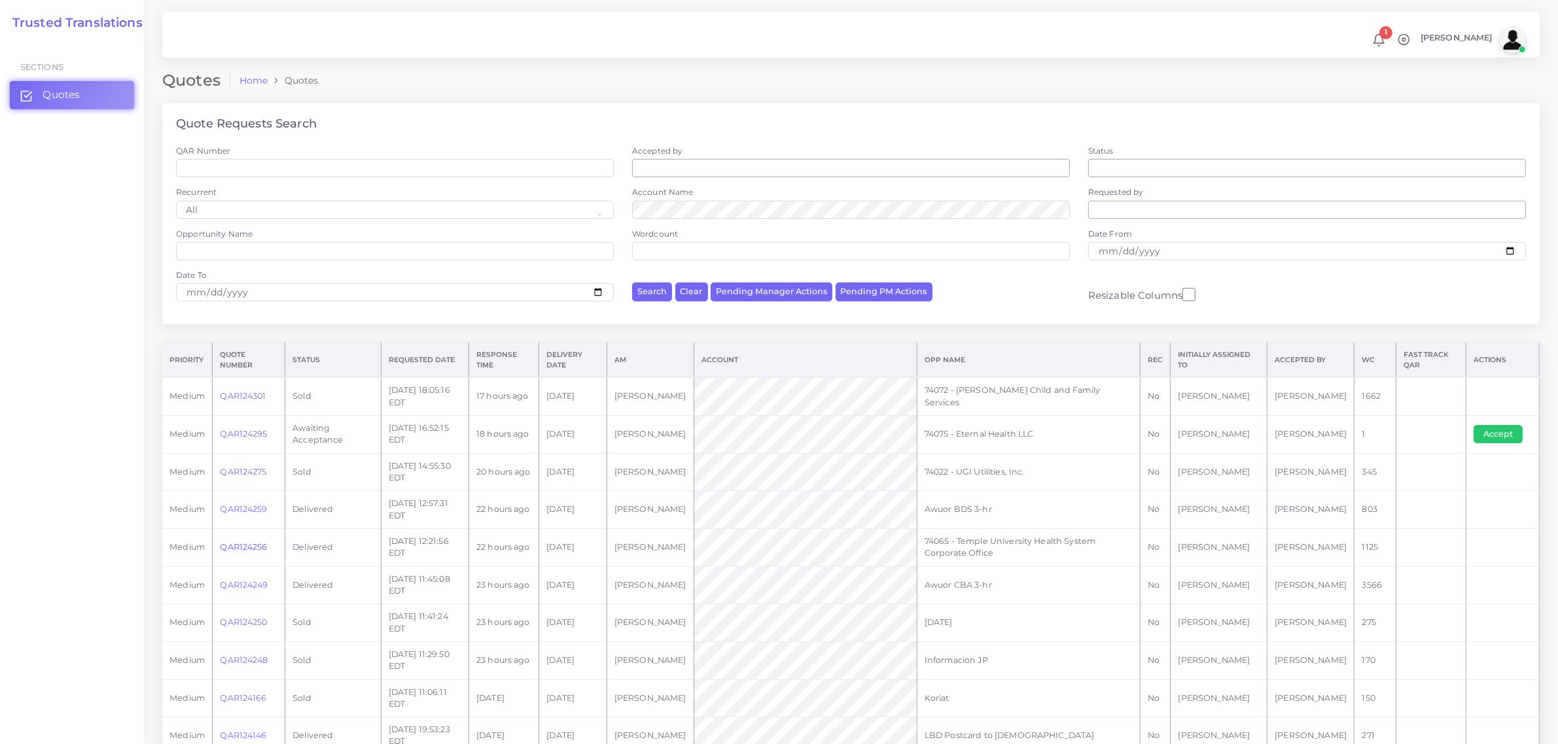
click at [250, 546] on link "QAR124256" at bounding box center [243, 547] width 47 height 10
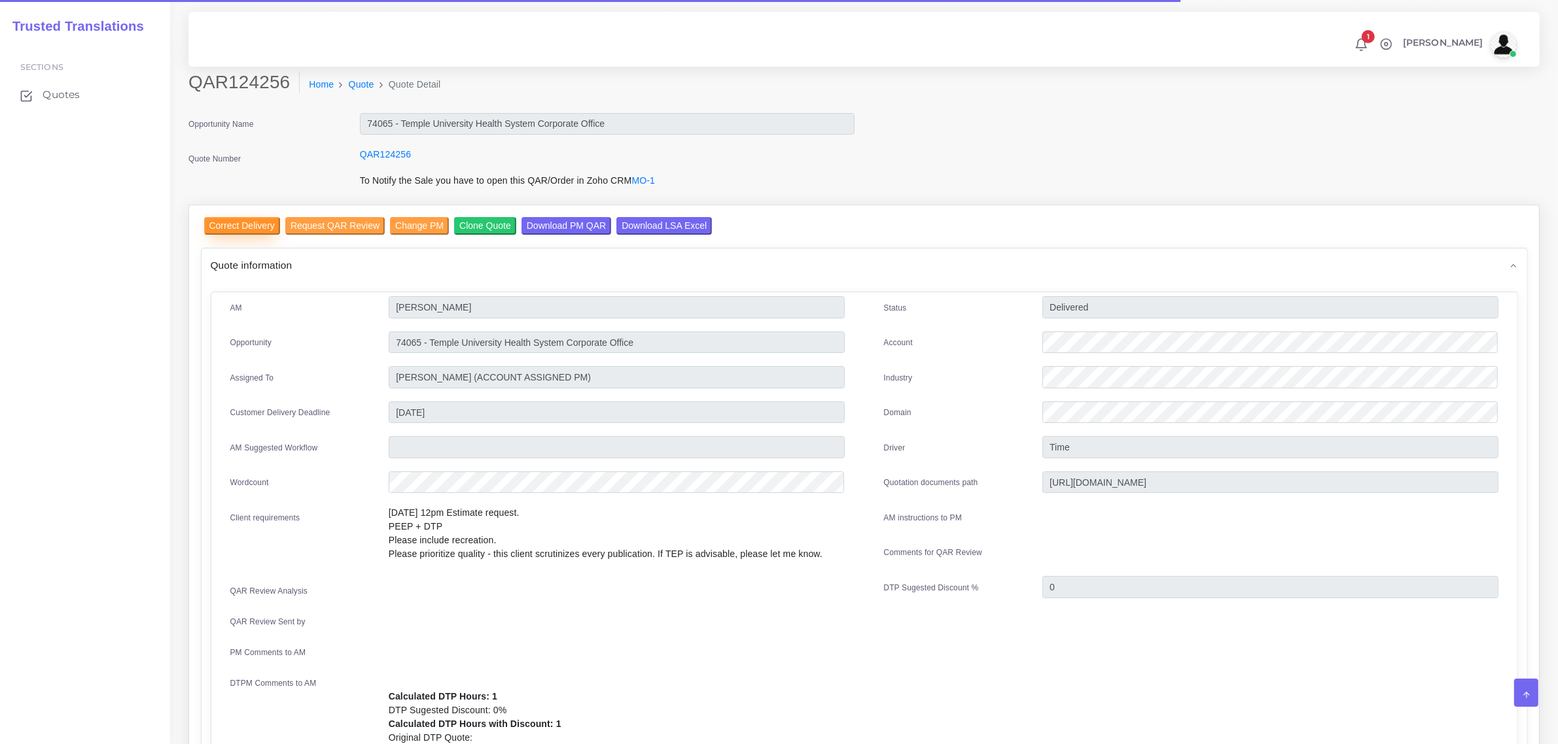
click at [231, 226] on input "Correct Delivery" at bounding box center [242, 226] width 76 height 18
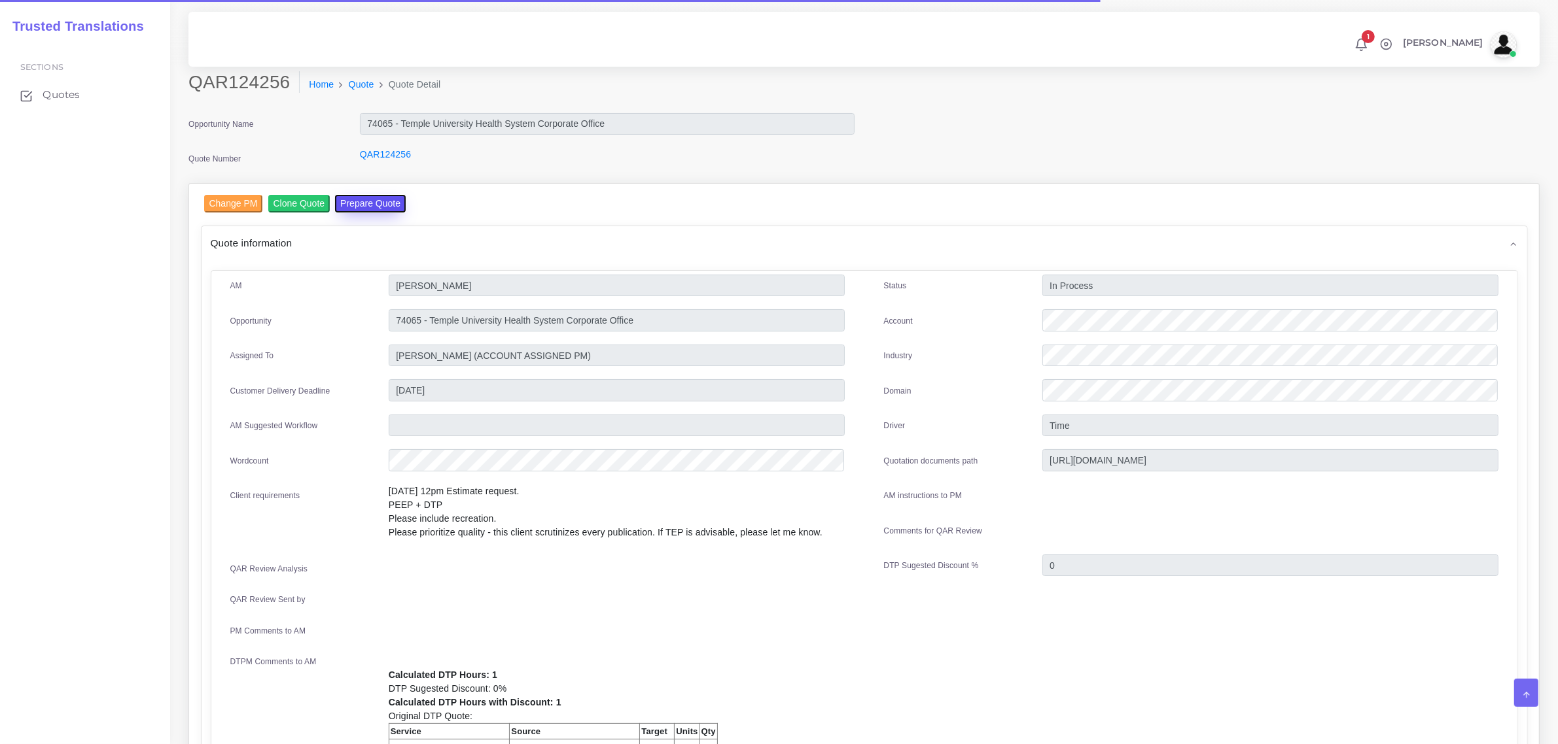
click at [378, 200] on button "Prepare Quote" at bounding box center [370, 204] width 71 height 18
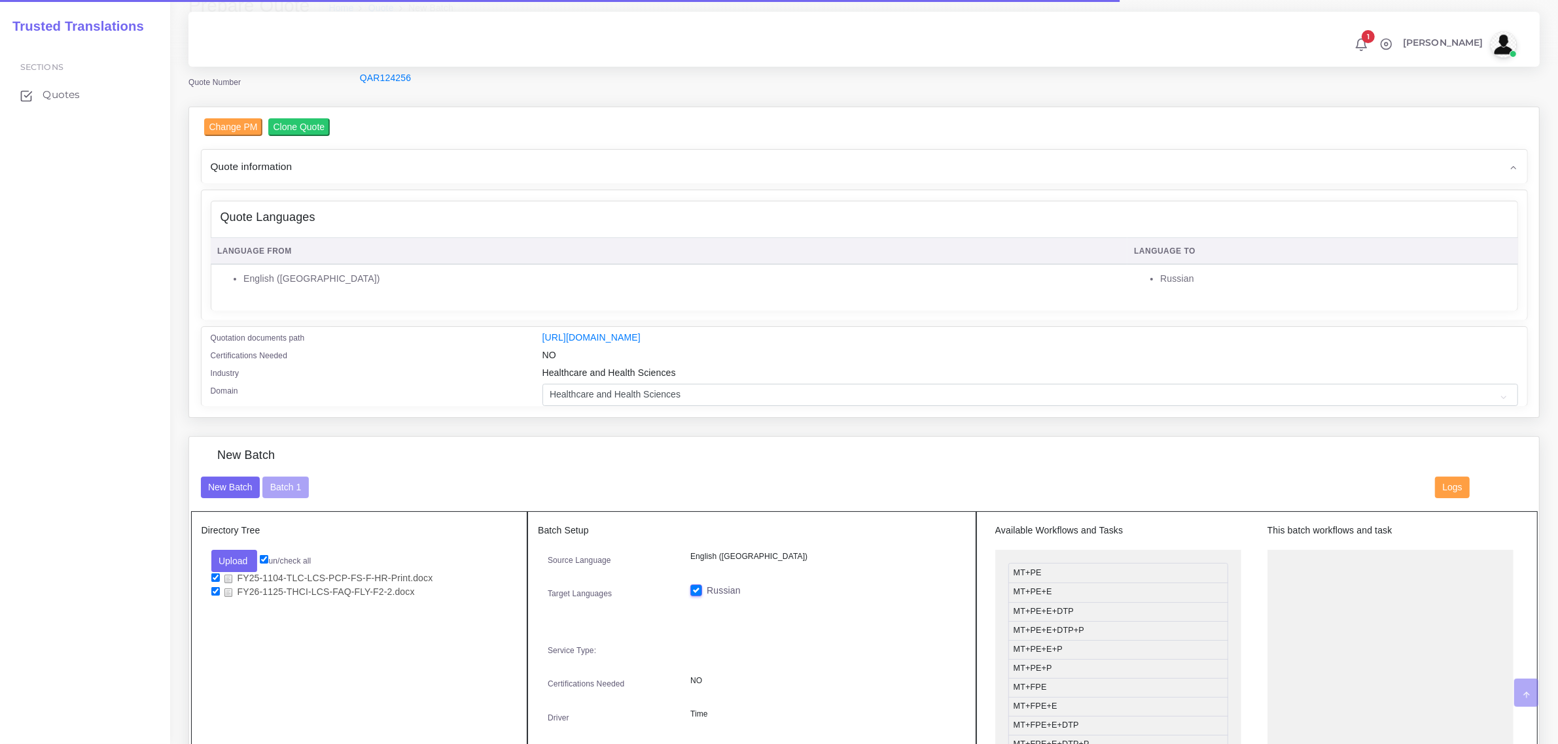
scroll to position [327, 0]
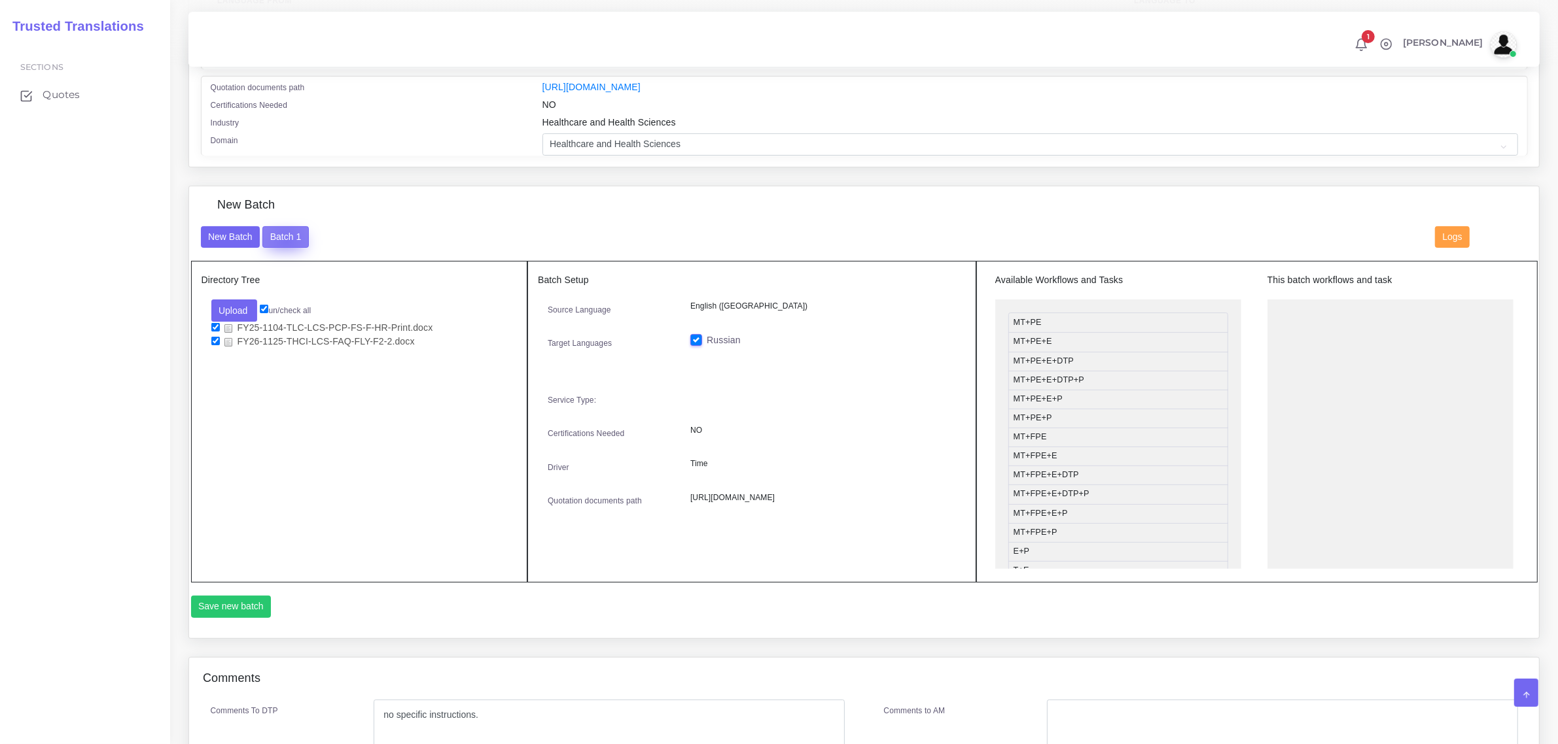
click at [285, 237] on button "Batch 1" at bounding box center [285, 237] width 46 height 22
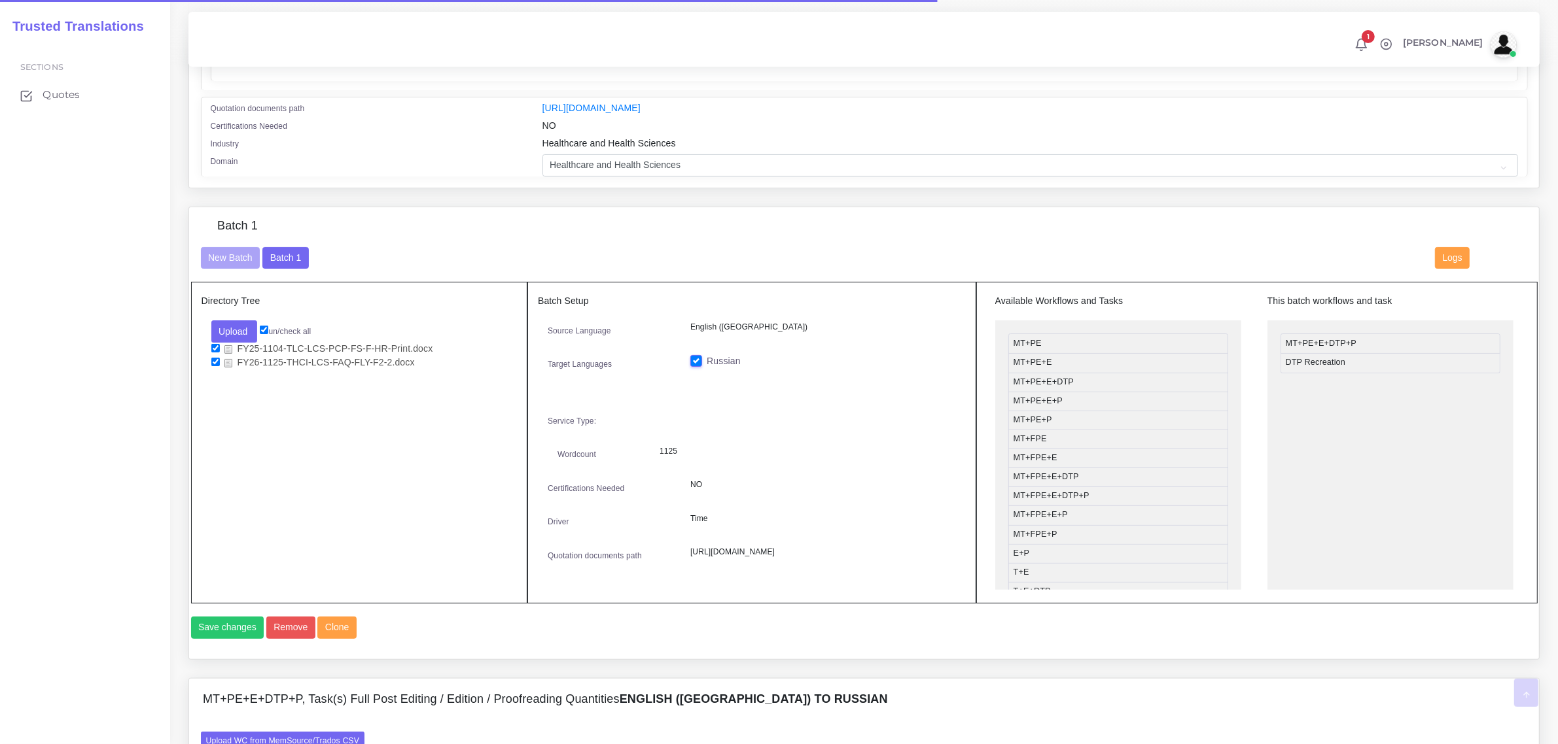
scroll to position [327, 0]
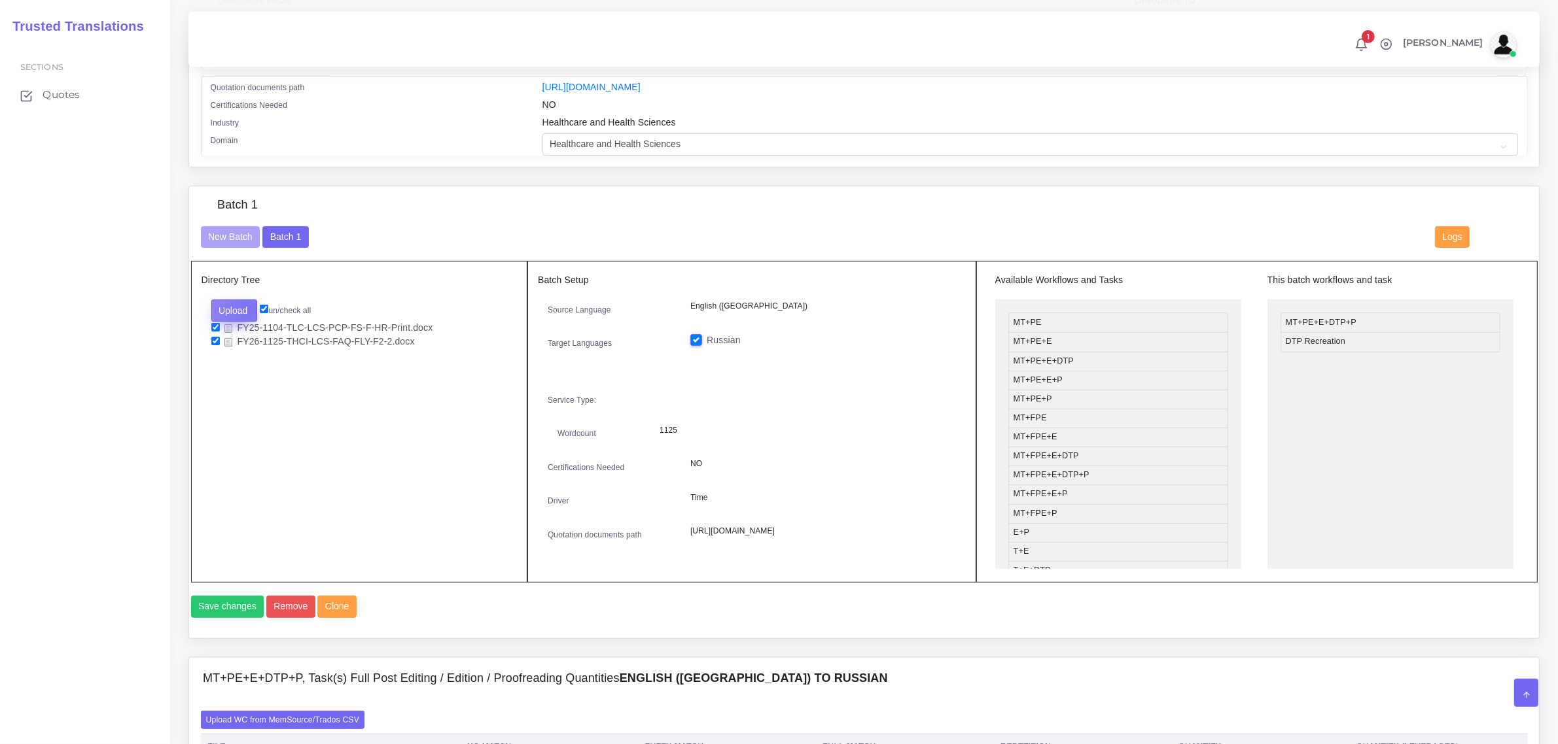
click at [246, 305] on button "Upload" at bounding box center [234, 311] width 46 height 22
click at [247, 355] on label "Files" at bounding box center [257, 360] width 90 height 16
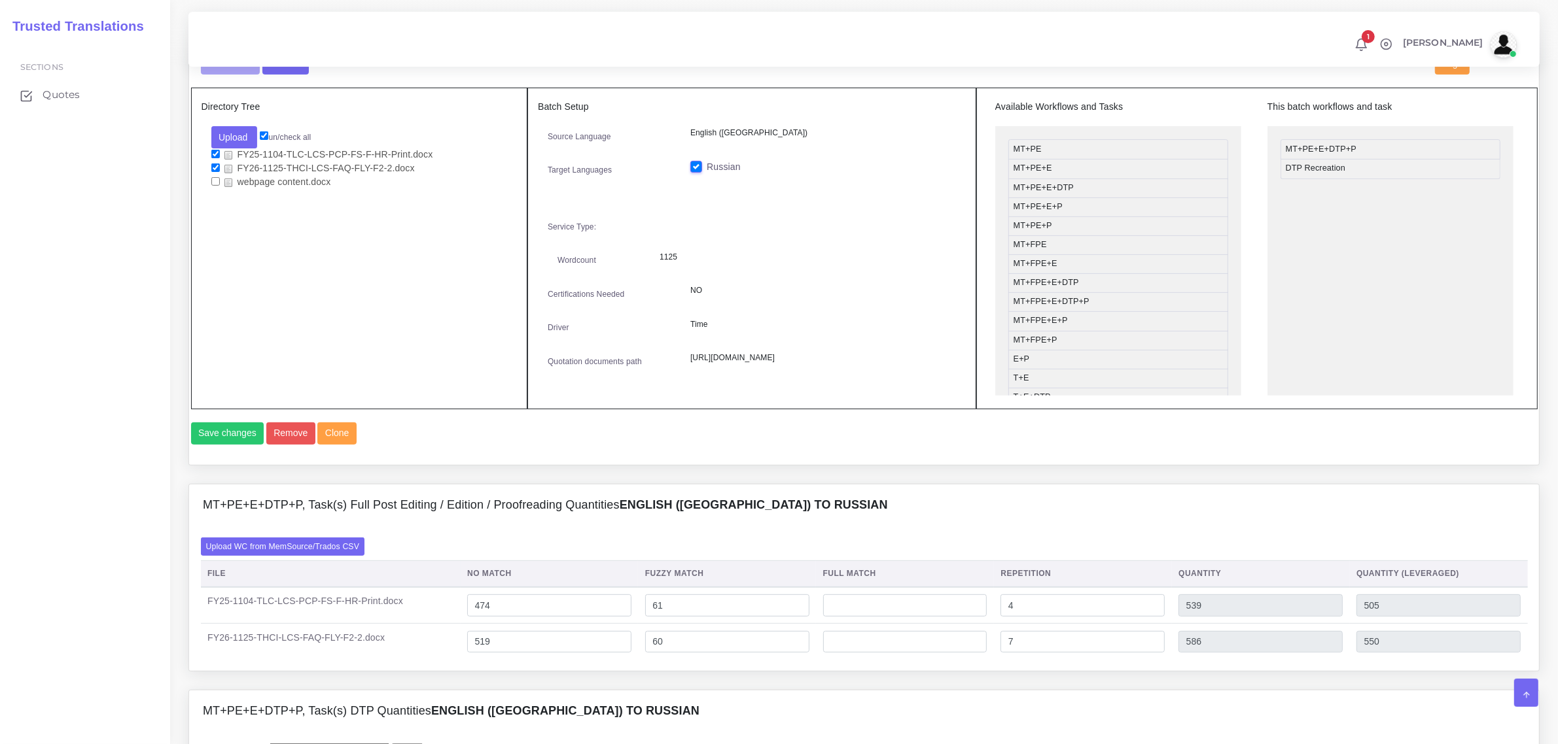
scroll to position [491, 0]
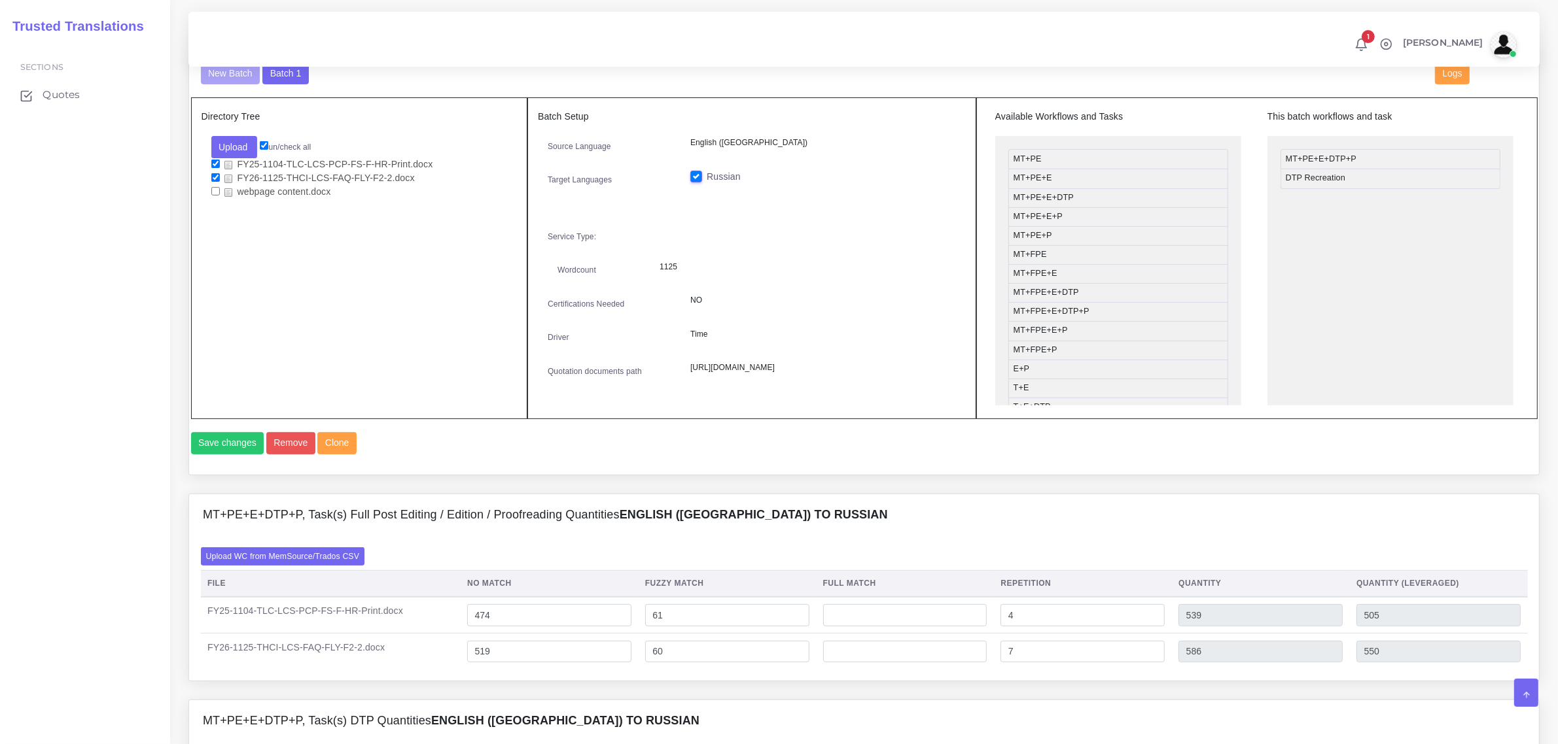
click at [211, 187] on input "checkbox" at bounding box center [215, 191] width 9 height 9
checkbox input "true"
click at [224, 455] on button "Save changes" at bounding box center [227, 443] width 73 height 22
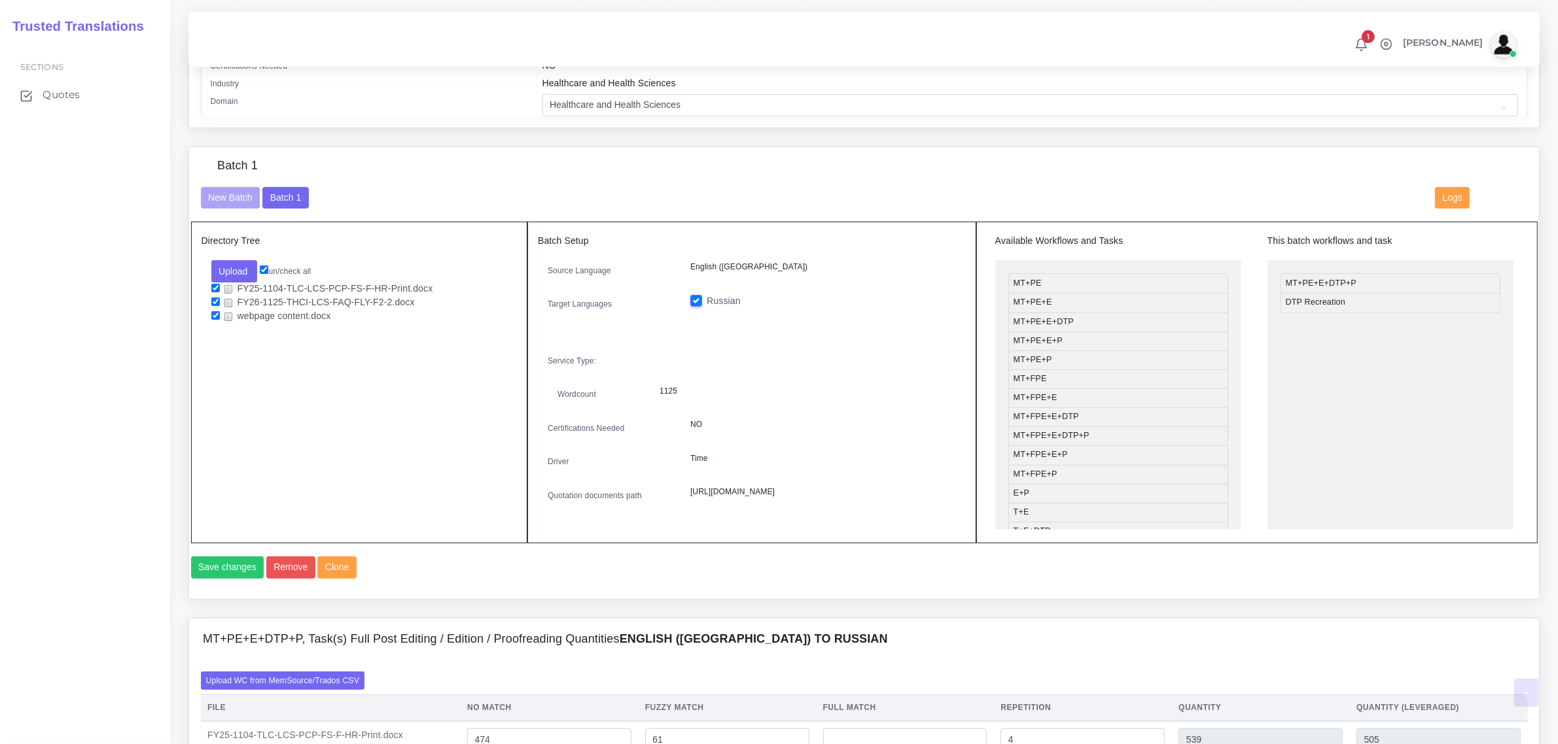
scroll to position [409, 0]
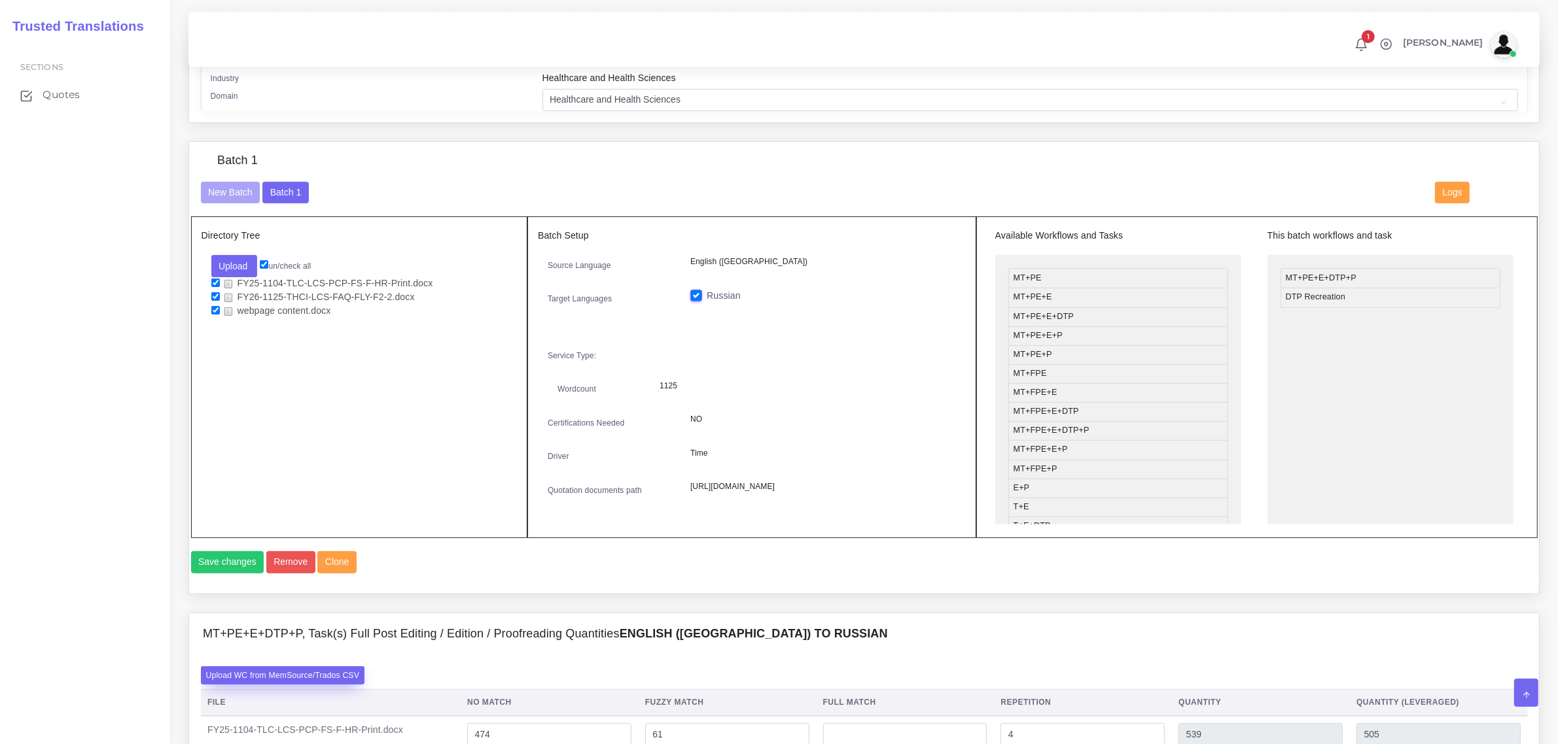
click at [276, 684] on label "Upload WC from MemSource/Trados CSV" at bounding box center [283, 676] width 164 height 18
click at [0, 0] on input "Upload WC from MemSource/Trados CSV" at bounding box center [0, 0] width 0 height 0
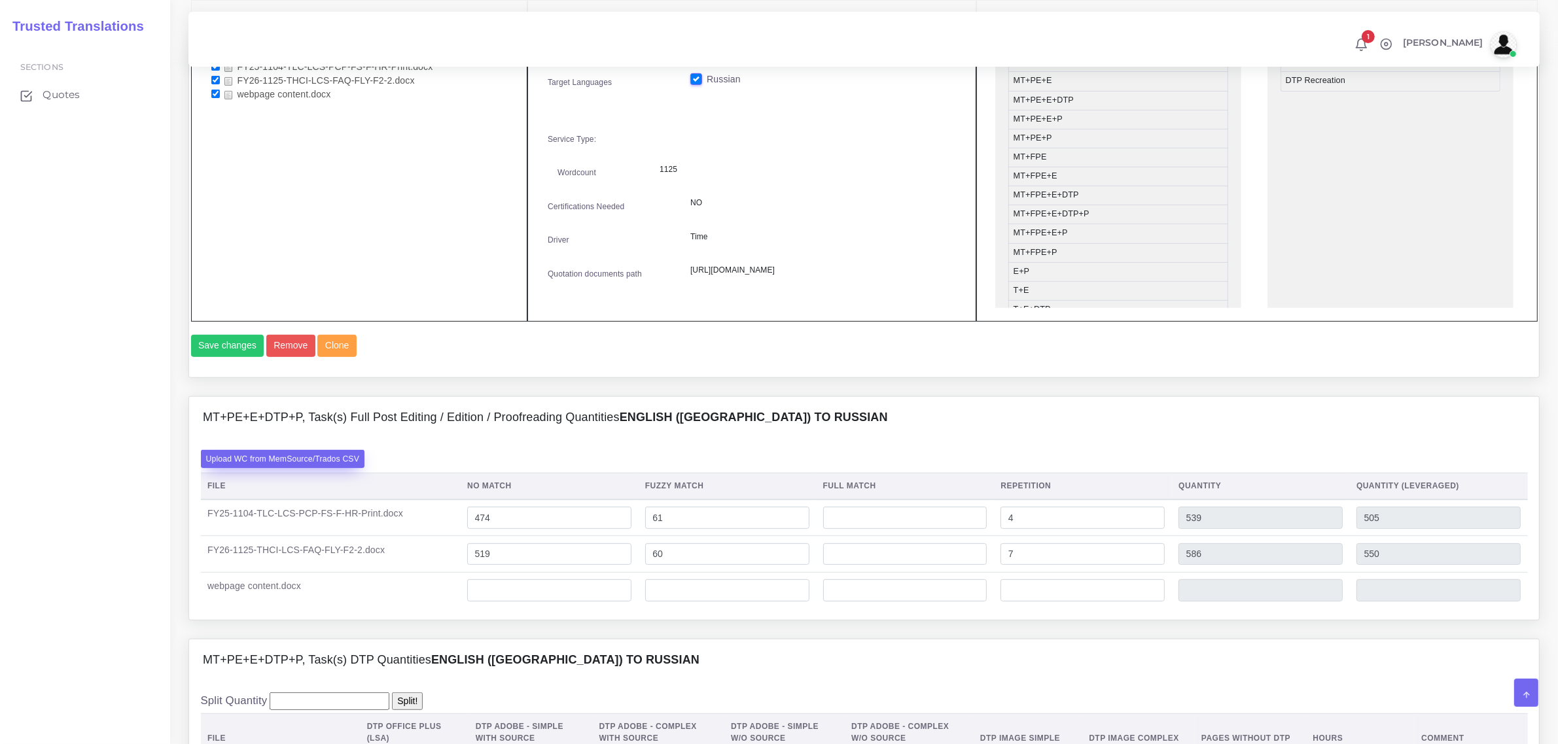
scroll to position [654, 0]
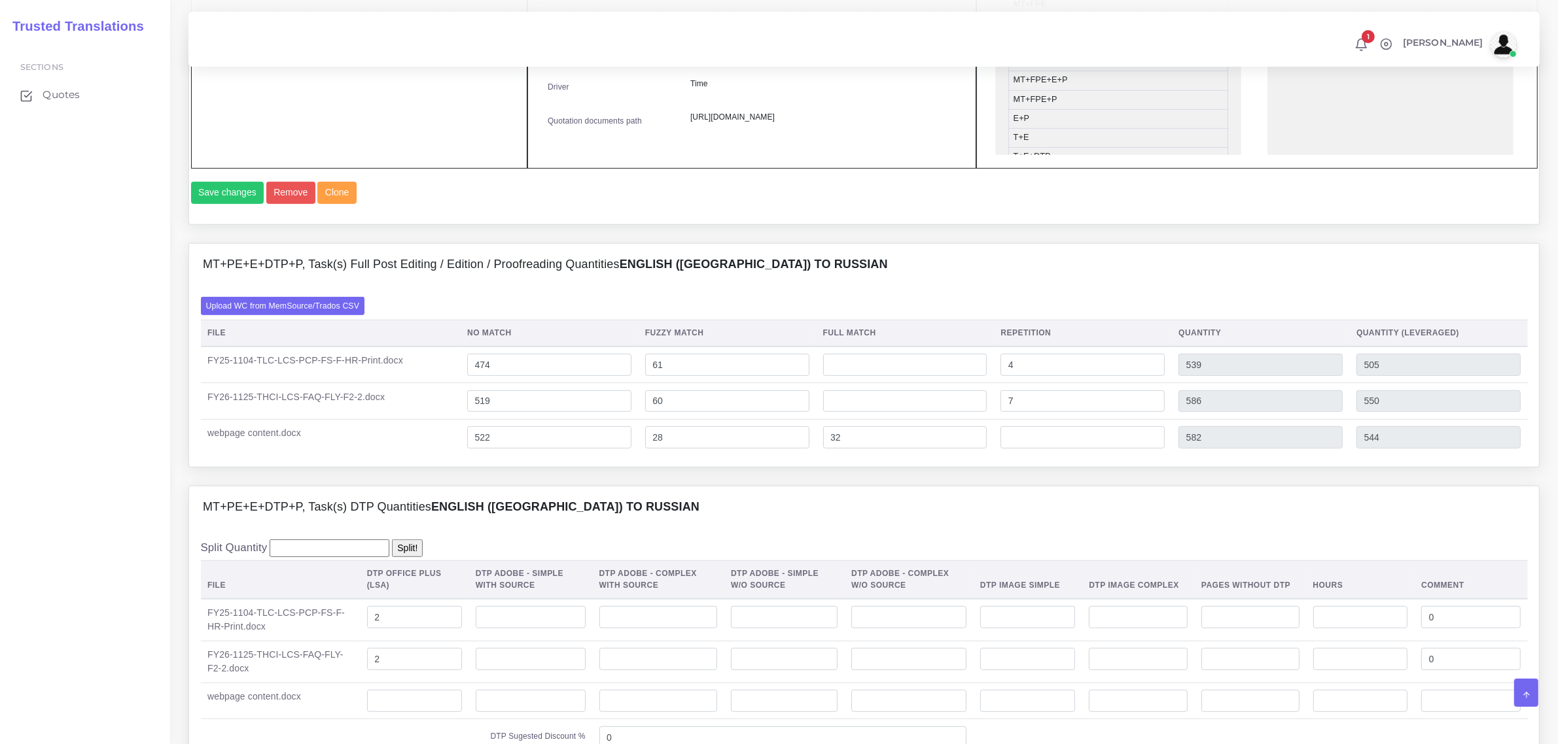
scroll to position [818, 0]
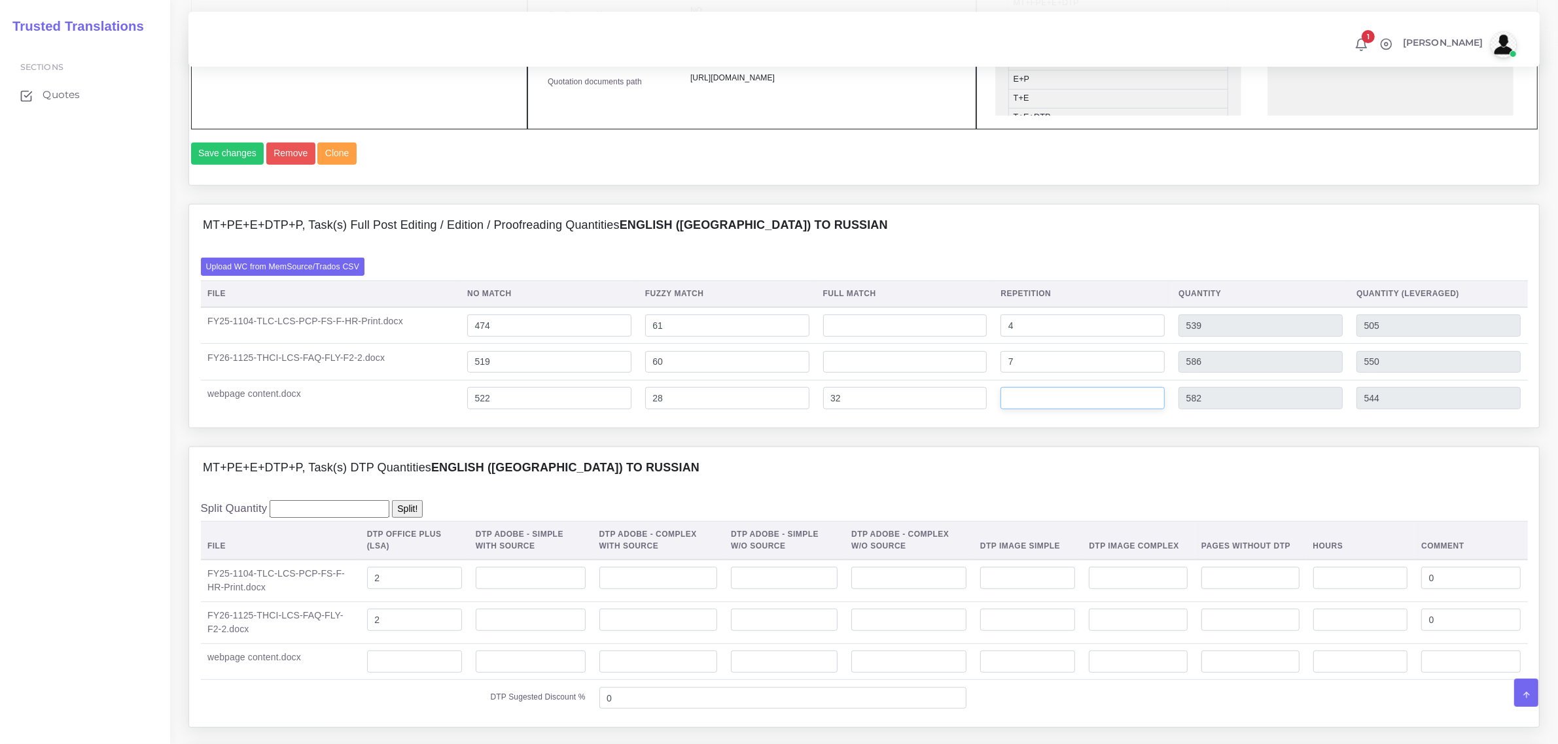
click at [1024, 410] on input "number" at bounding box center [1082, 398] width 164 height 22
type input "60"
type input "642"
type input "559"
drag, startPoint x: 502, startPoint y: 426, endPoint x: 462, endPoint y: 423, distance: 40.0
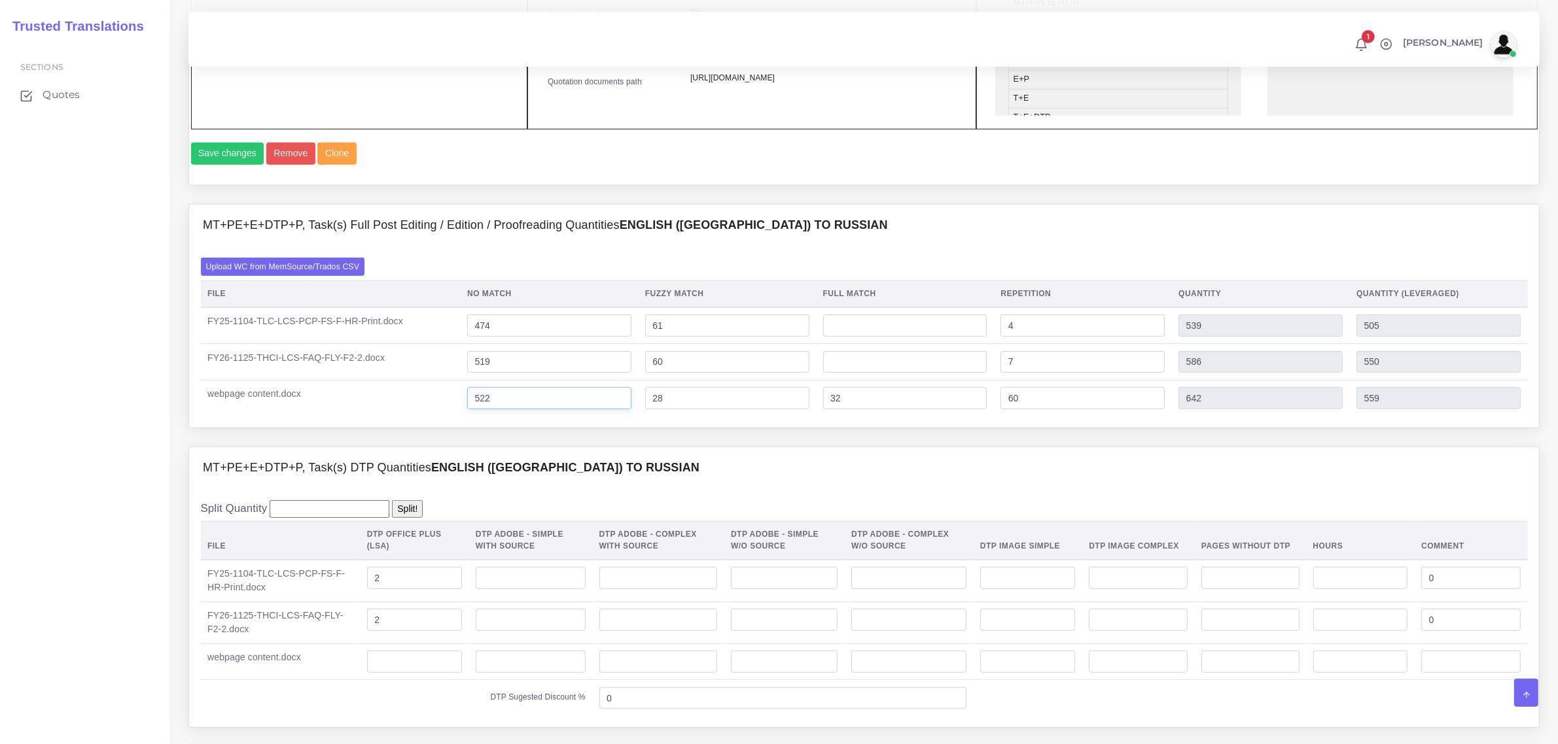
click at [462, 416] on td "522" at bounding box center [550, 398] width 178 height 36
type input "465"
type input "585"
type input "502"
click at [663, 476] on div "MT+PE+E+DTP+P, Task(s) DTP Quantities English (US) TO Russian" at bounding box center [864, 468] width 1350 height 42
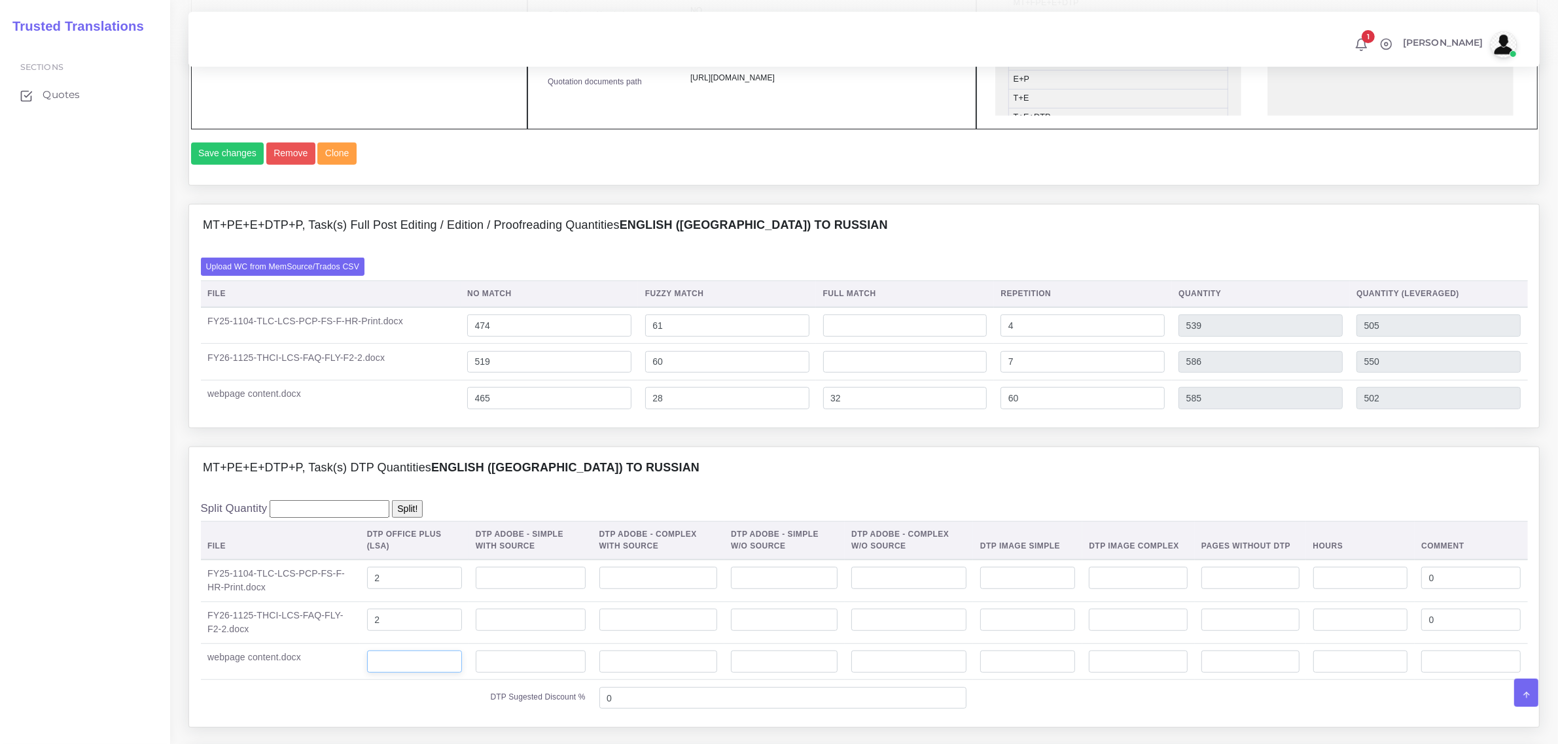
click at [396, 673] on input "number" at bounding box center [414, 662] width 95 height 22
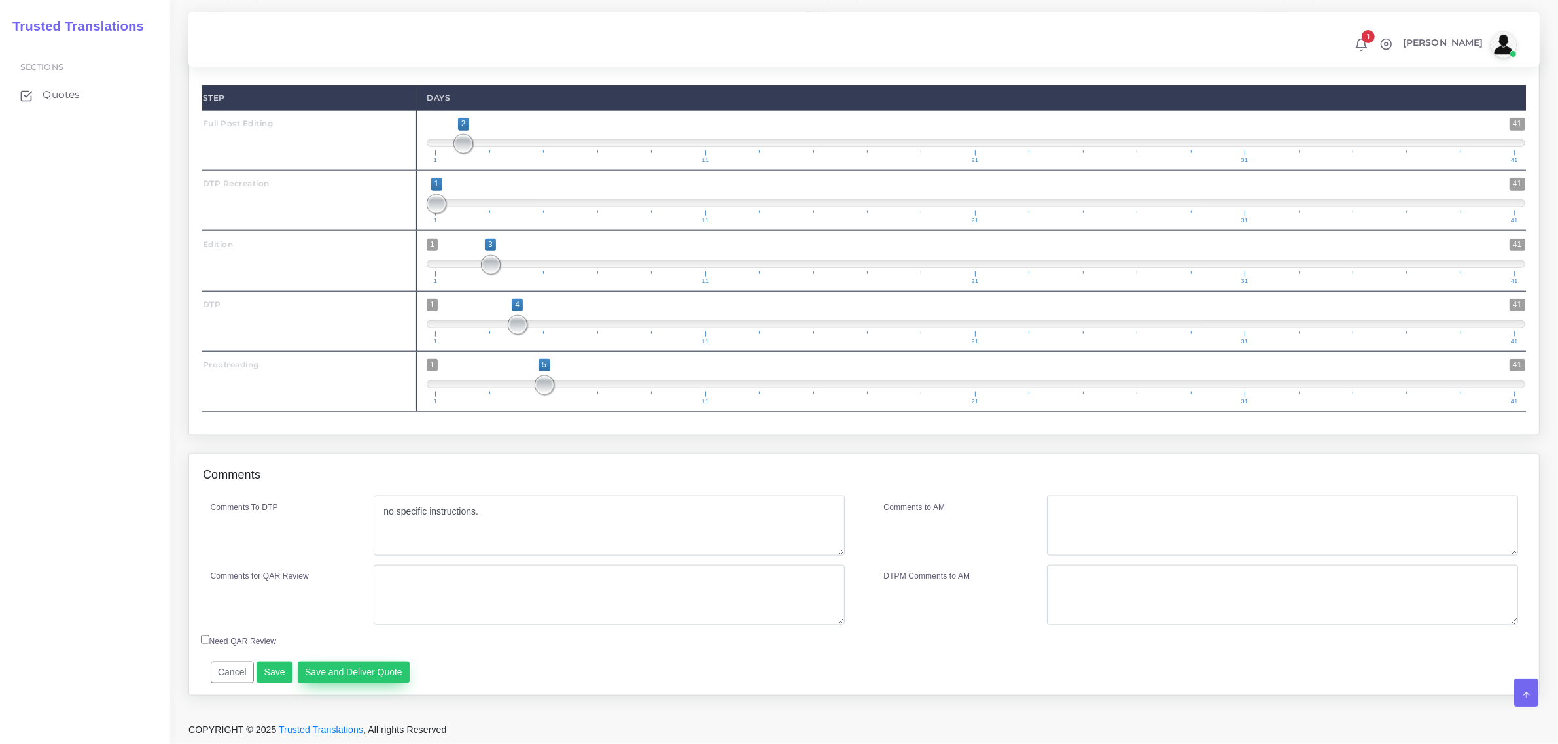
scroll to position [1942, 0]
type input "2"
click at [339, 672] on button "Save and Deliver Quote" at bounding box center [354, 673] width 113 height 22
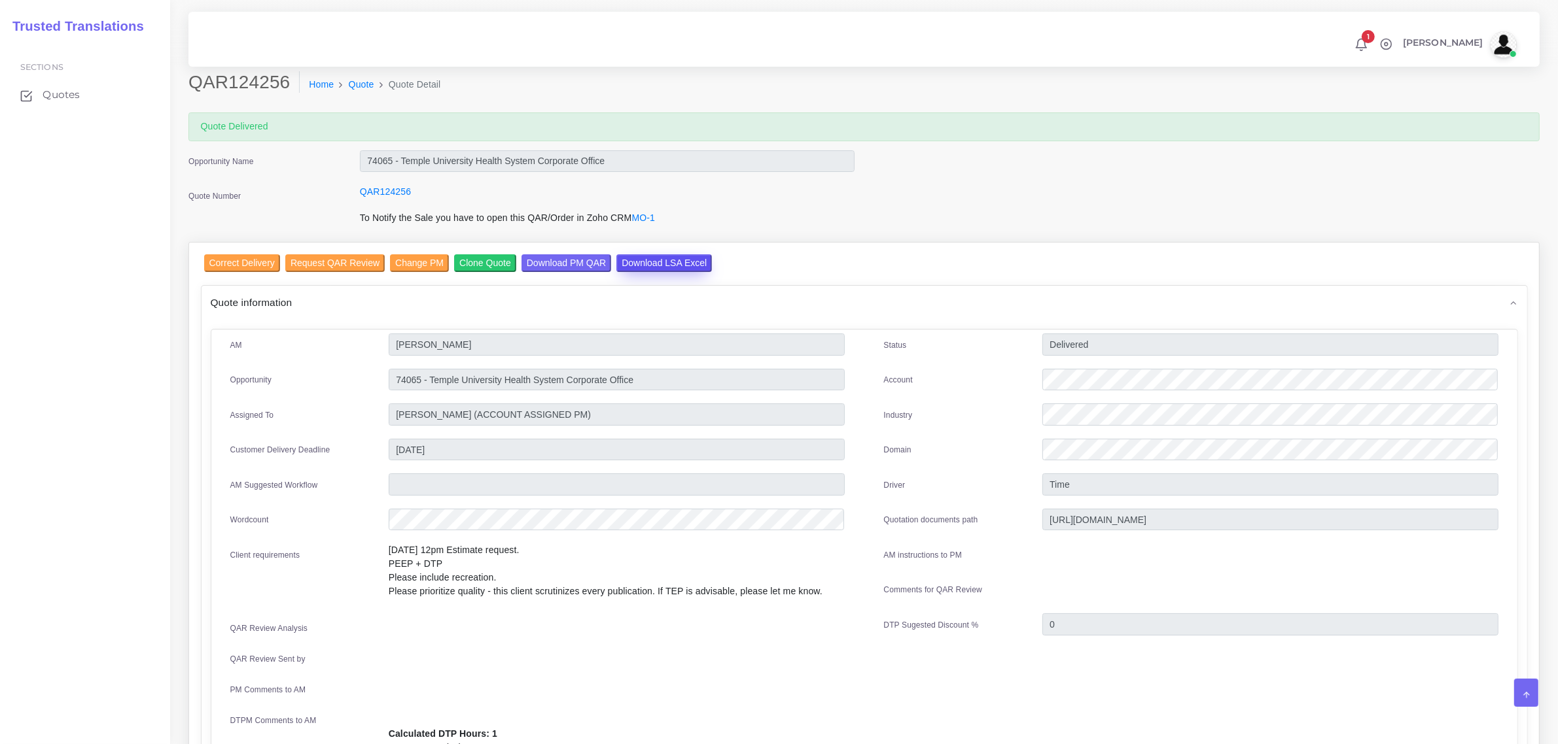
click at [659, 259] on input "Download LSA Excel" at bounding box center [664, 263] width 96 height 18
